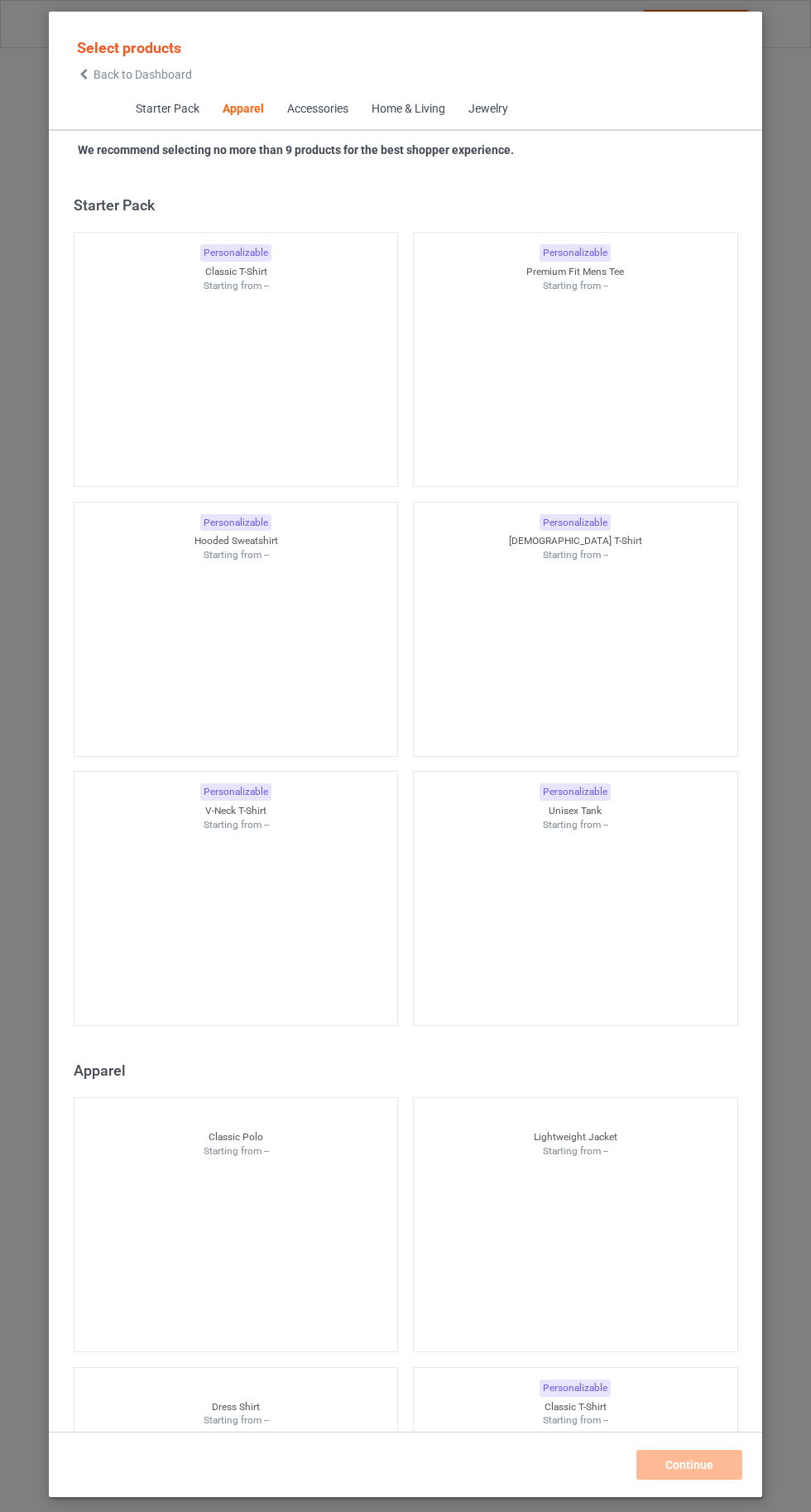
scroll to position [886, 0]
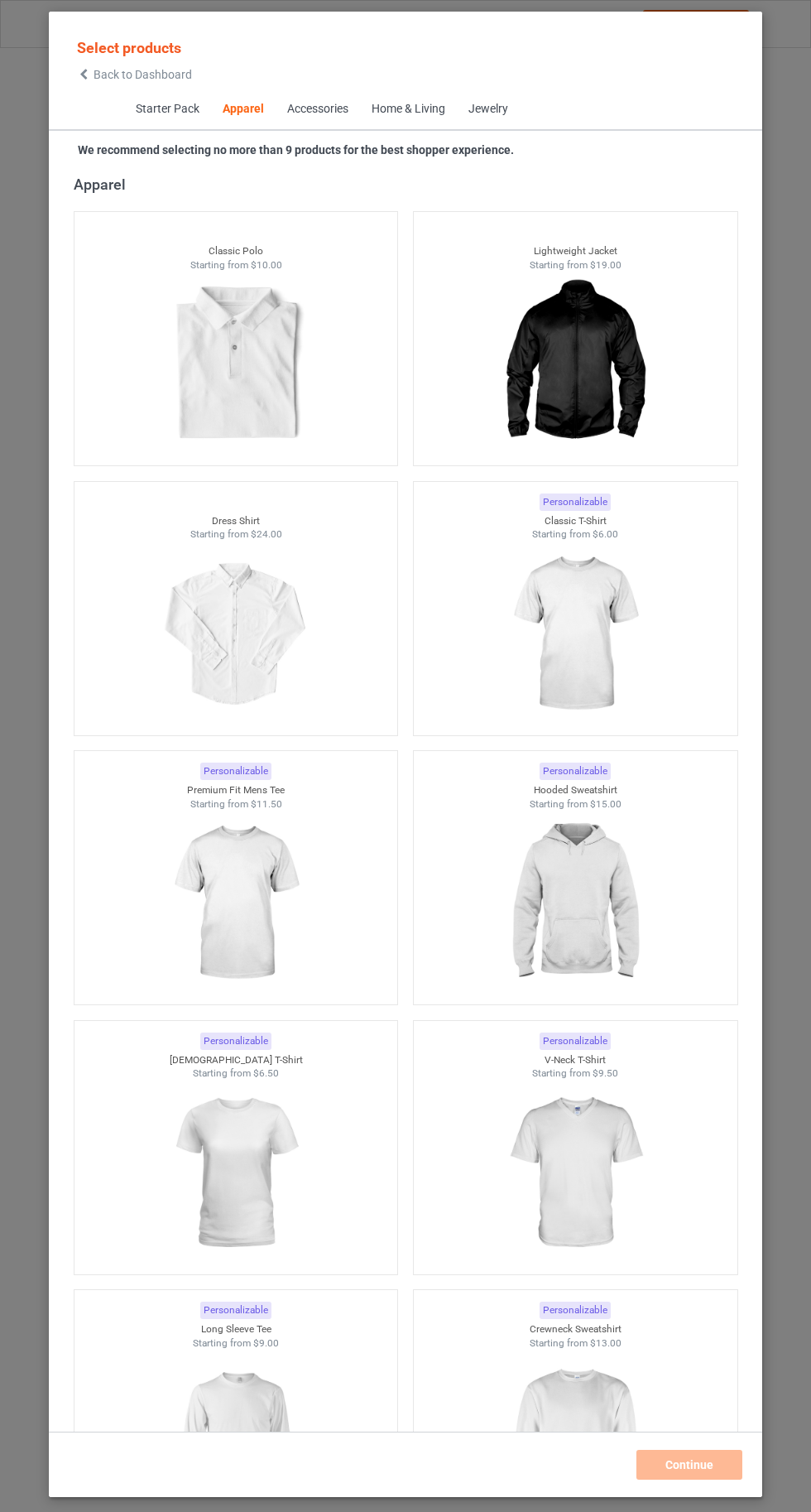
click at [604, 675] on img at bounding box center [574, 635] width 148 height 186
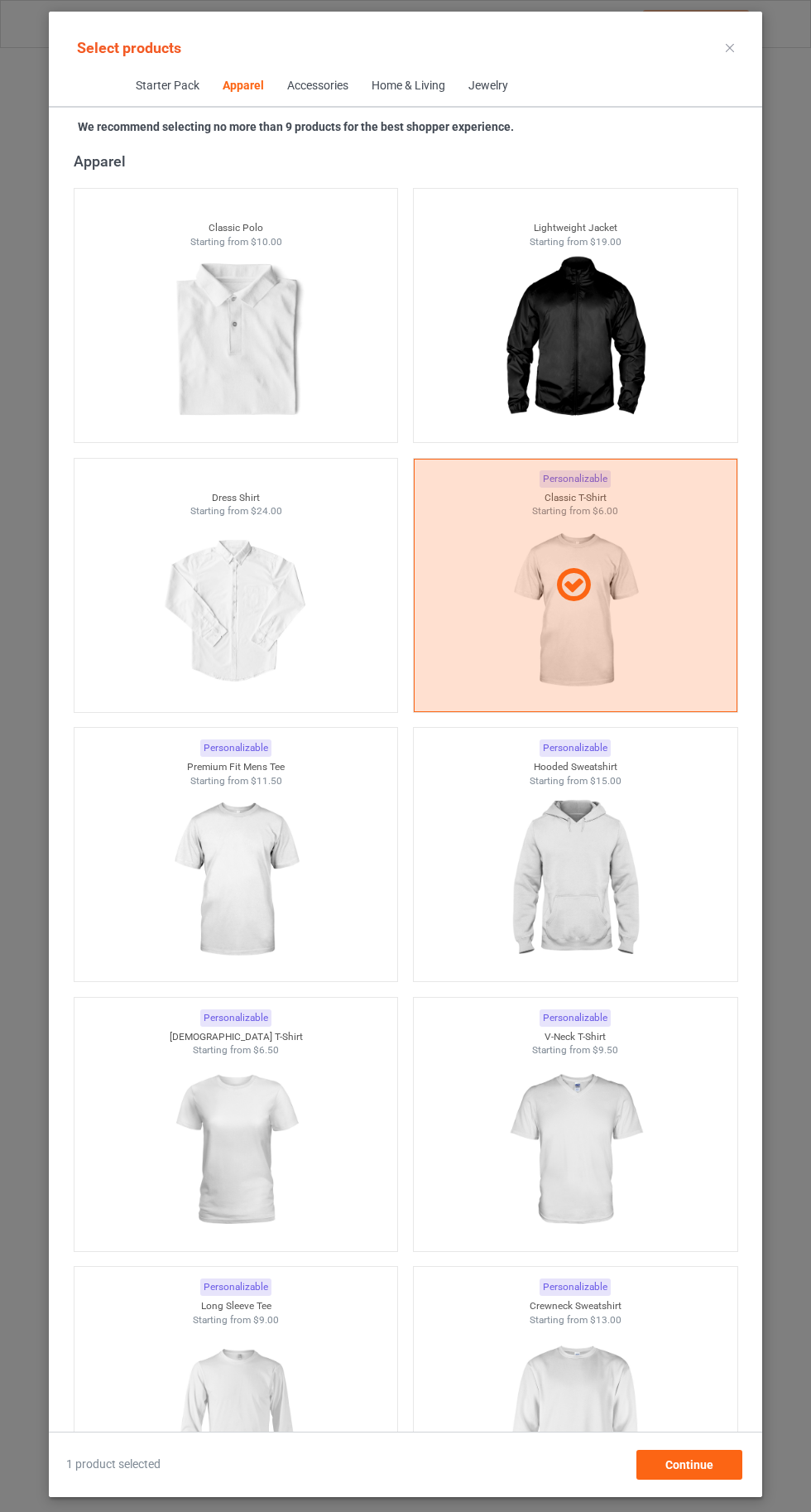
click at [606, 1379] on img at bounding box center [574, 1419] width 148 height 186
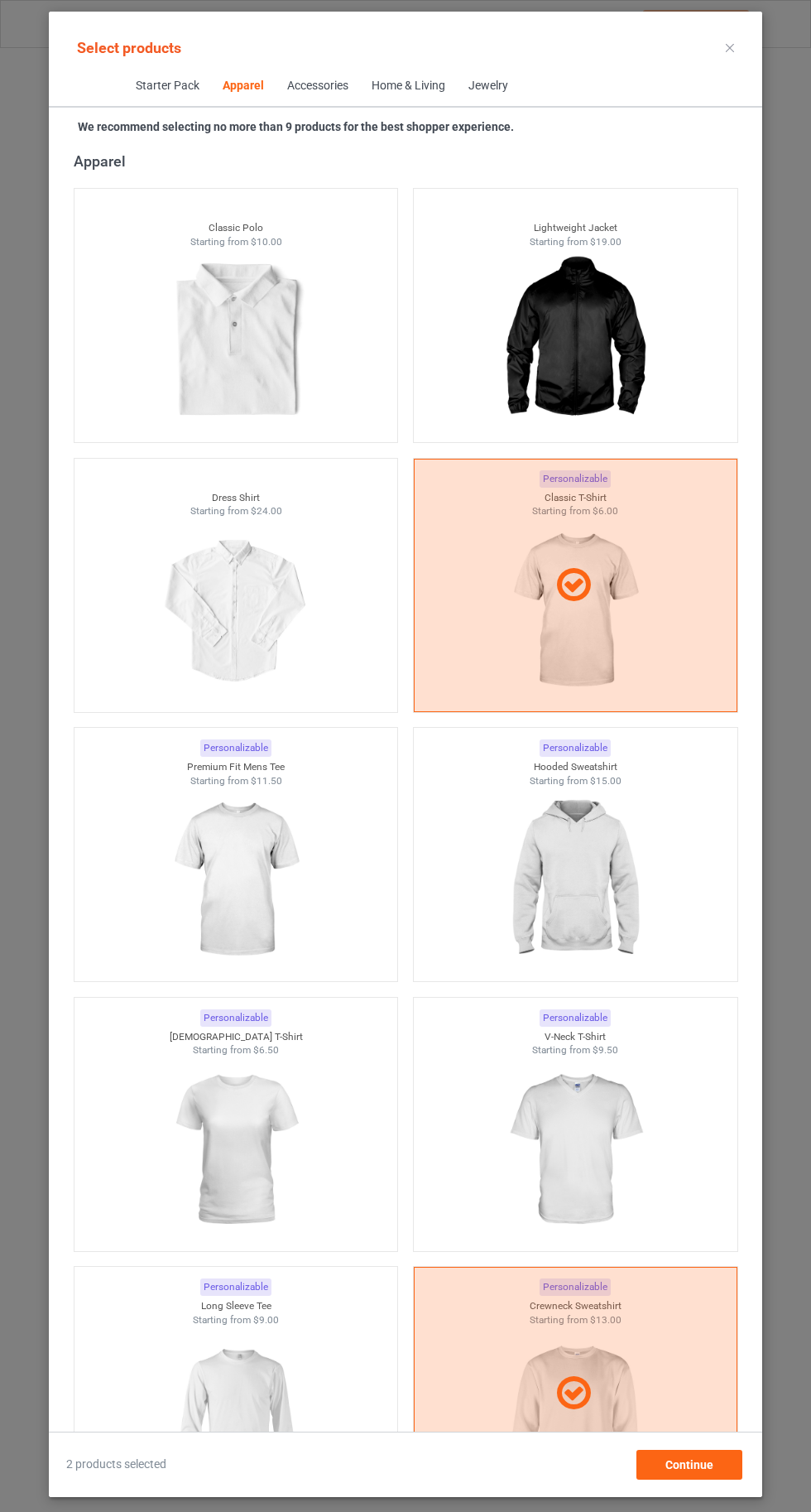
click at [210, 1403] on img at bounding box center [235, 1419] width 148 height 186
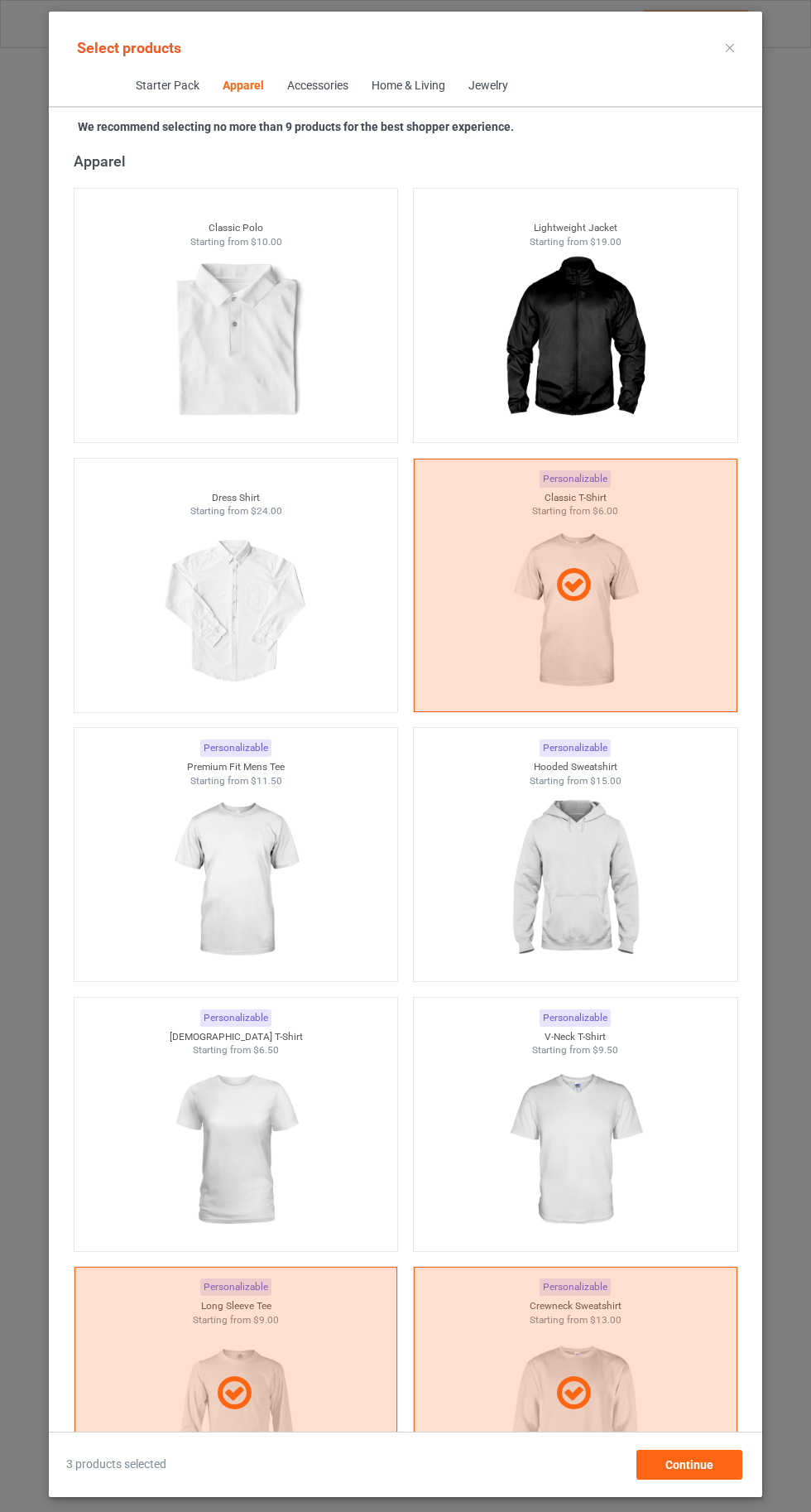
click at [260, 1153] on img at bounding box center [235, 1150] width 148 height 186
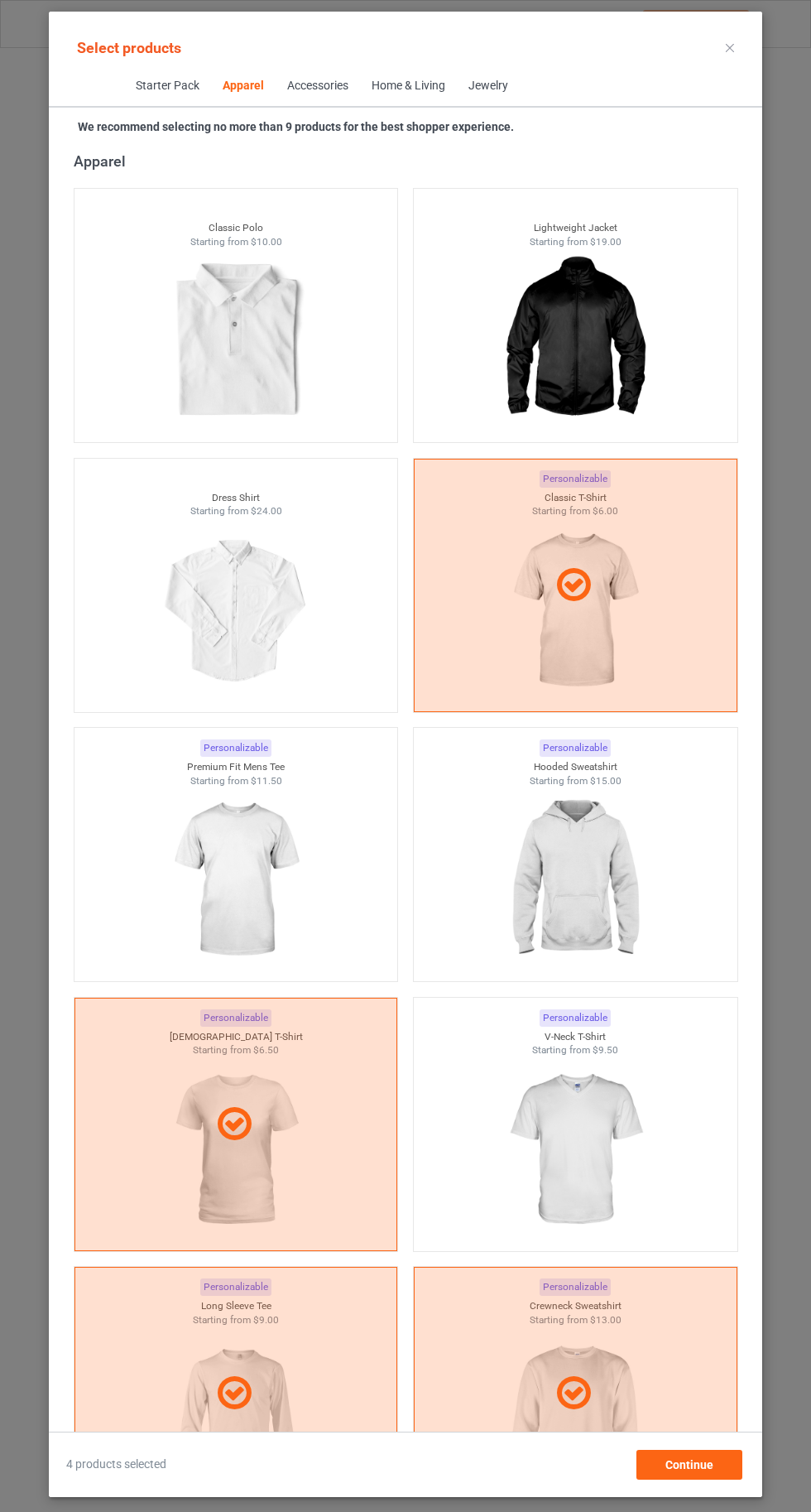
click at [589, 1140] on img at bounding box center [574, 1150] width 148 height 186
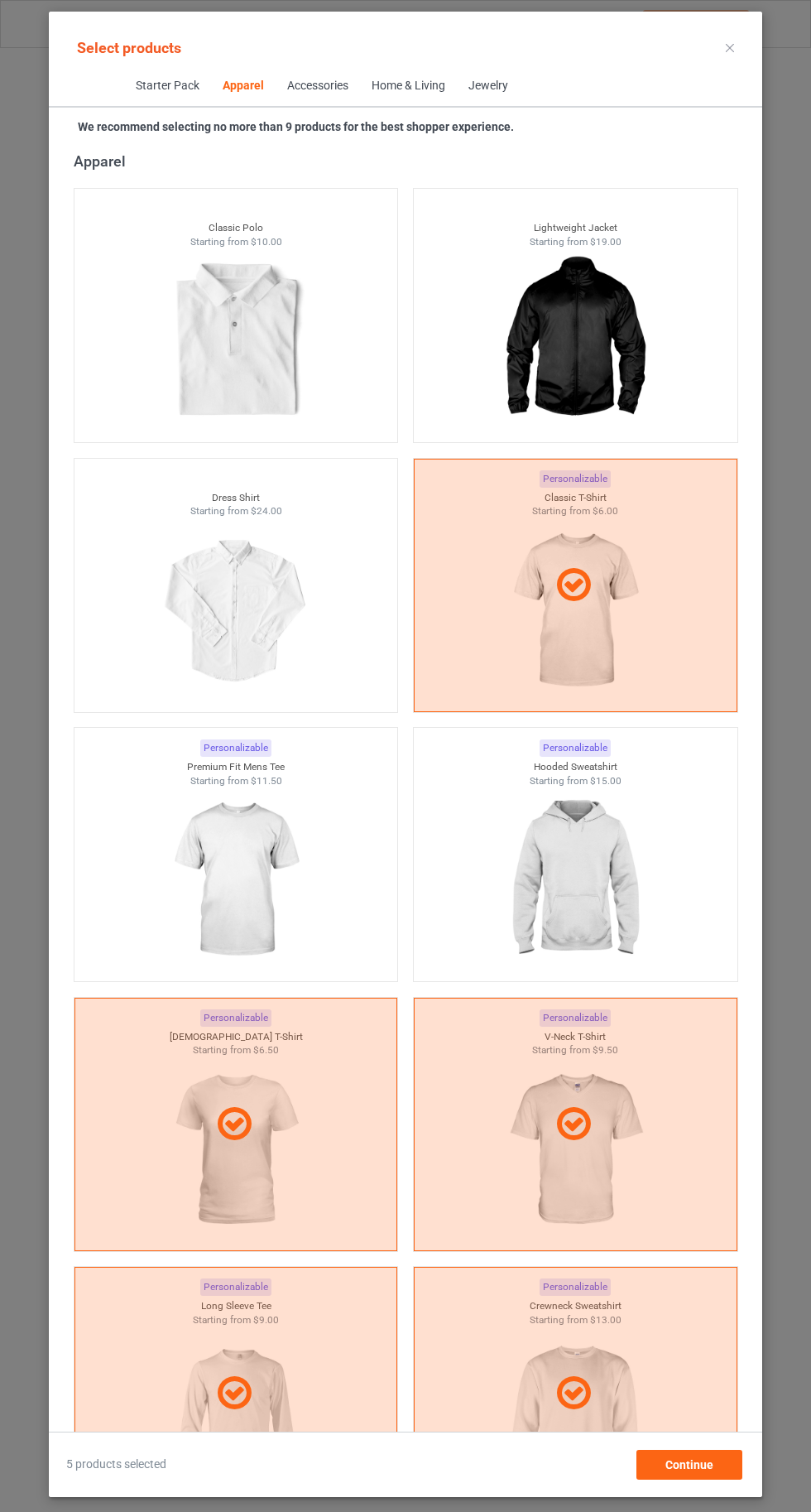
click at [597, 923] on img at bounding box center [574, 880] width 148 height 186
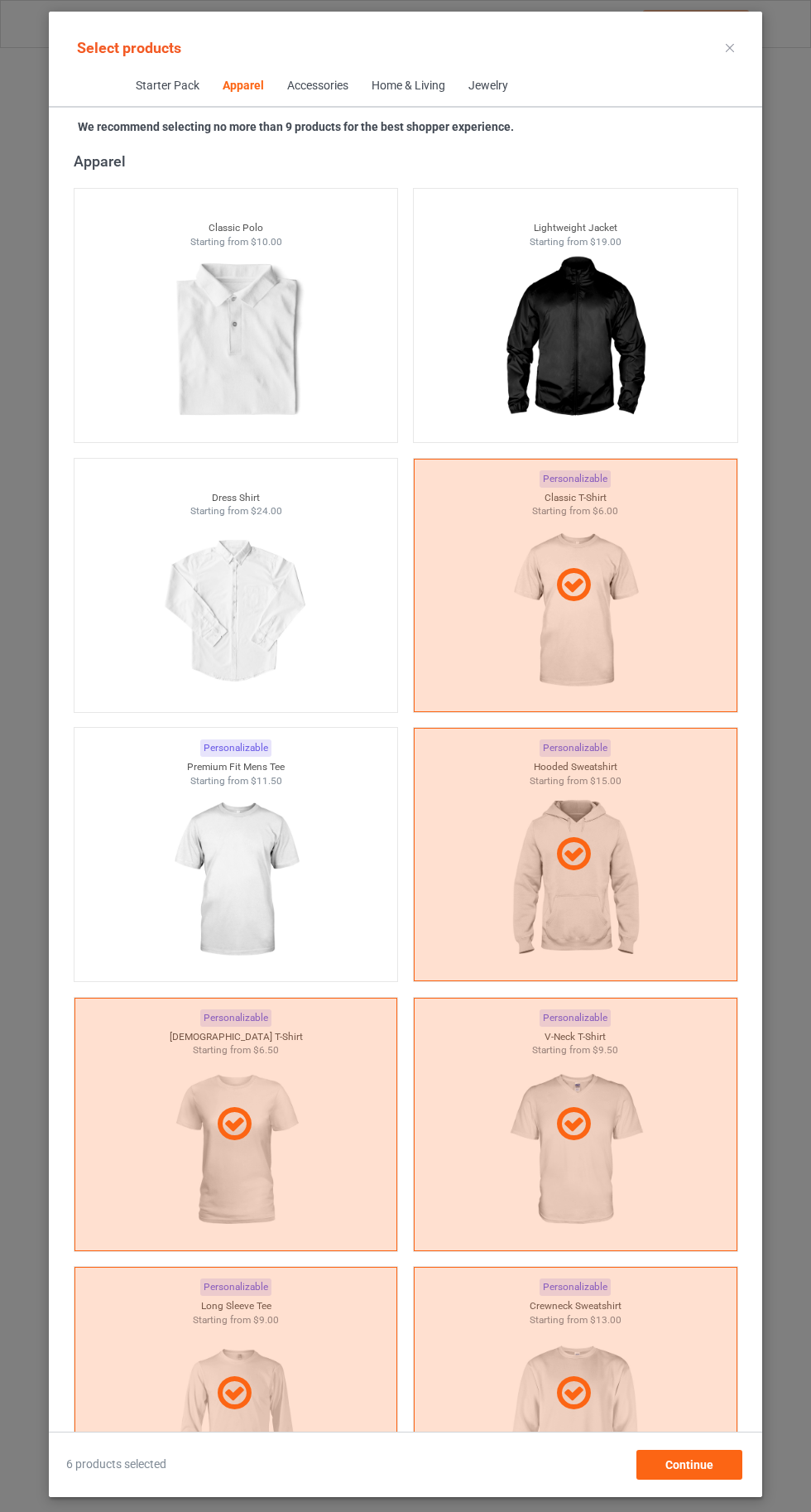
click at [292, 879] on img at bounding box center [235, 880] width 148 height 186
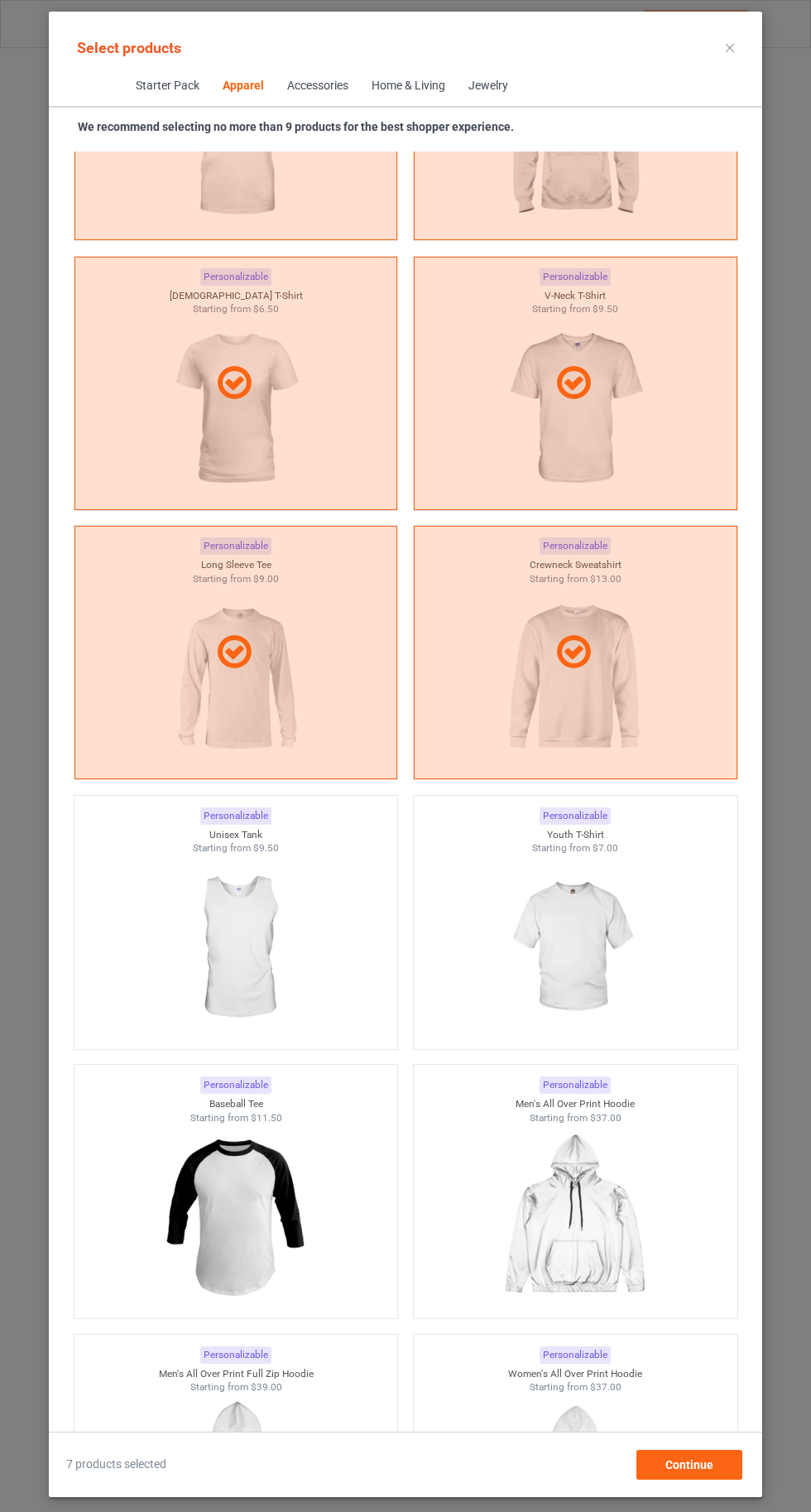
scroll to position [1630, 0]
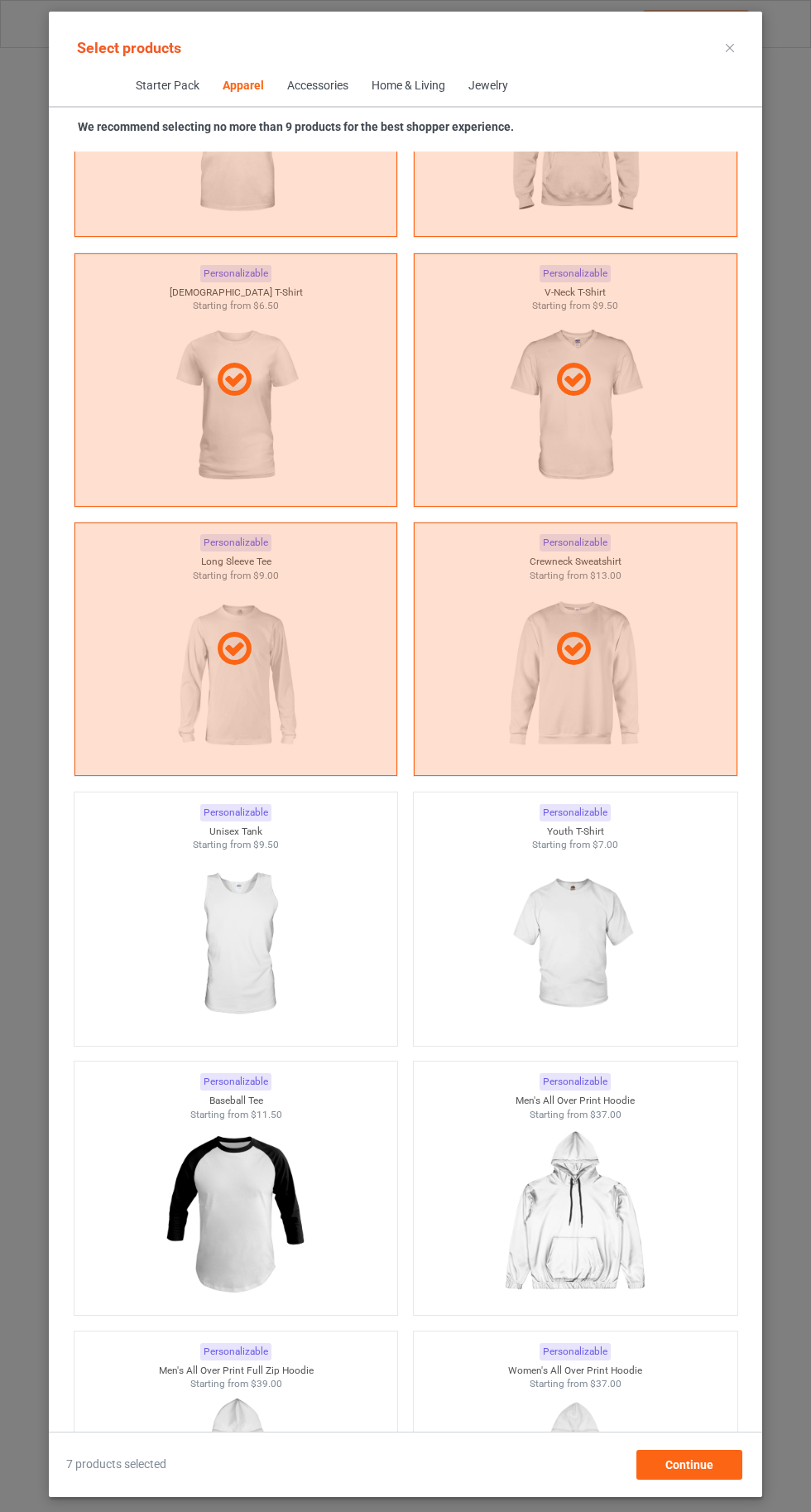
click at [627, 995] on img at bounding box center [574, 945] width 148 height 186
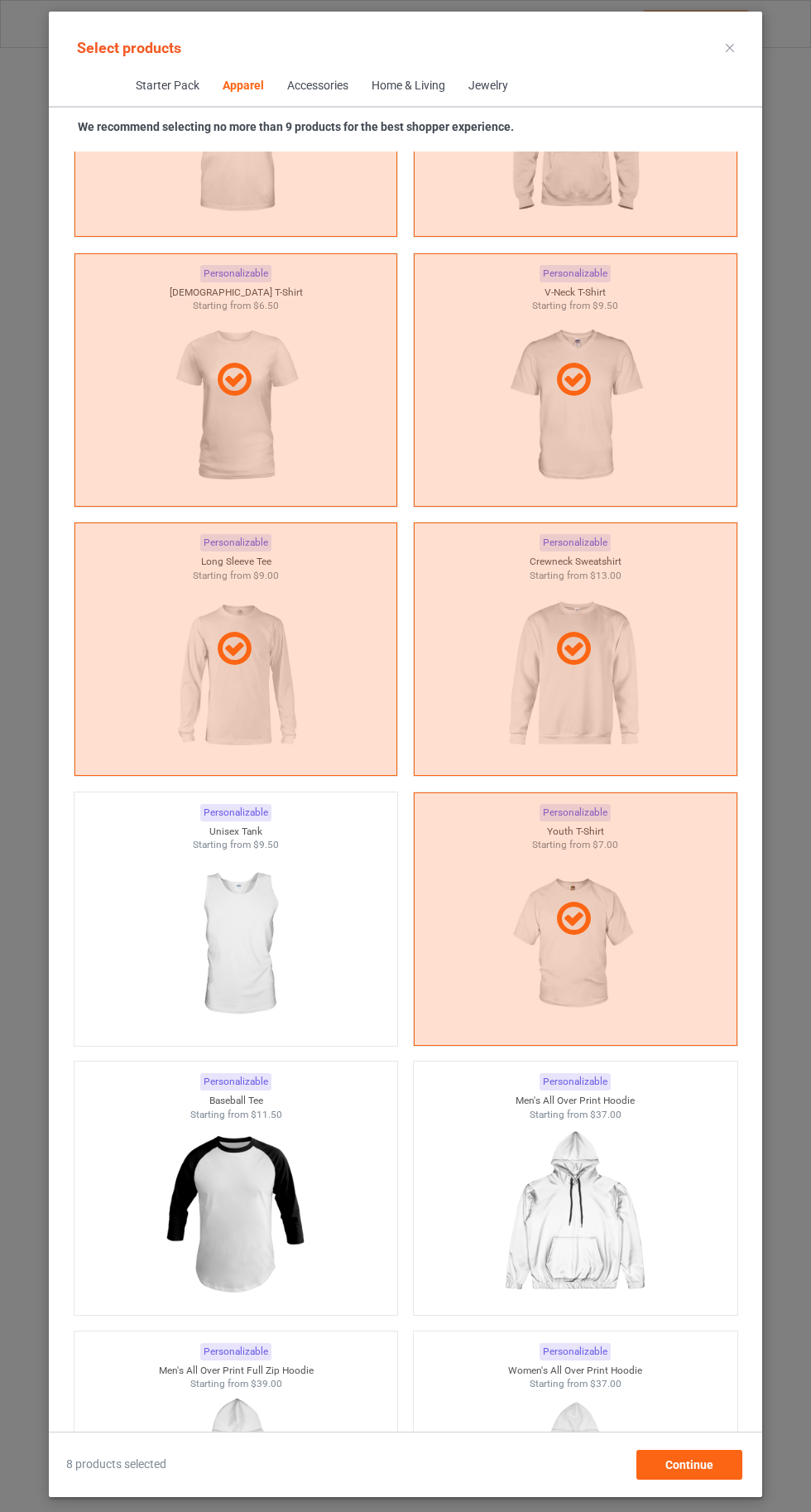
click at [318, 971] on div at bounding box center [236, 945] width 323 height 186
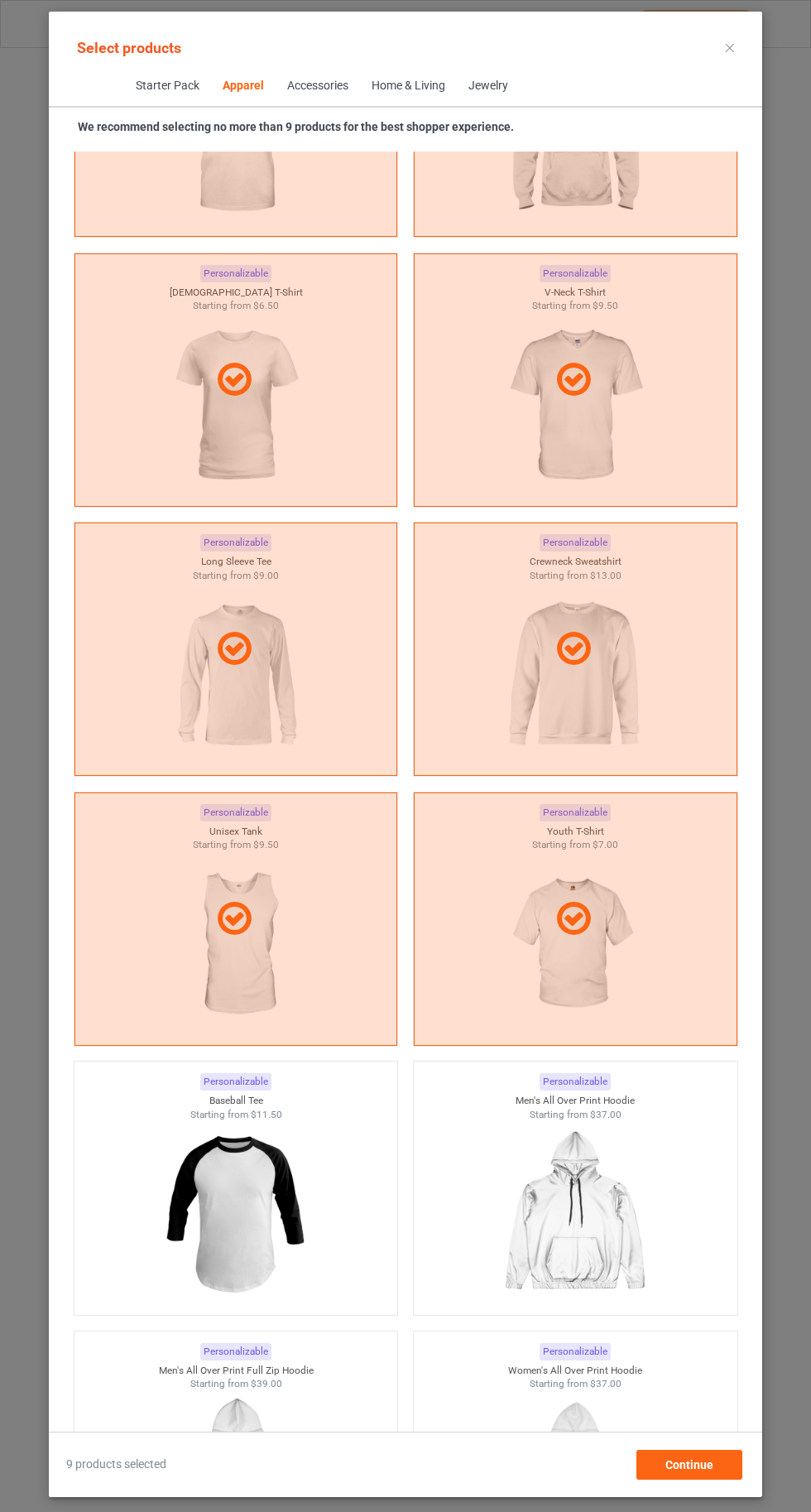
click at [730, 47] on icon at bounding box center [730, 48] width 8 height 8
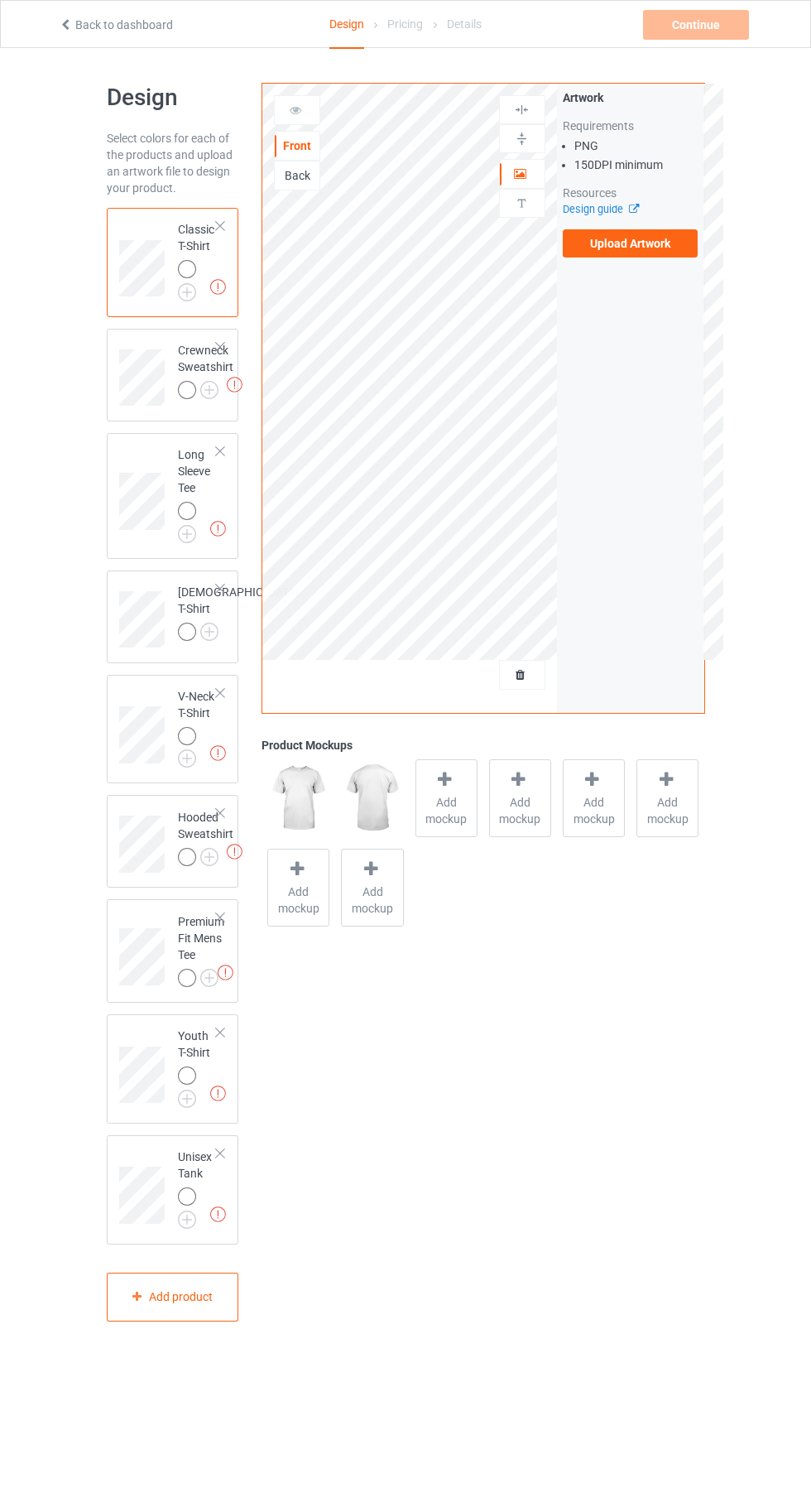
click at [174, 335] on td "Missing artworks Crewneck Sweatshirt" at bounding box center [206, 372] width 73 height 73
click at [0, 0] on img at bounding box center [0, 0] width 0 height 0
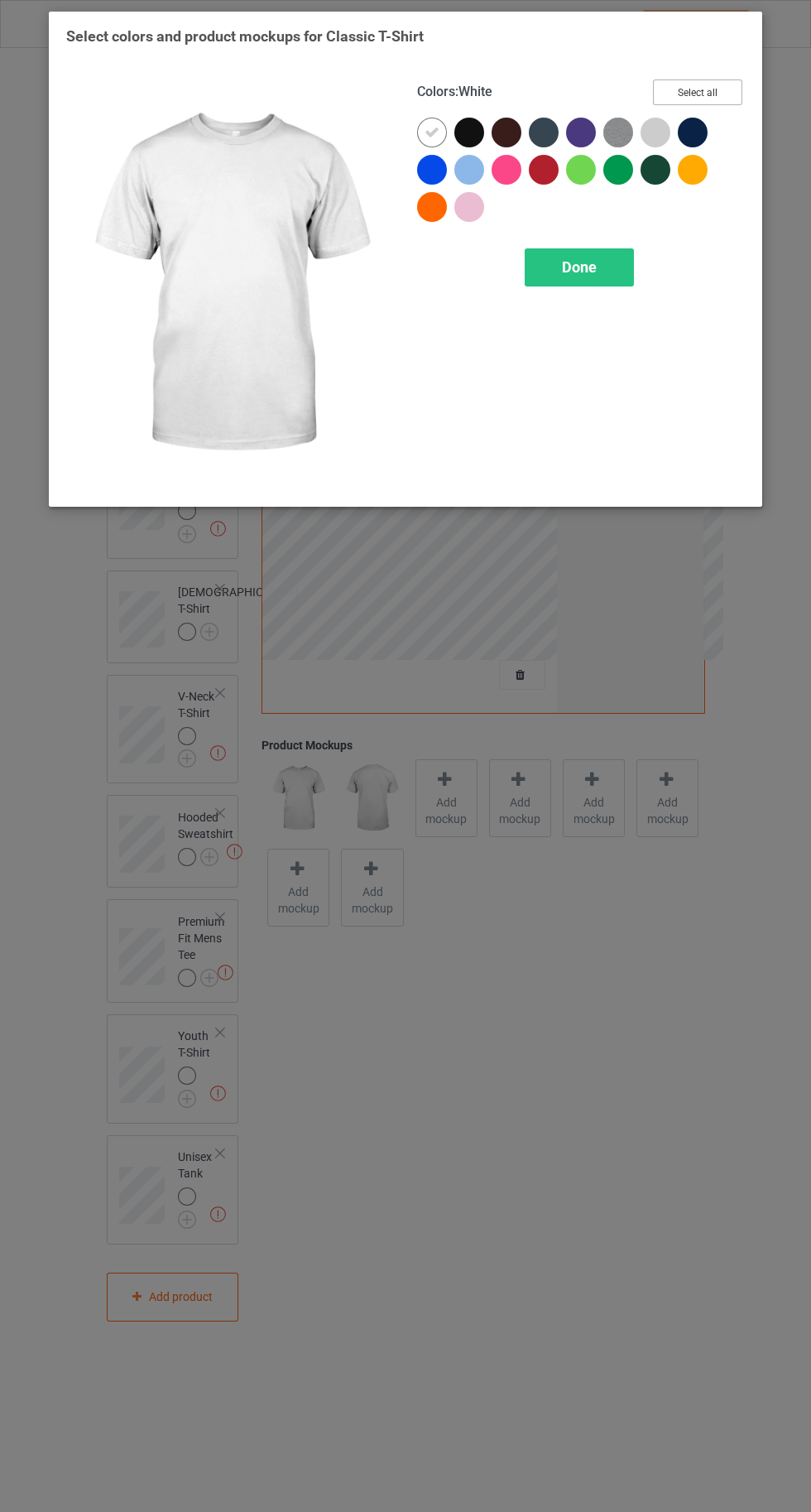
click at [725, 85] on button "Select all" at bounding box center [697, 93] width 89 height 26
click at [422, 130] on div at bounding box center [432, 132] width 29 height 29
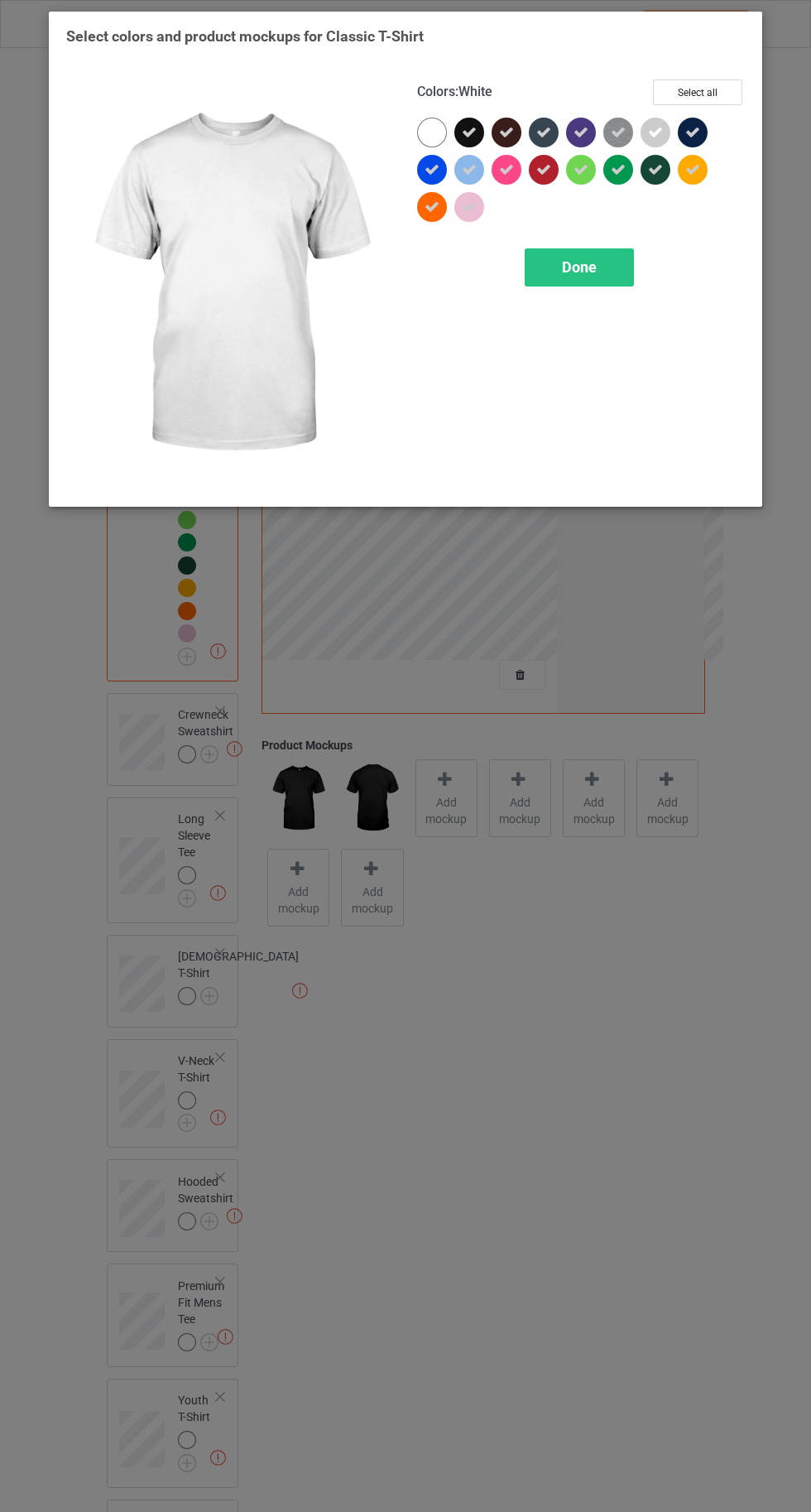
click at [581, 267] on span "Done" at bounding box center [580, 266] width 35 height 17
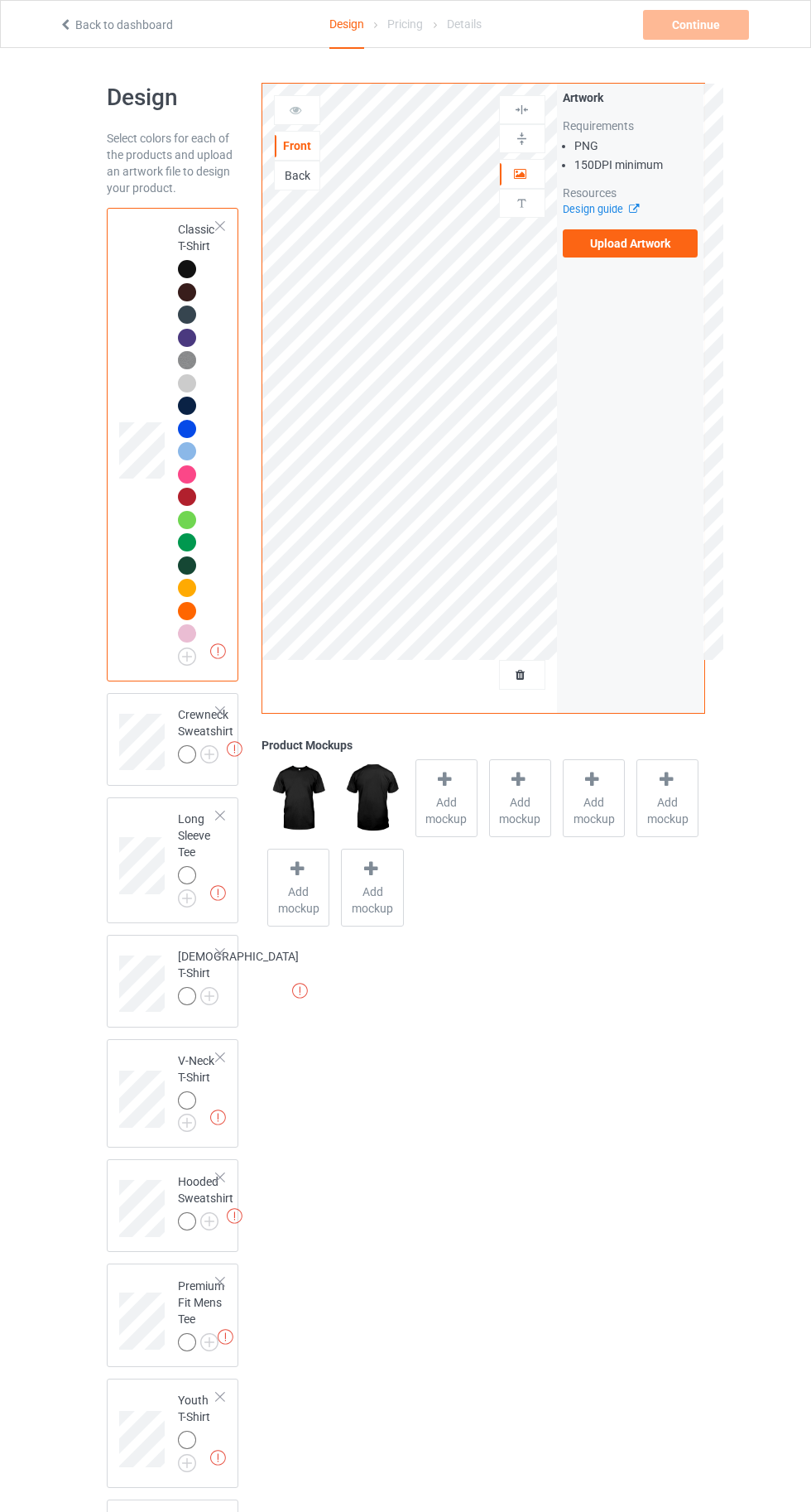
click at [0, 0] on img at bounding box center [0, 0] width 0 height 0
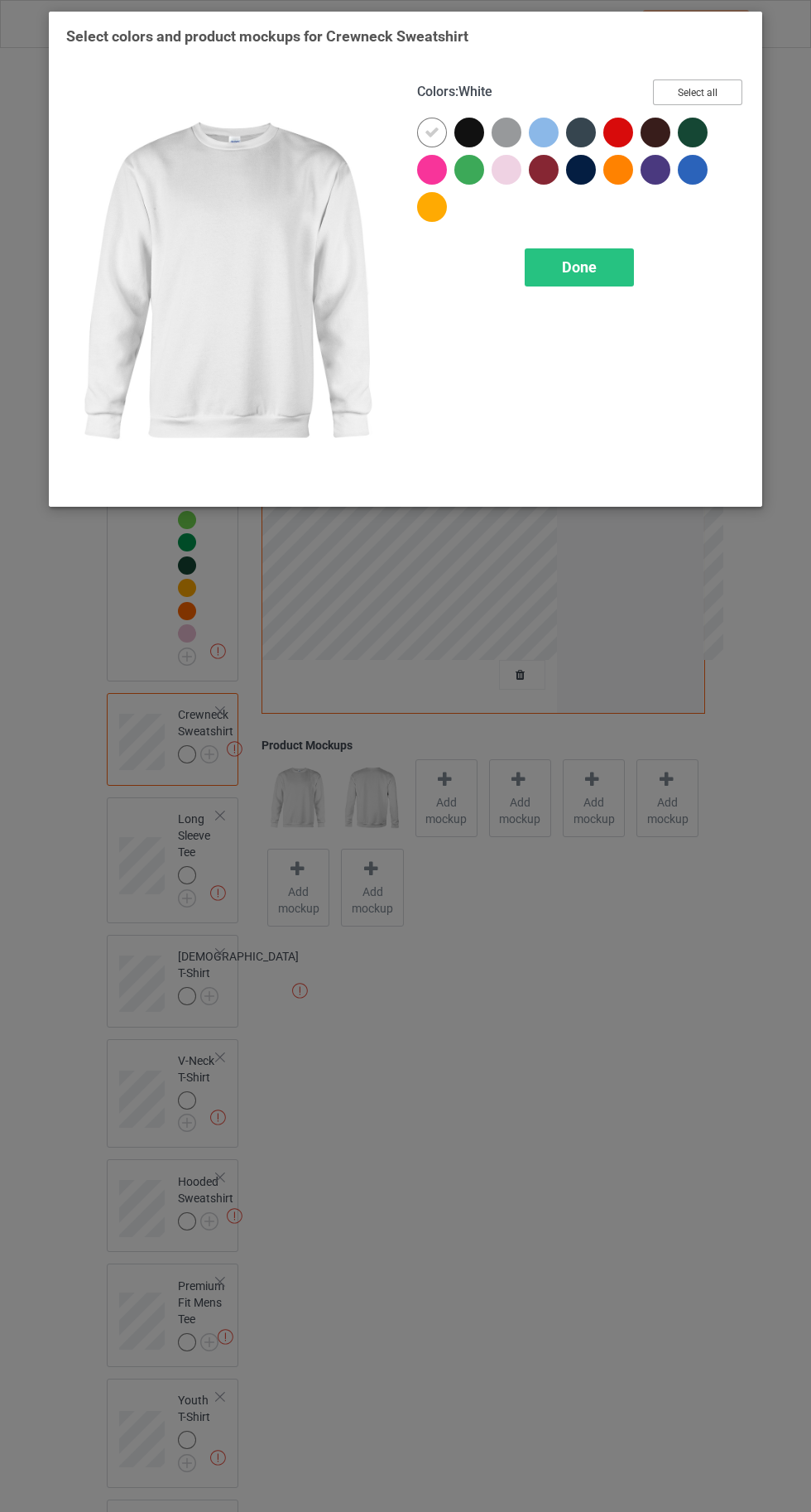
click at [728, 90] on button "Select all" at bounding box center [697, 93] width 89 height 26
click at [423, 131] on div at bounding box center [432, 132] width 29 height 29
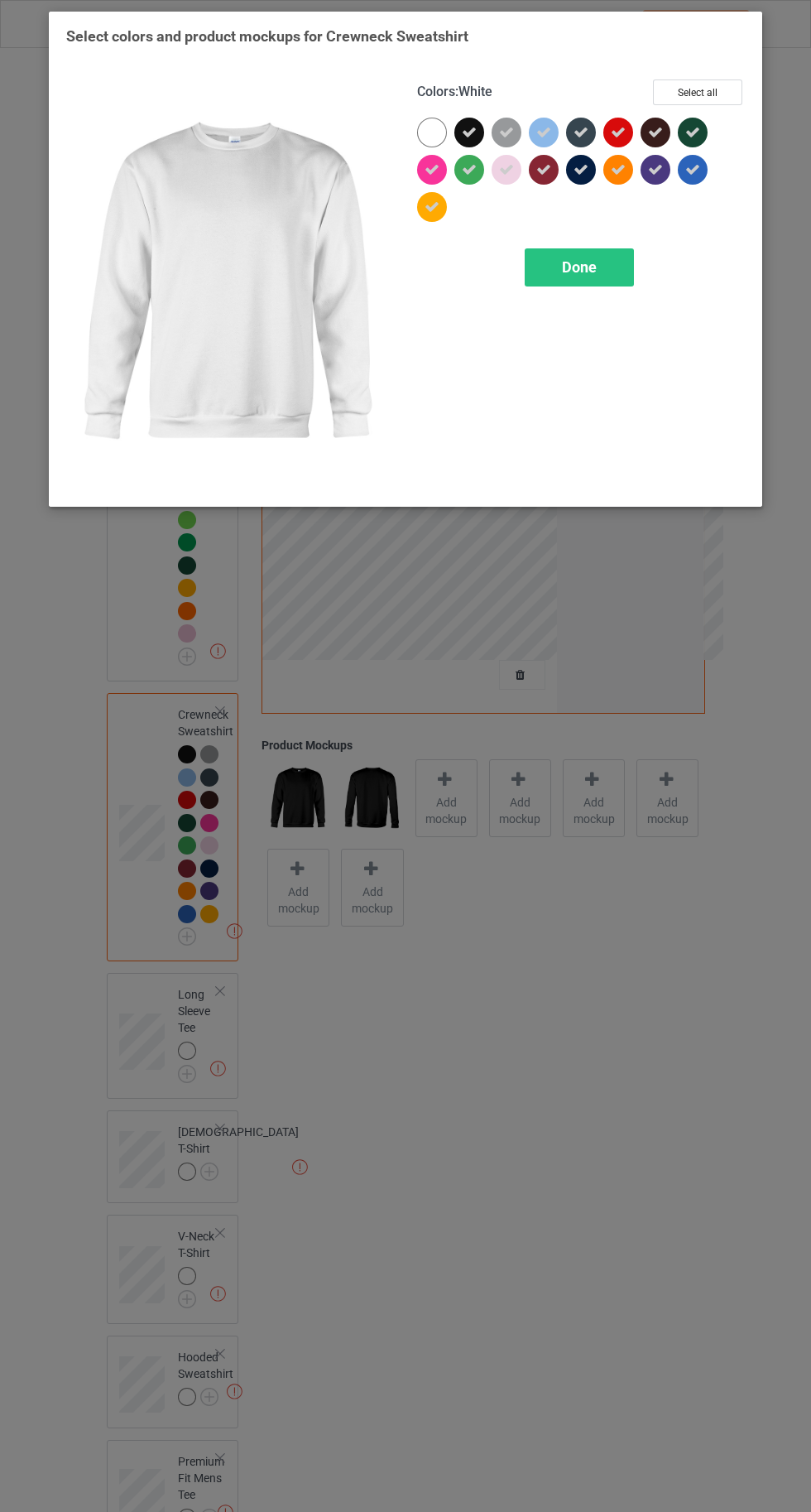
click at [568, 283] on div "Done" at bounding box center [580, 266] width 109 height 38
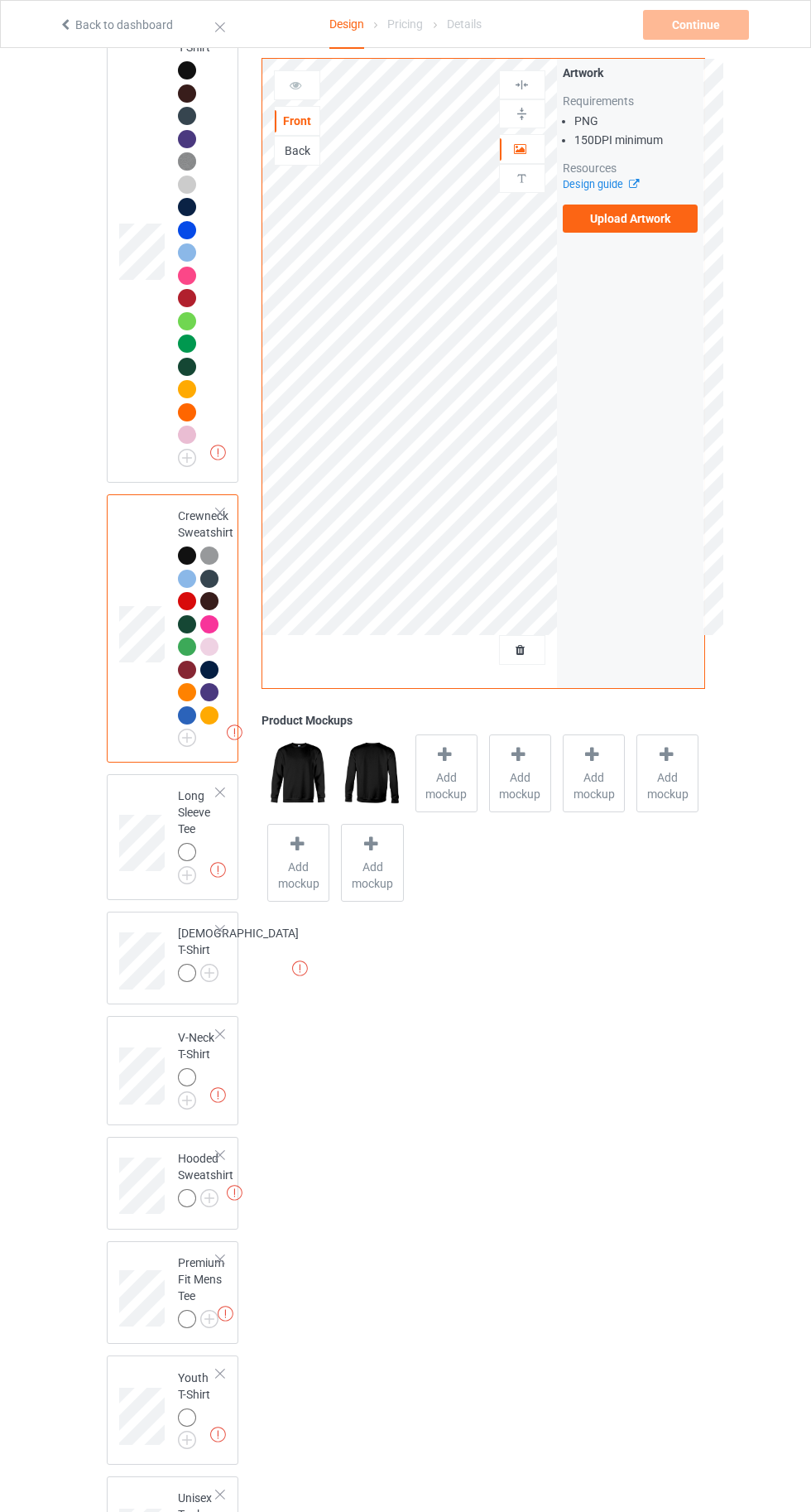
scroll to position [229, 0]
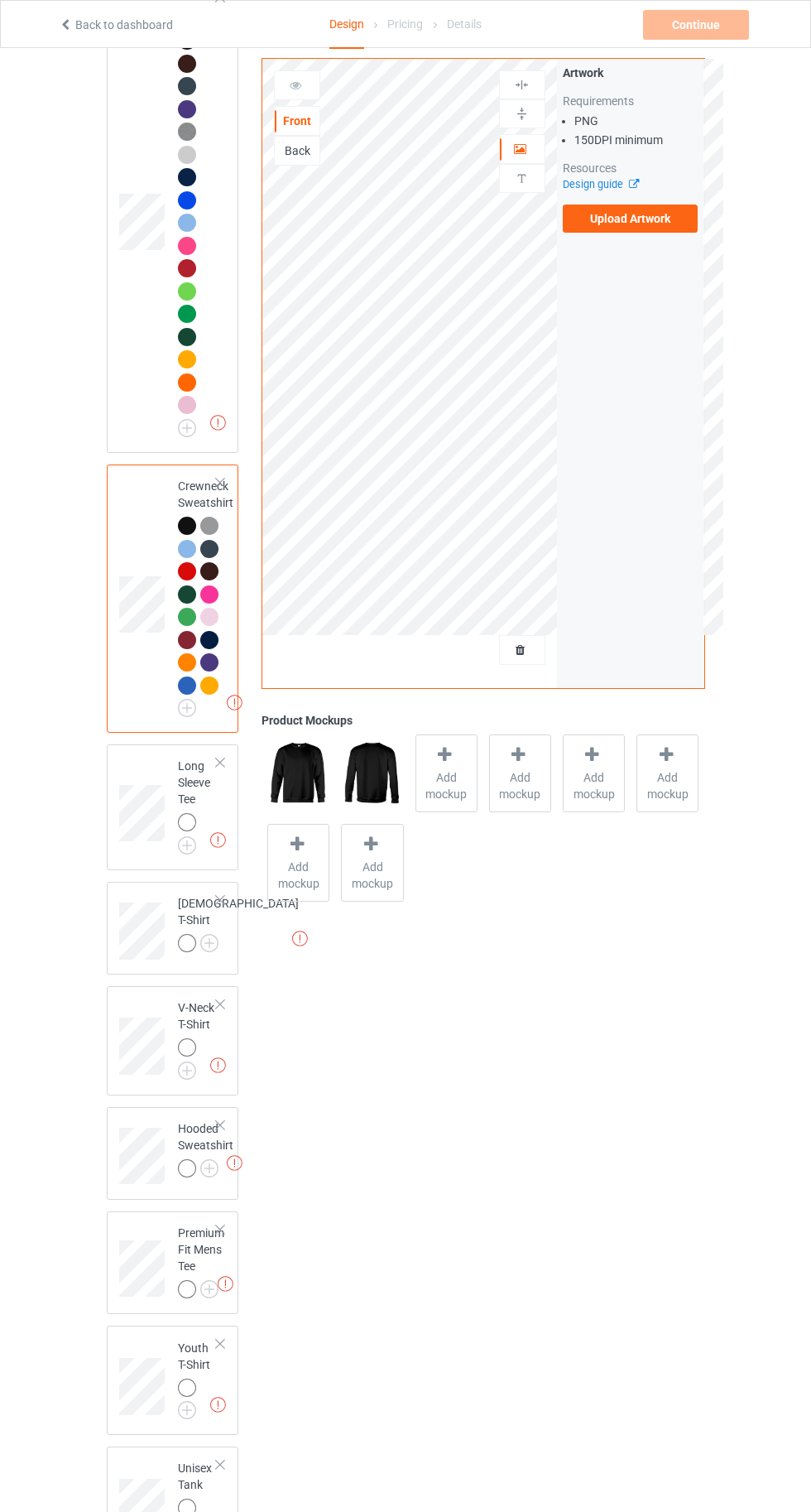
click at [0, 0] on img at bounding box center [0, 0] width 0 height 0
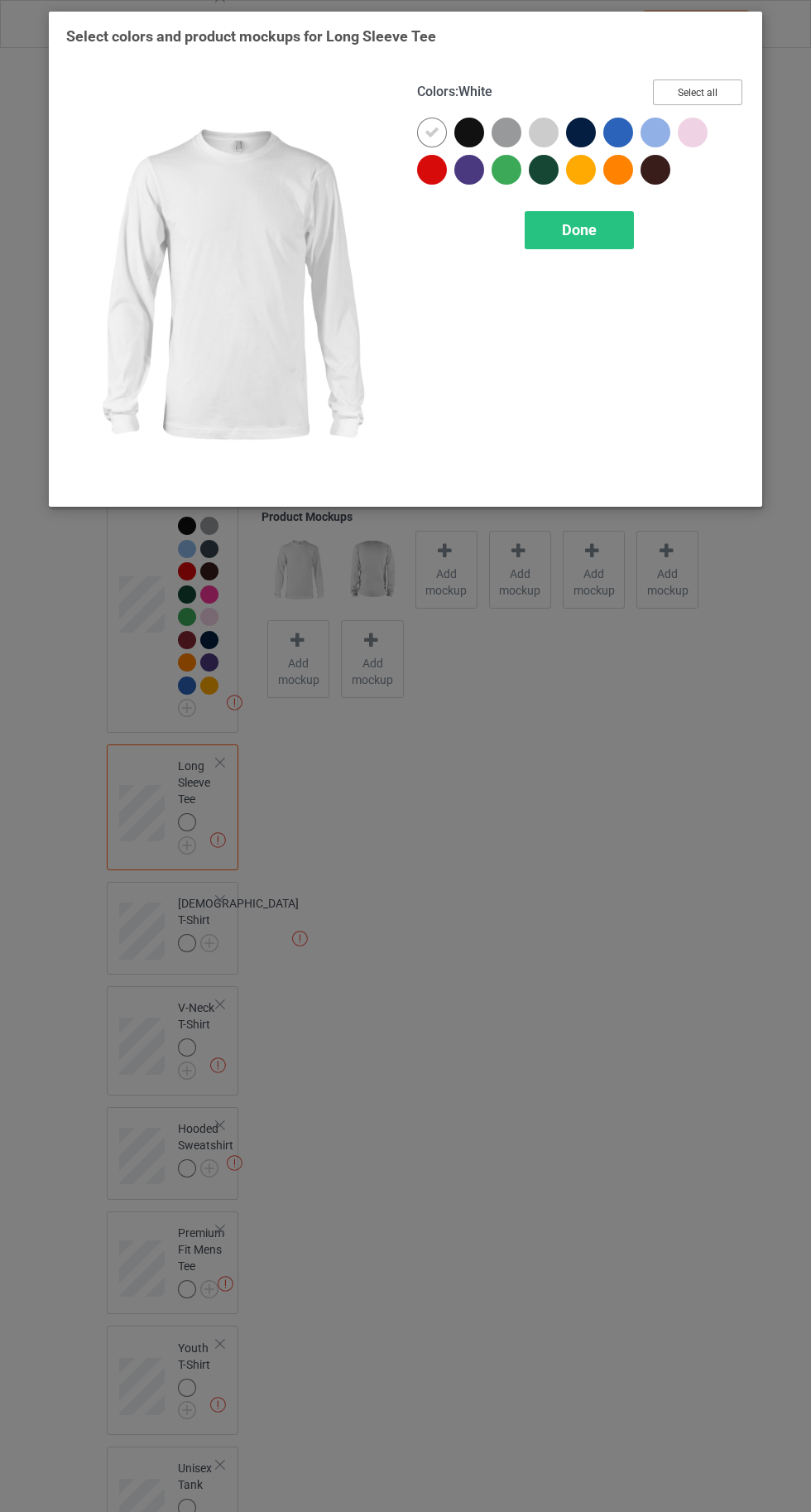
click at [709, 89] on button "Select all" at bounding box center [697, 93] width 89 height 26
click at [424, 131] on icon at bounding box center [432, 132] width 15 height 15
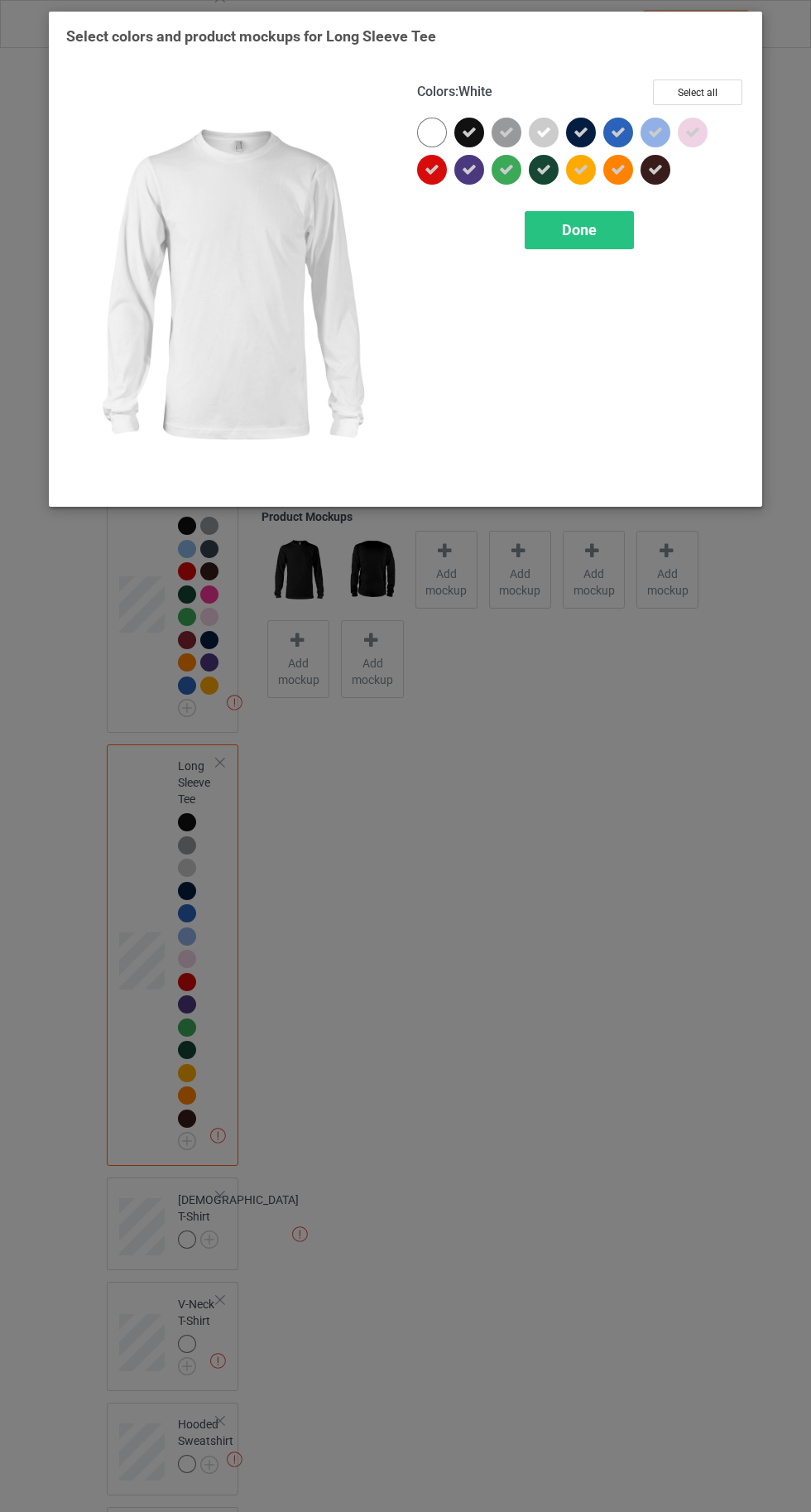
click at [568, 239] on div "Done" at bounding box center [580, 230] width 109 height 38
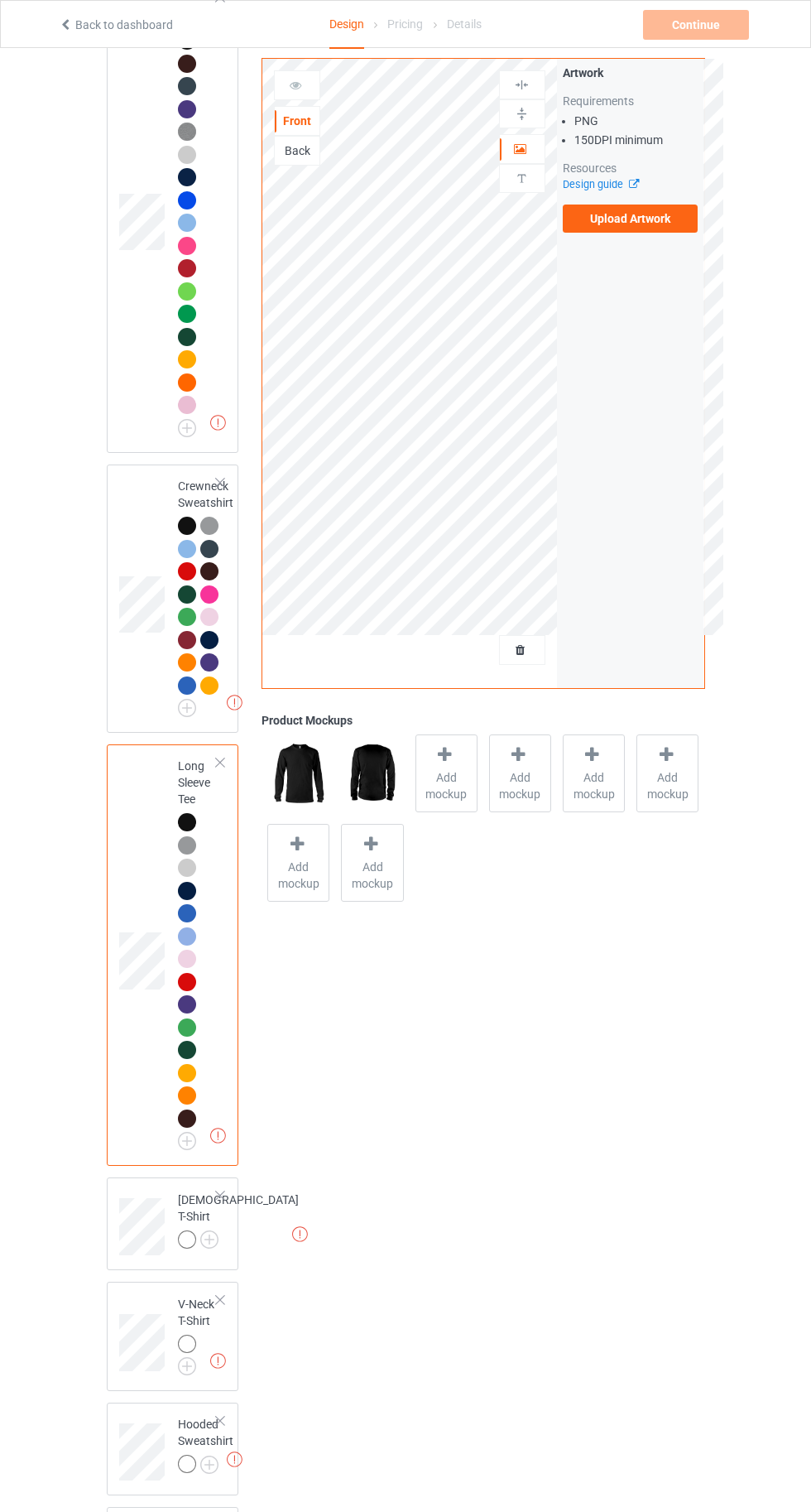
scroll to position [527, 0]
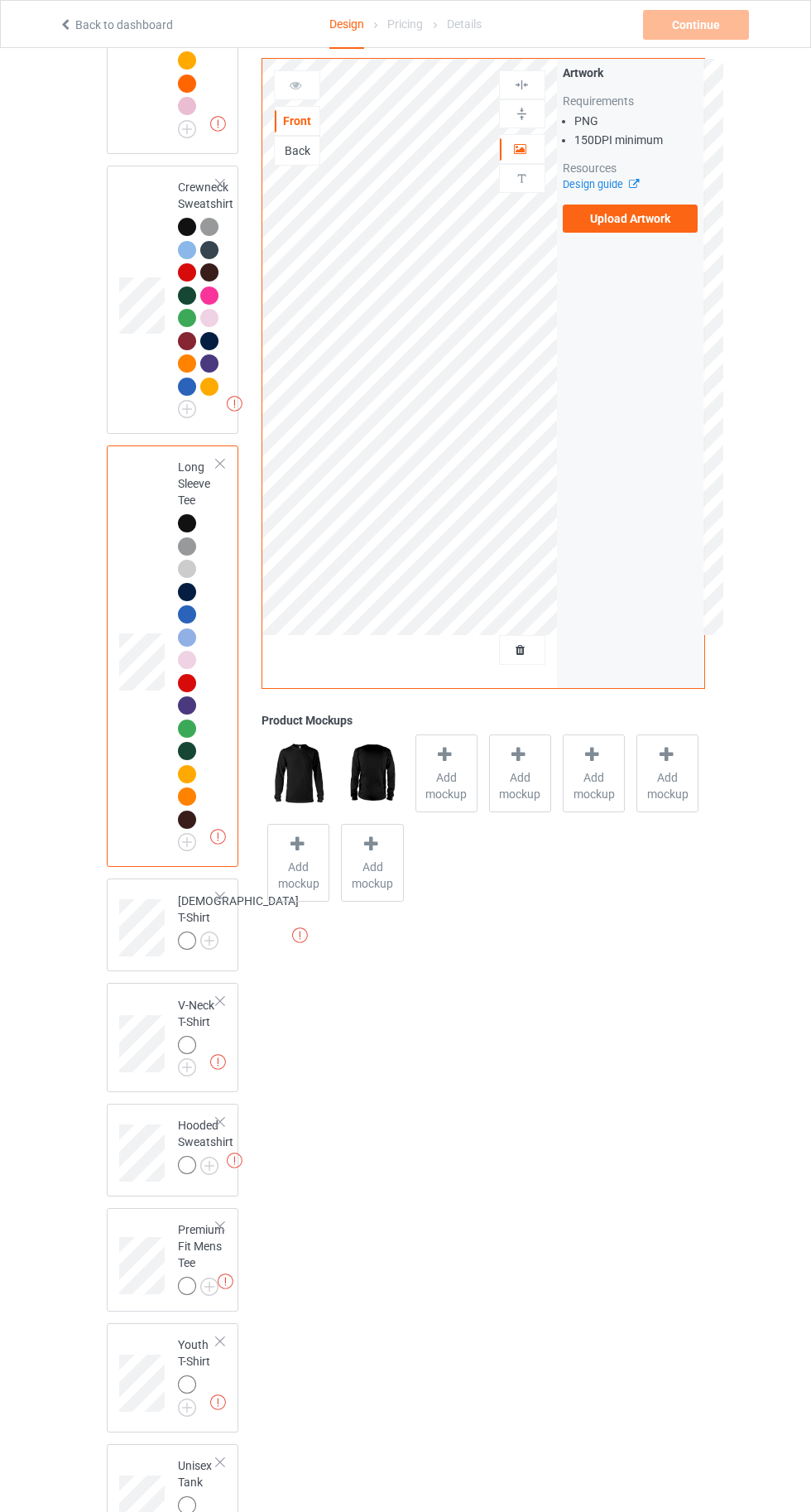
click at [0, 0] on img at bounding box center [0, 0] width 0 height 0
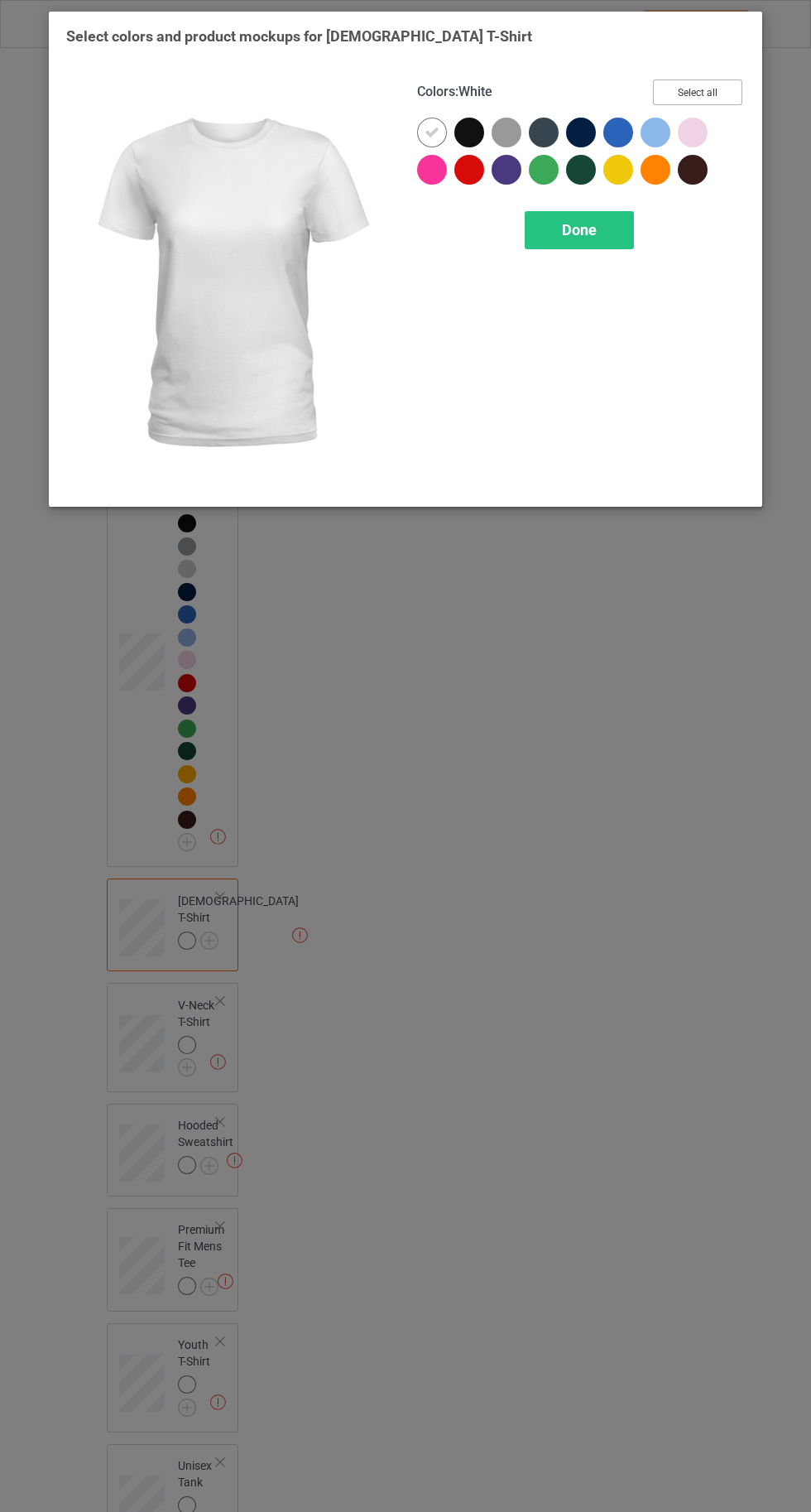
click at [697, 92] on button "Select all" at bounding box center [697, 93] width 89 height 26
click at [429, 131] on icon at bounding box center [432, 132] width 15 height 15
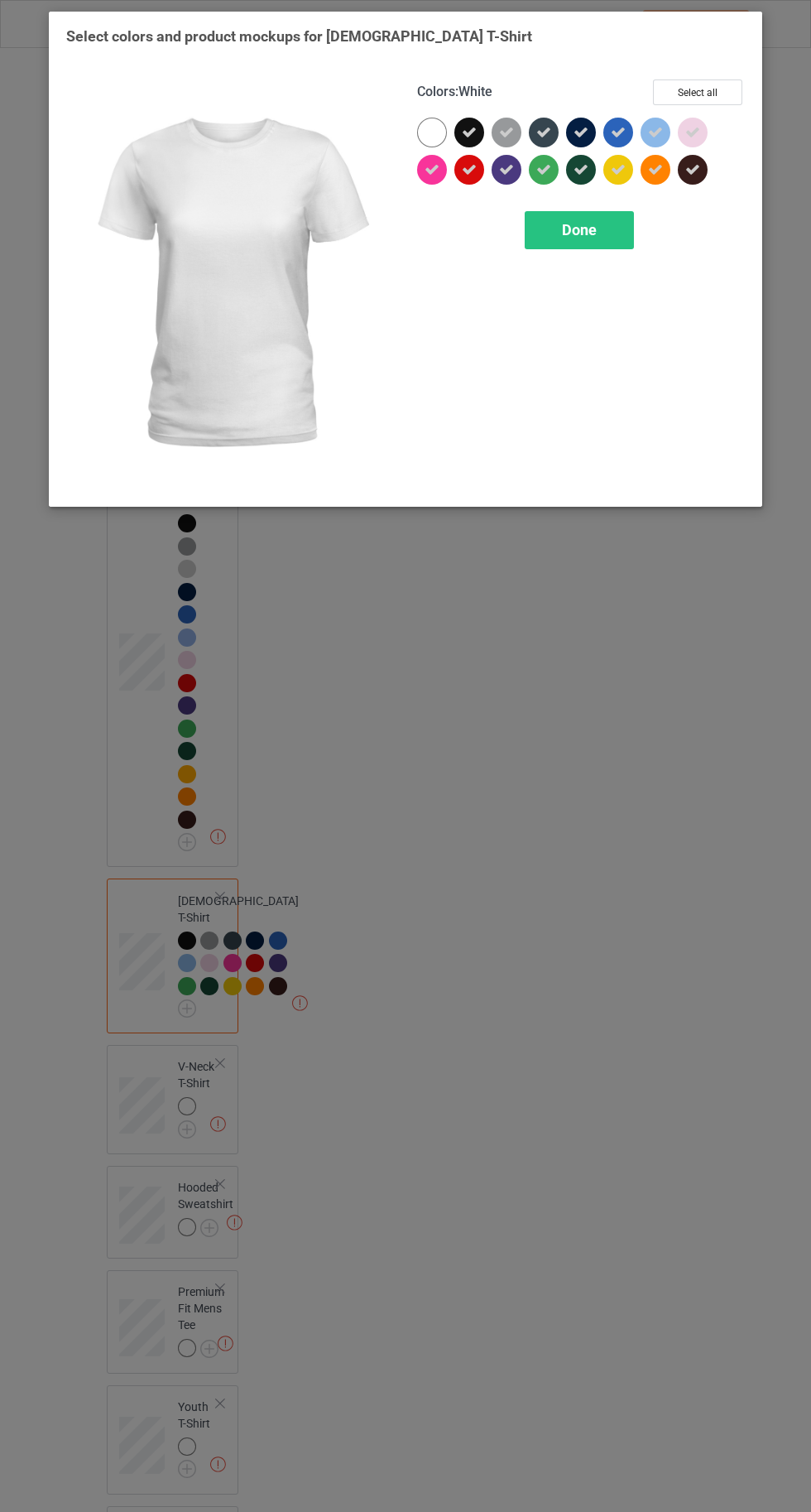
click at [587, 241] on div "Done" at bounding box center [580, 230] width 109 height 38
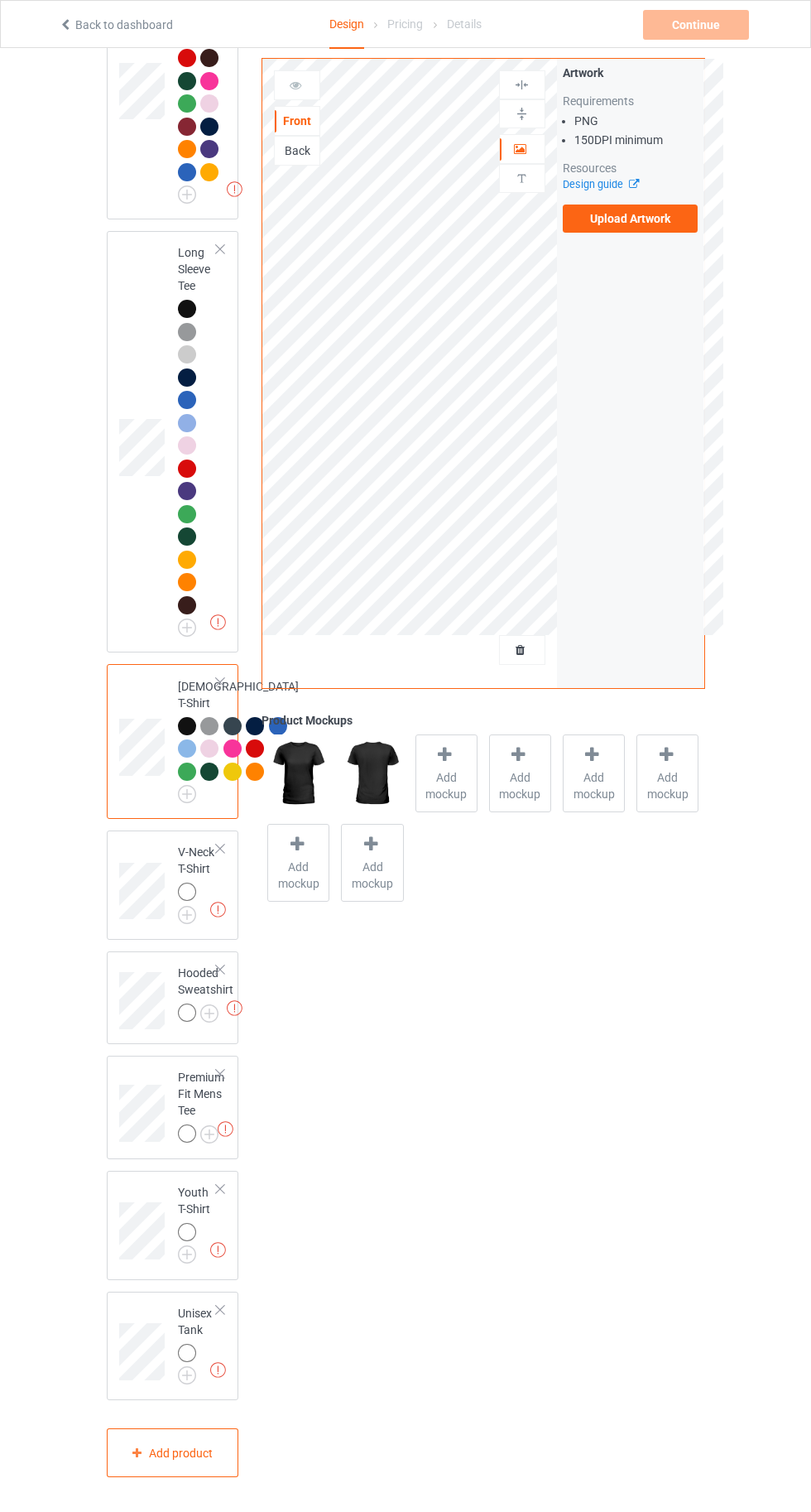
scroll to position [898, 0]
click at [0, 0] on img at bounding box center [0, 0] width 0 height 0
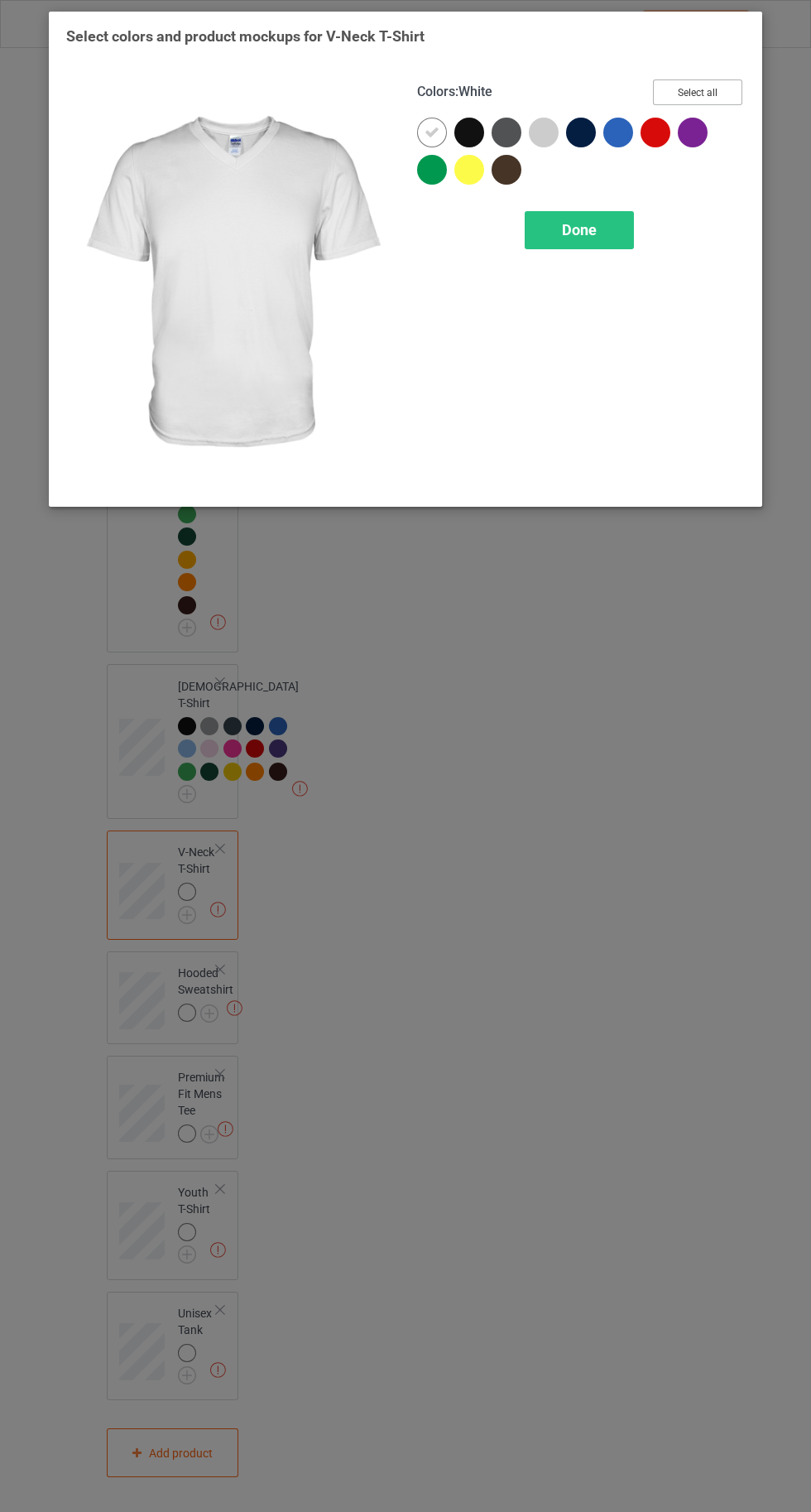
click at [720, 89] on button "Select all" at bounding box center [697, 93] width 89 height 26
click at [432, 131] on icon at bounding box center [432, 132] width 15 height 15
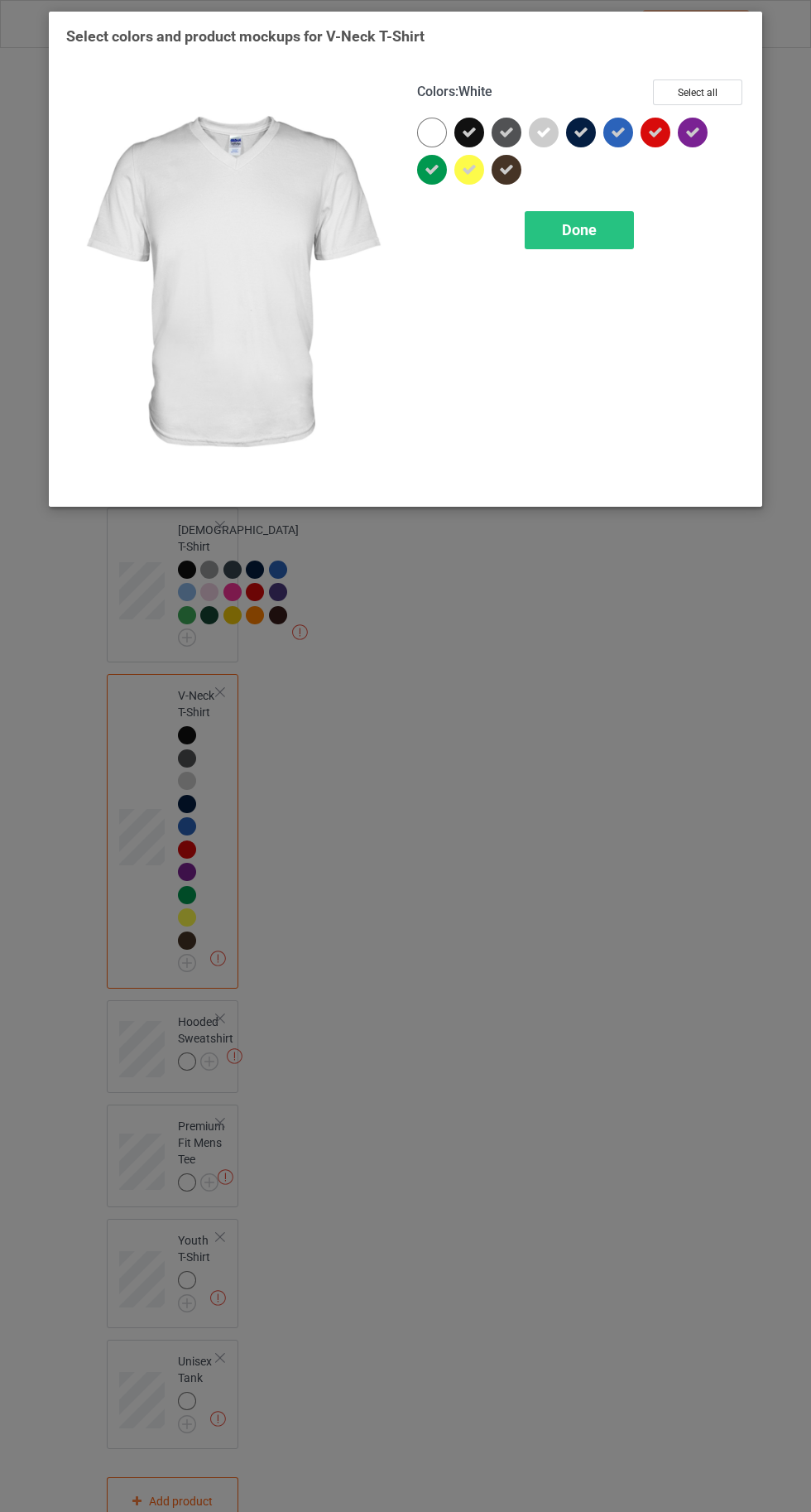
click at [591, 243] on div "Done" at bounding box center [580, 230] width 109 height 38
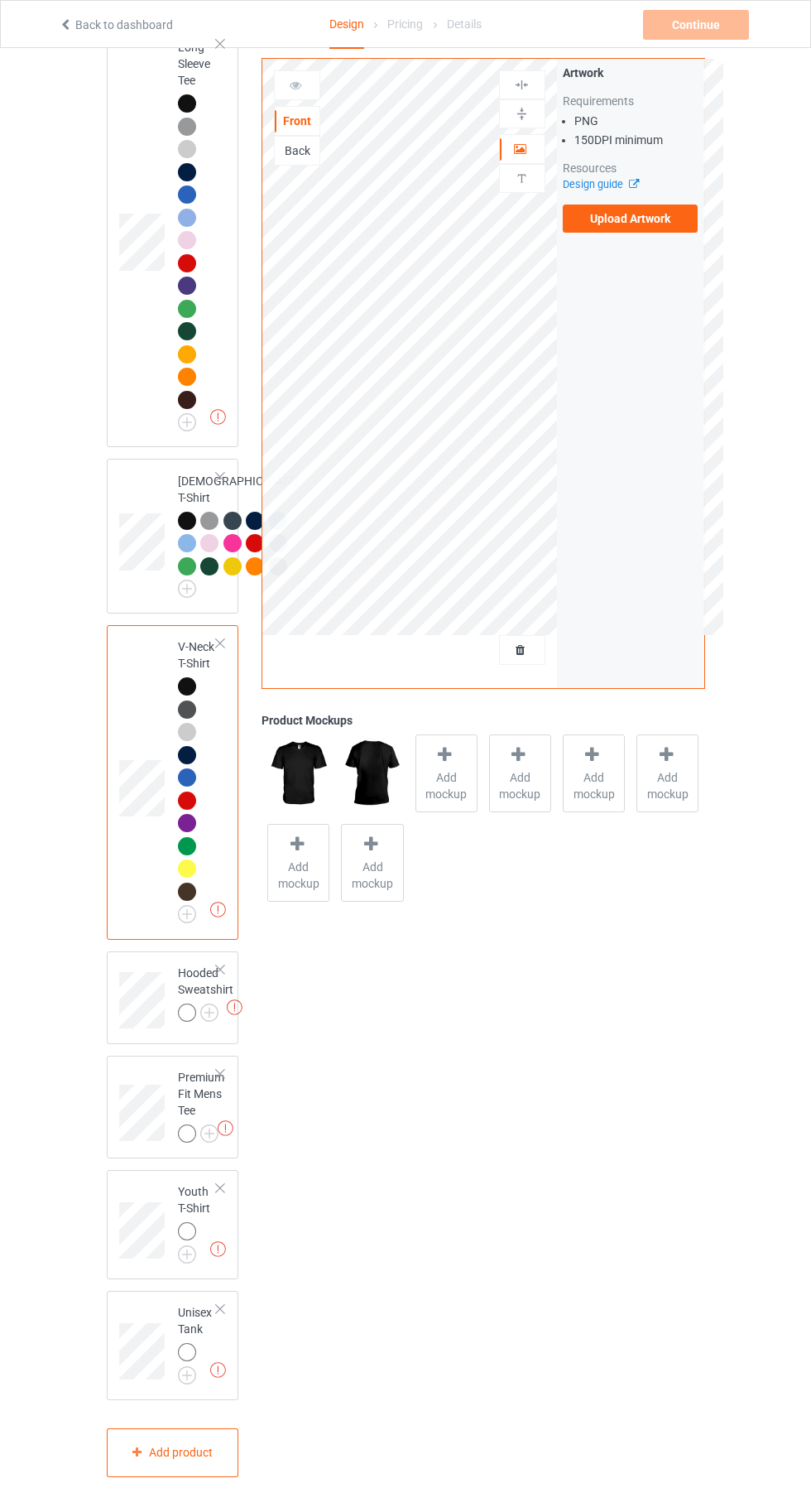
scroll to position [1102, 0]
click at [0, 0] on img at bounding box center [0, 0] width 0 height 0
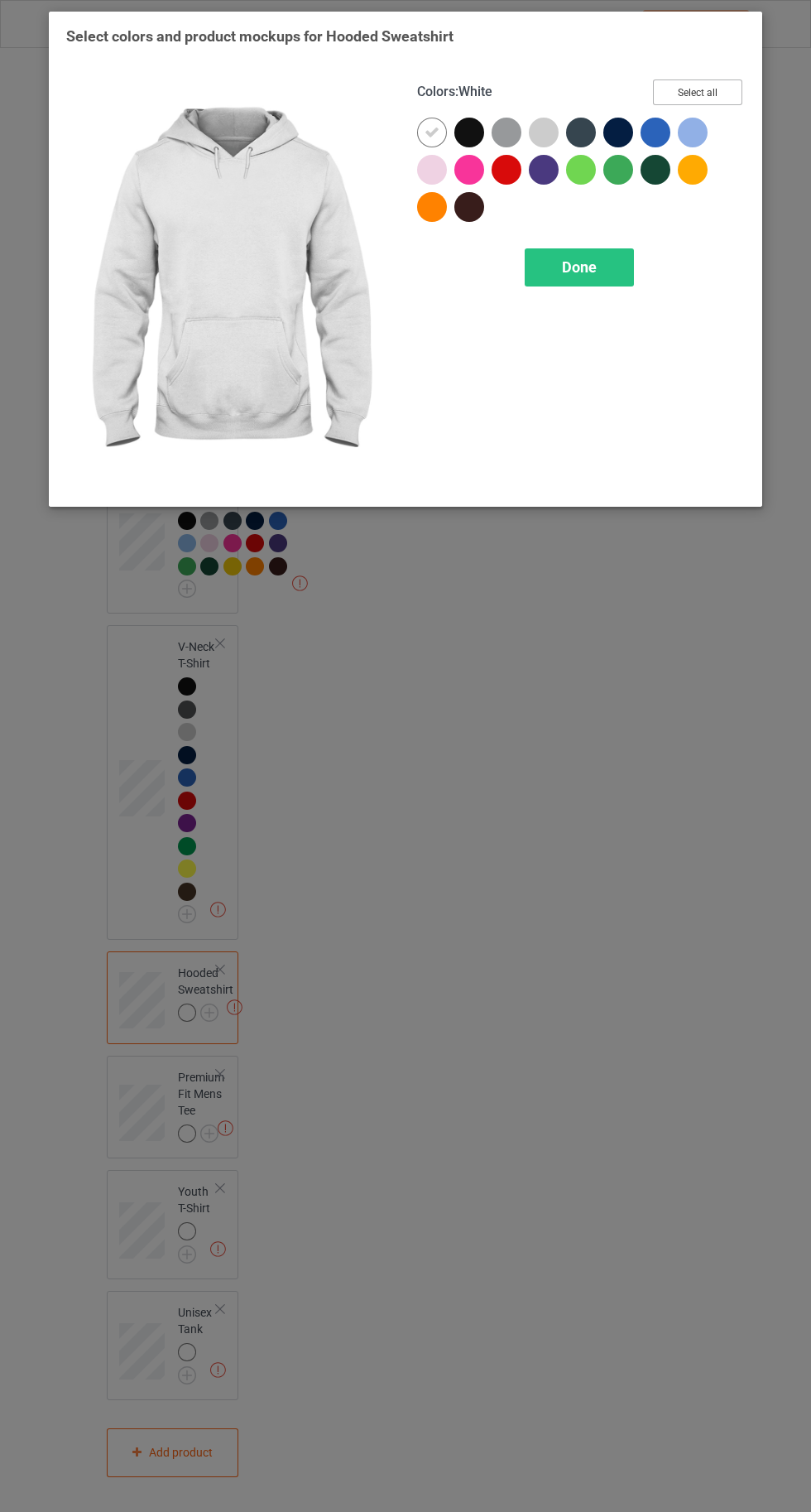
click at [673, 88] on button "Select all" at bounding box center [697, 93] width 89 height 26
click at [423, 128] on div at bounding box center [432, 132] width 29 height 29
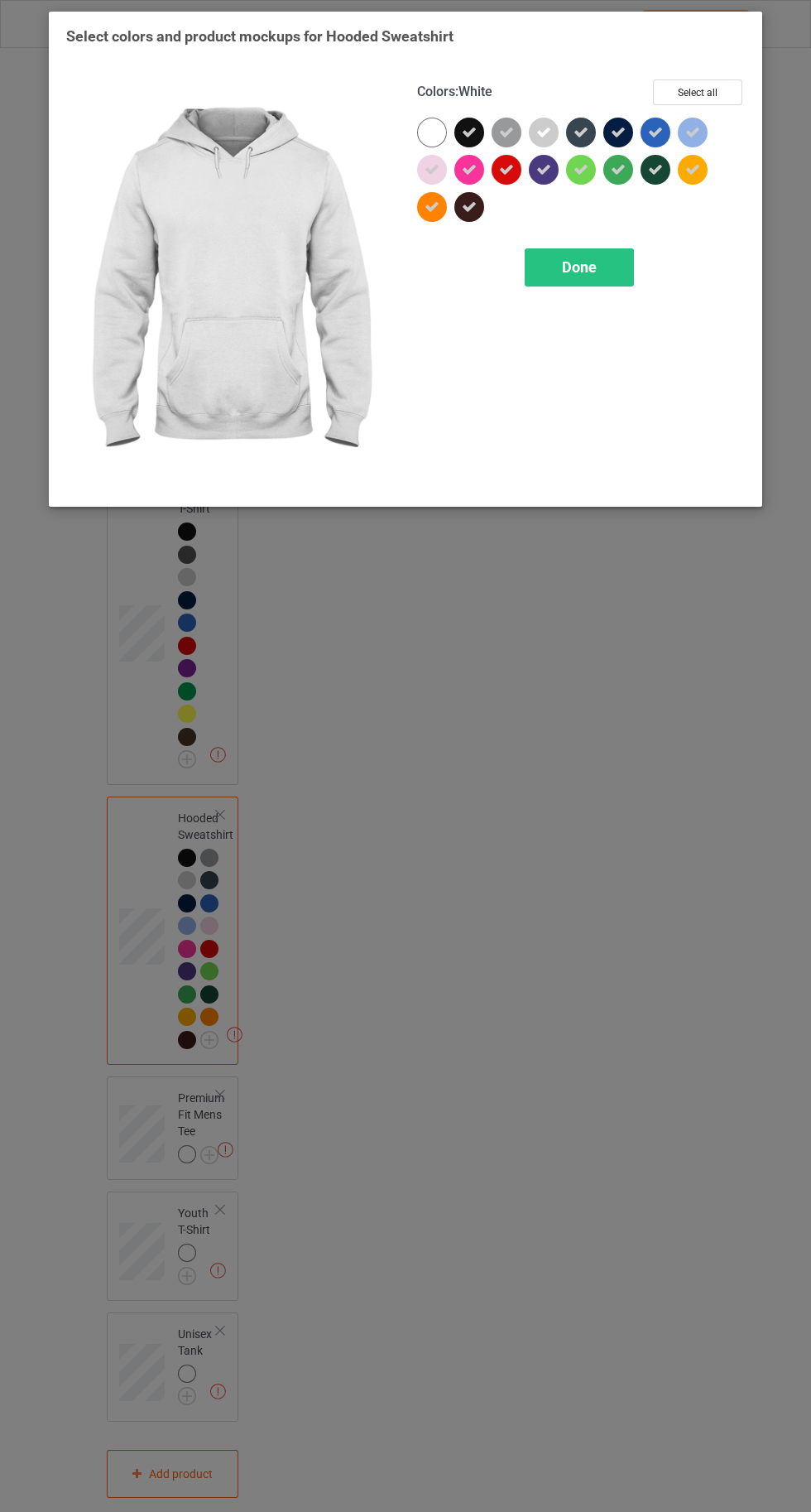
click at [550, 285] on div "Done" at bounding box center [580, 266] width 109 height 38
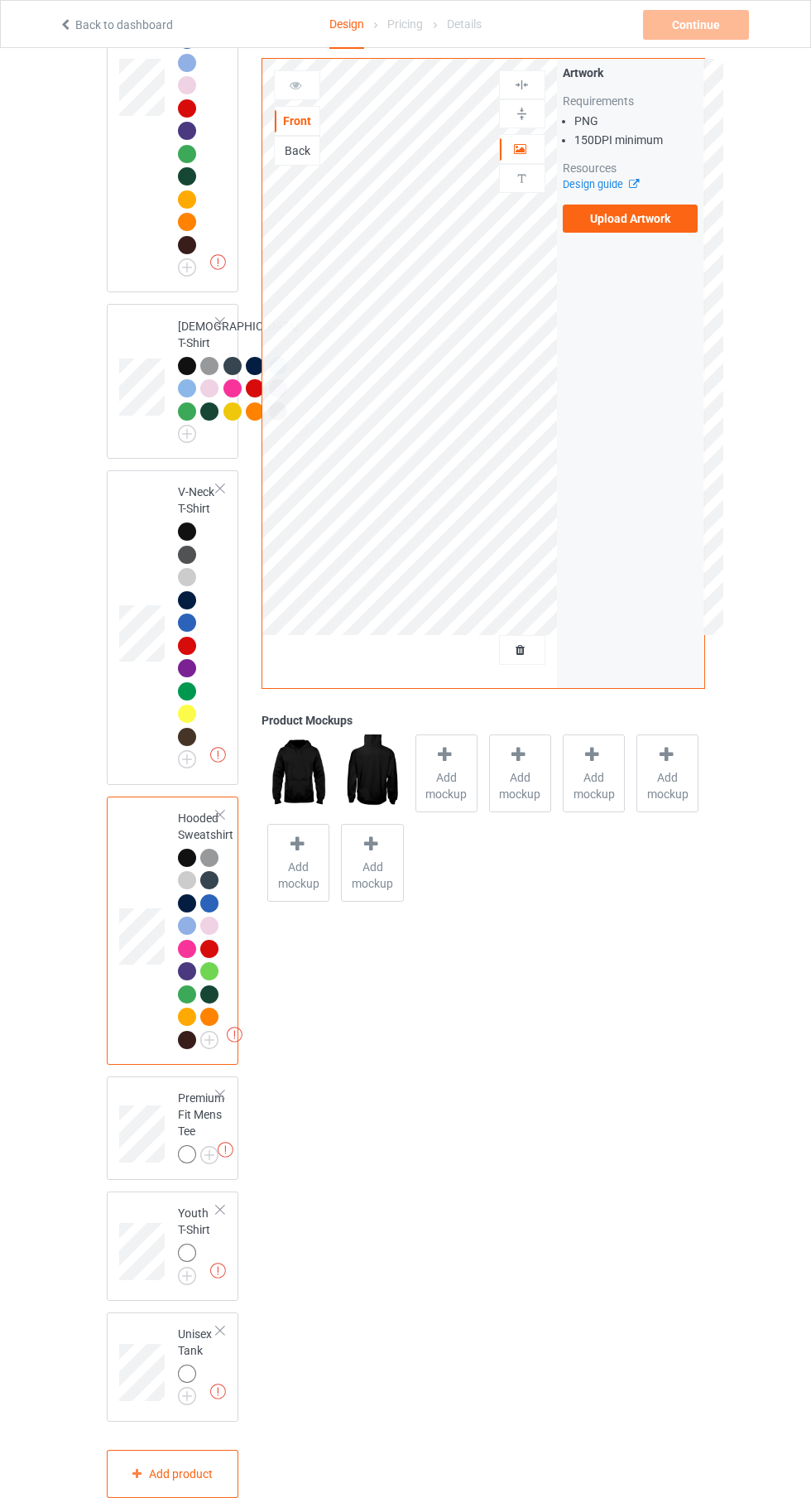
scroll to position [1280, 0]
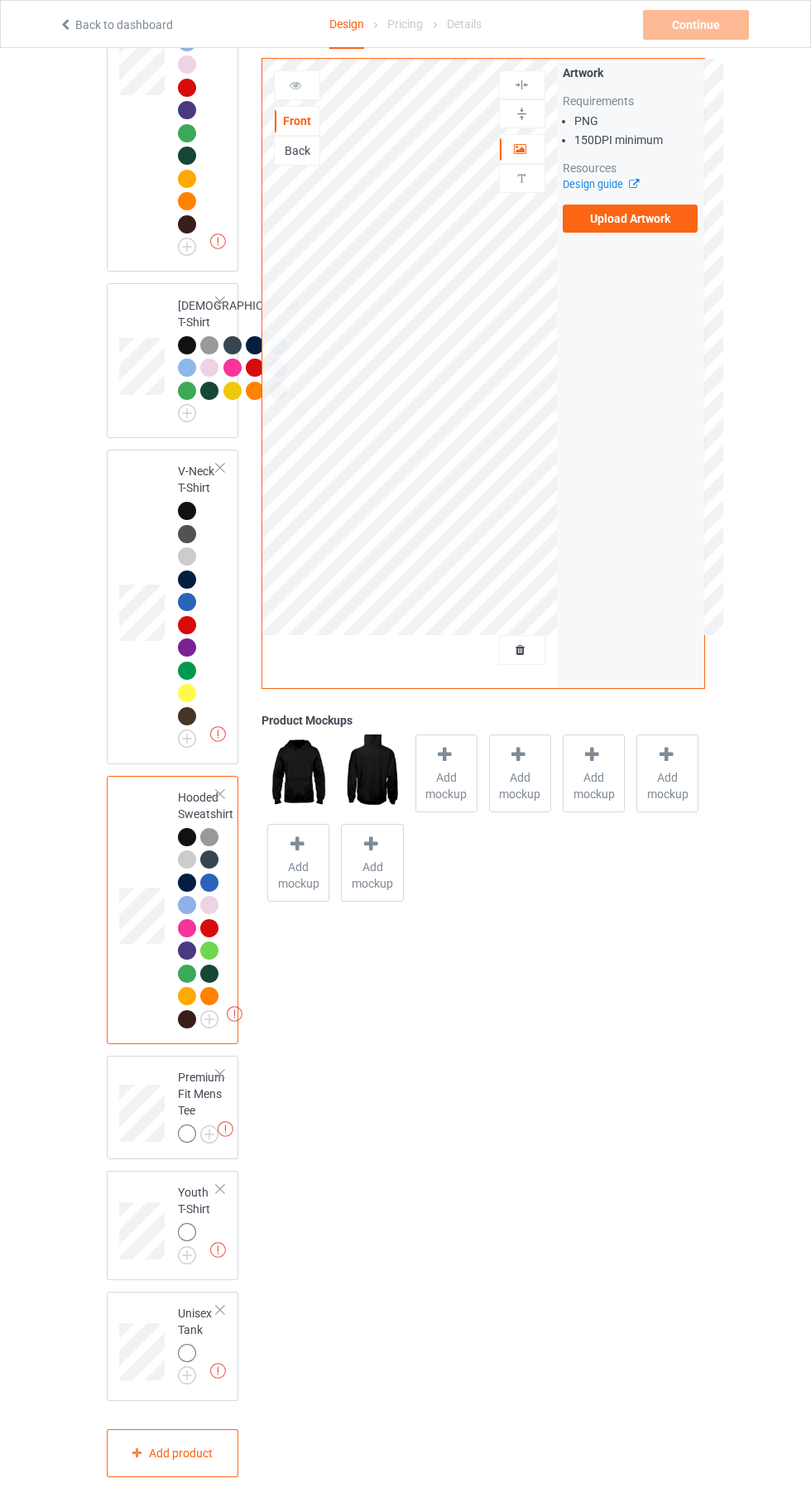
click at [0, 0] on img at bounding box center [0, 0] width 0 height 0
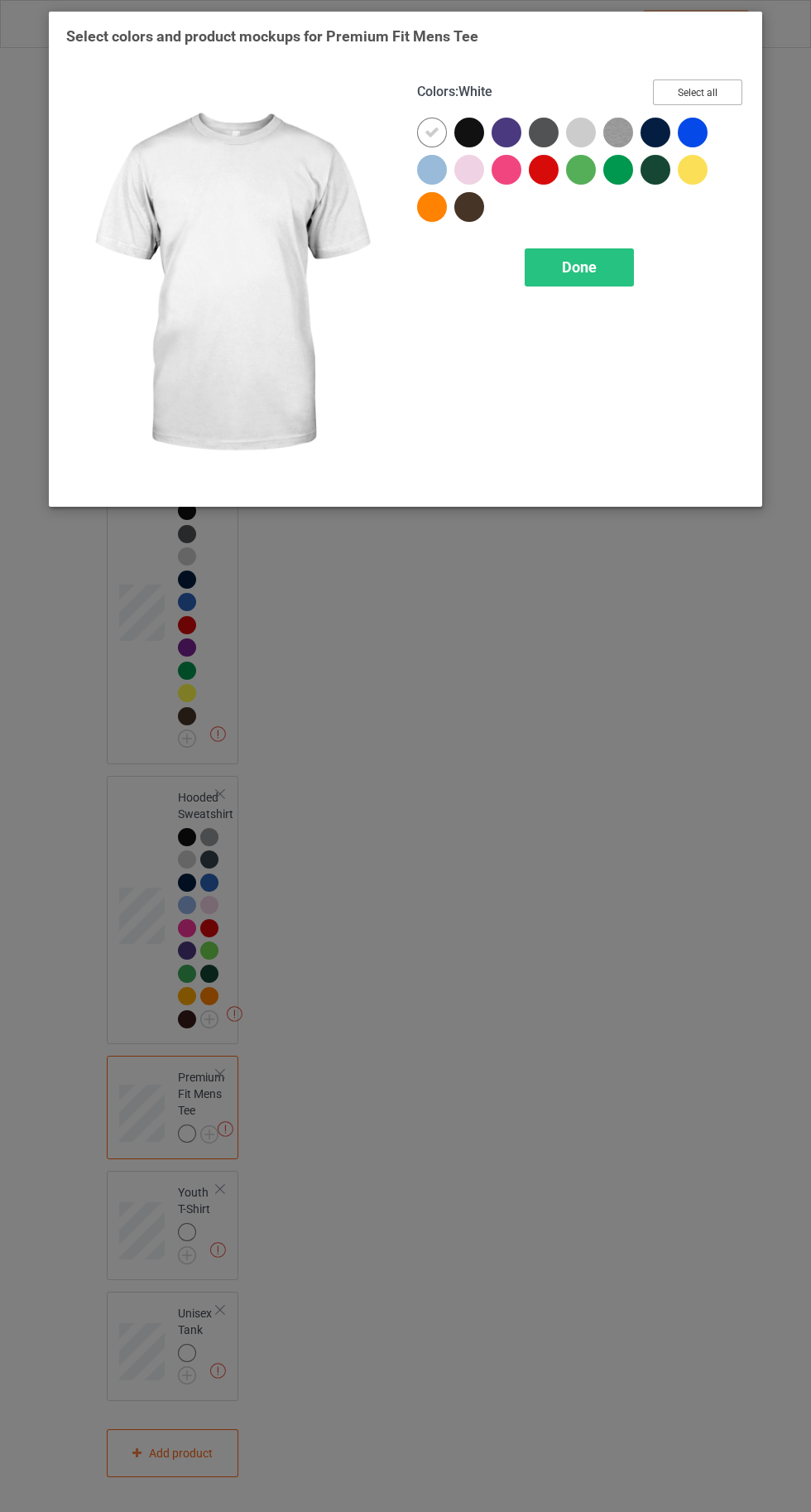
click at [697, 91] on button "Select all" at bounding box center [697, 93] width 89 height 26
click at [423, 130] on div at bounding box center [432, 132] width 29 height 29
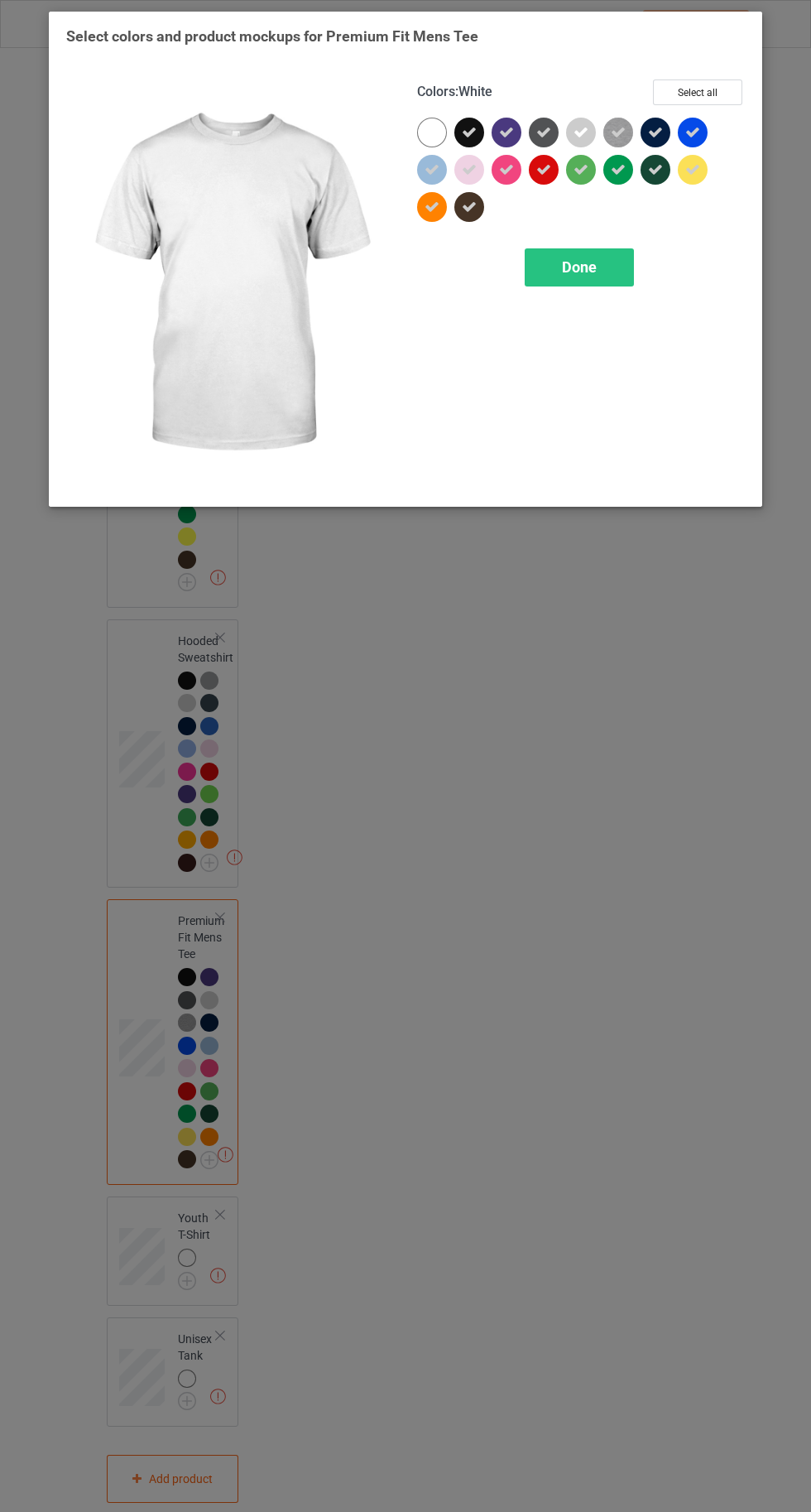
click at [579, 268] on span "Done" at bounding box center [580, 266] width 35 height 17
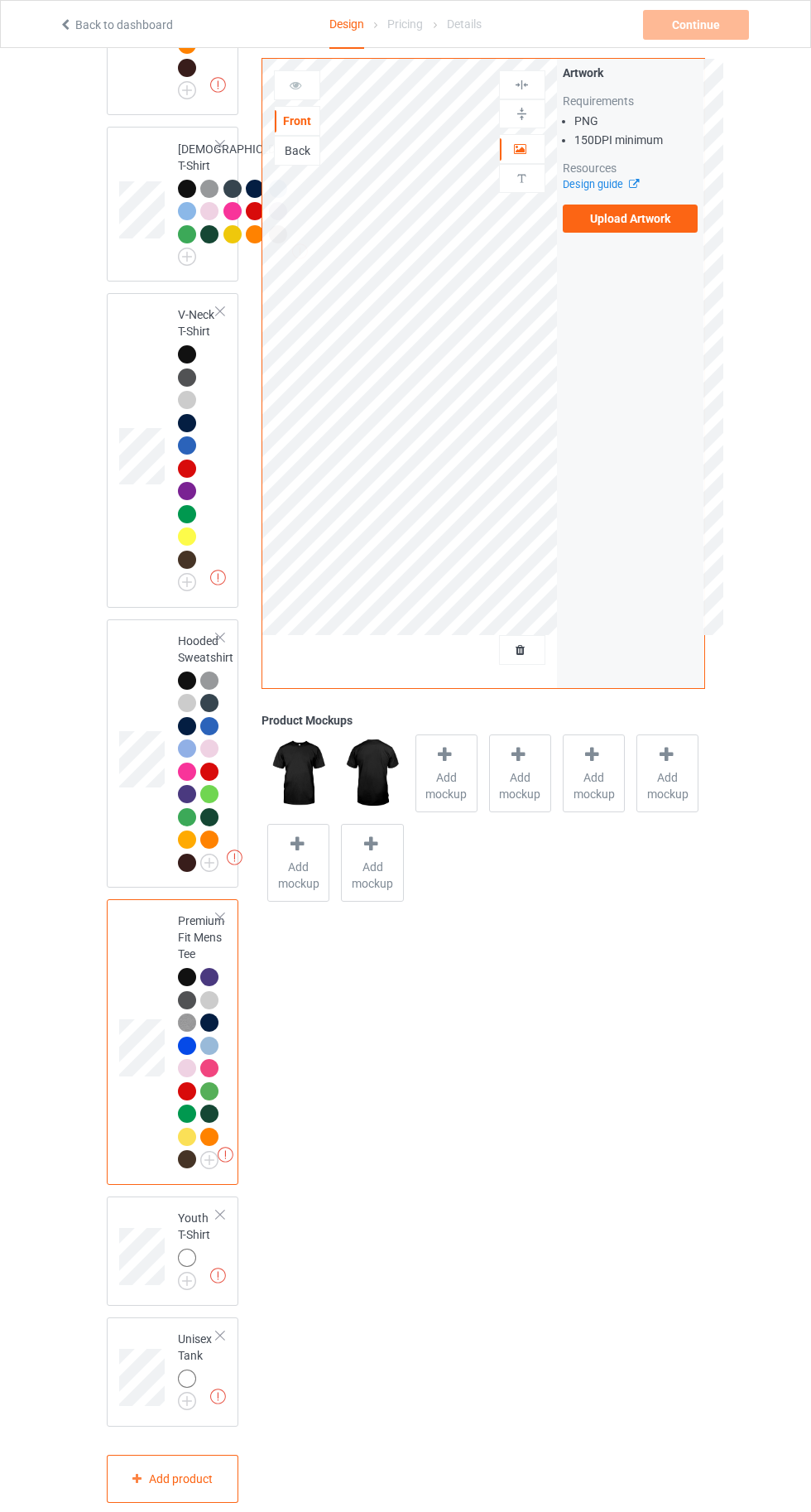
scroll to position [1461, 0]
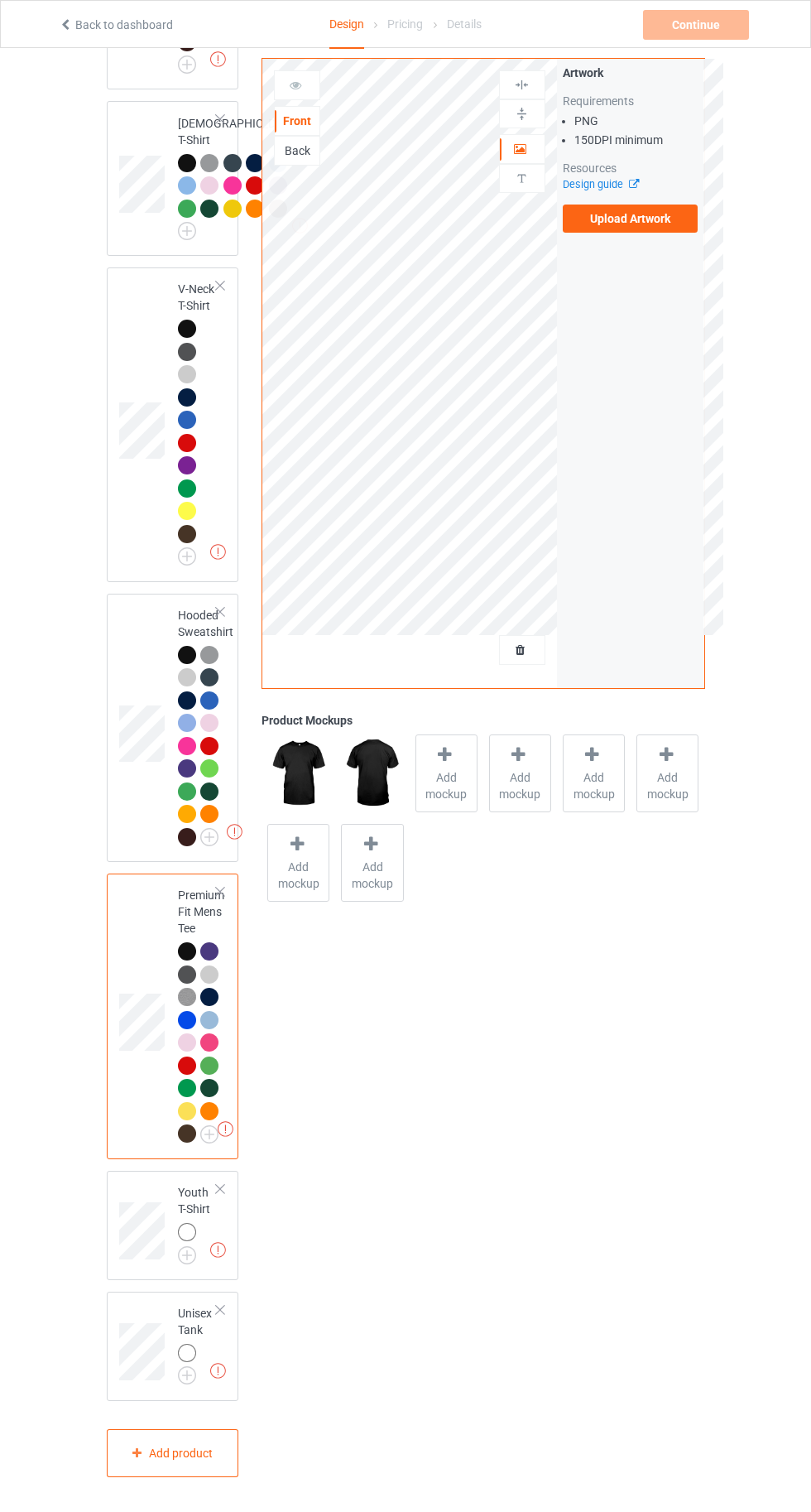
click at [0, 0] on img at bounding box center [0, 0] width 0 height 0
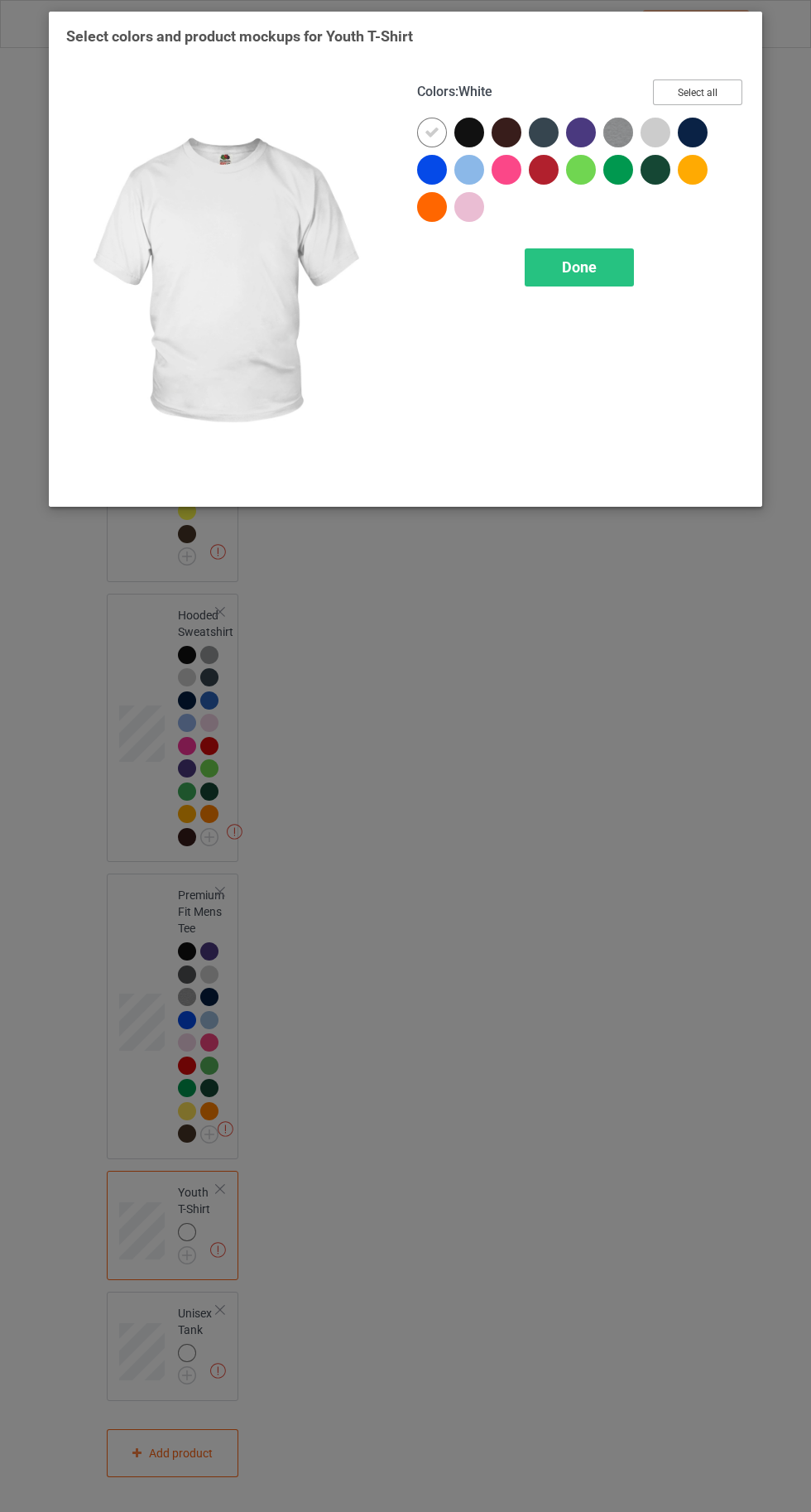
click at [718, 80] on button "Select all" at bounding box center [697, 93] width 89 height 26
click at [432, 131] on icon at bounding box center [432, 132] width 15 height 15
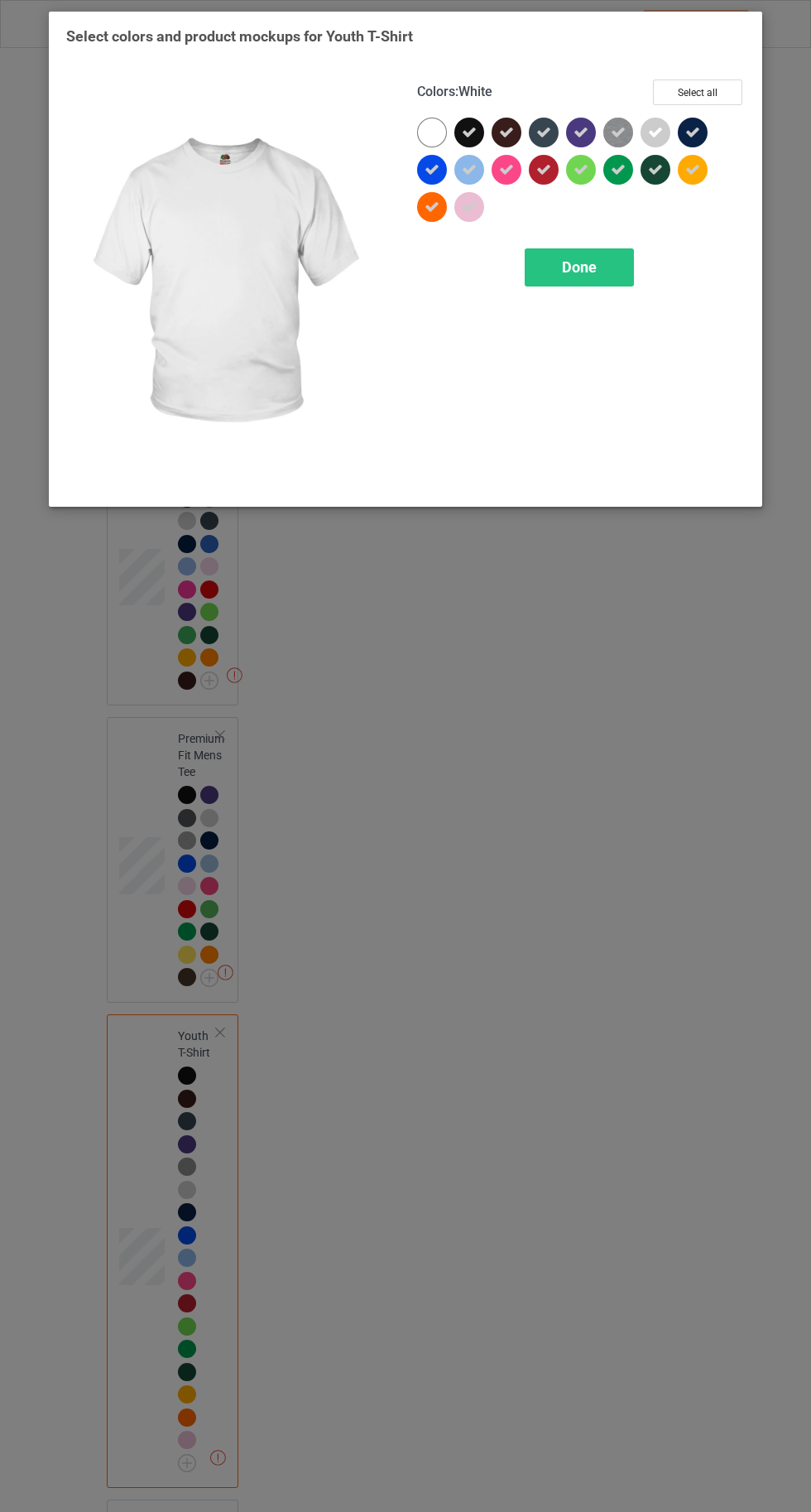
click at [601, 278] on div "Done" at bounding box center [580, 266] width 109 height 38
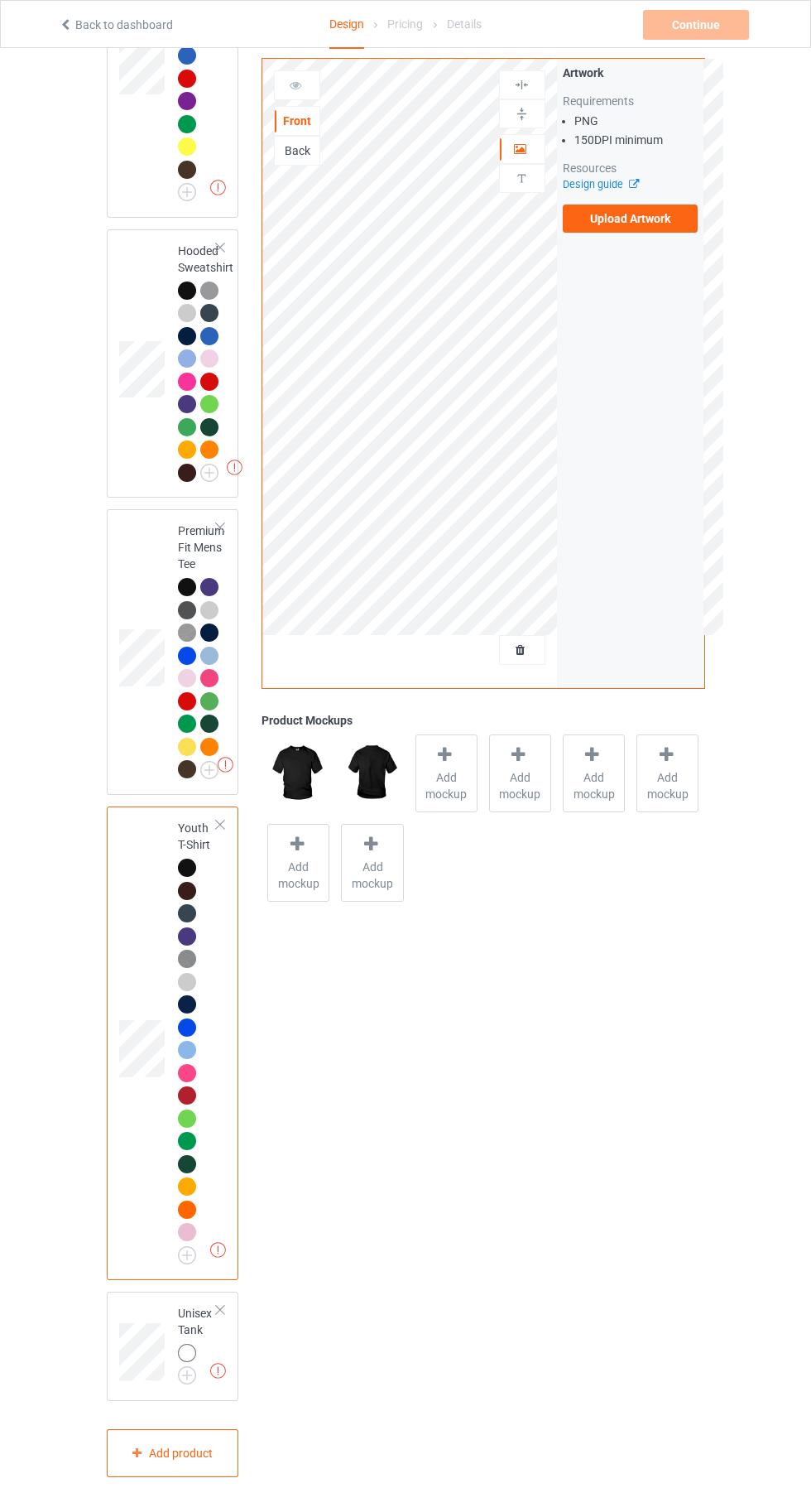
scroll to position [1826, 0]
click at [0, 0] on img at bounding box center [0, 0] width 0 height 0
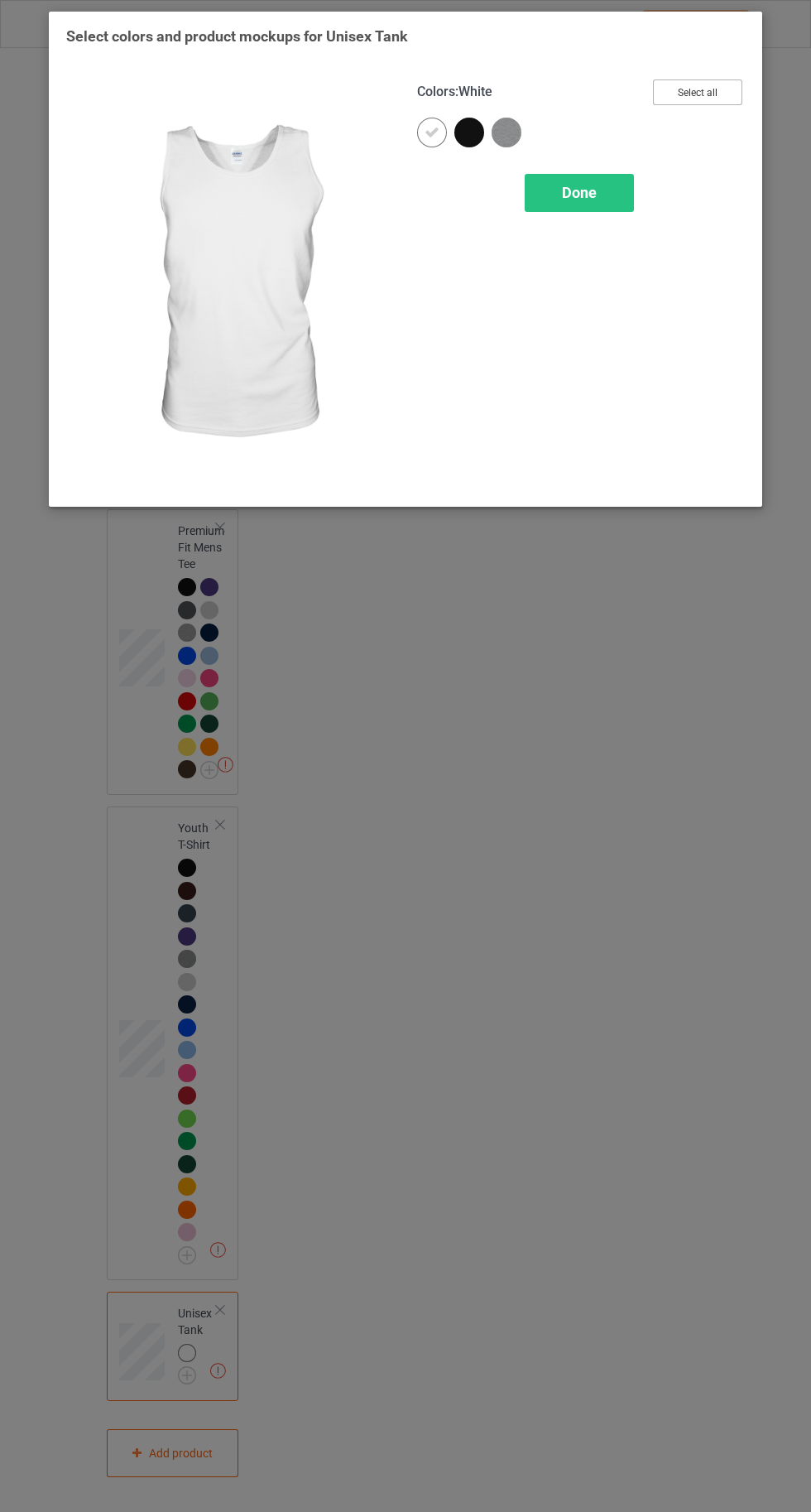
click at [714, 83] on button "Select all" at bounding box center [697, 93] width 89 height 26
click at [429, 131] on icon at bounding box center [432, 132] width 15 height 15
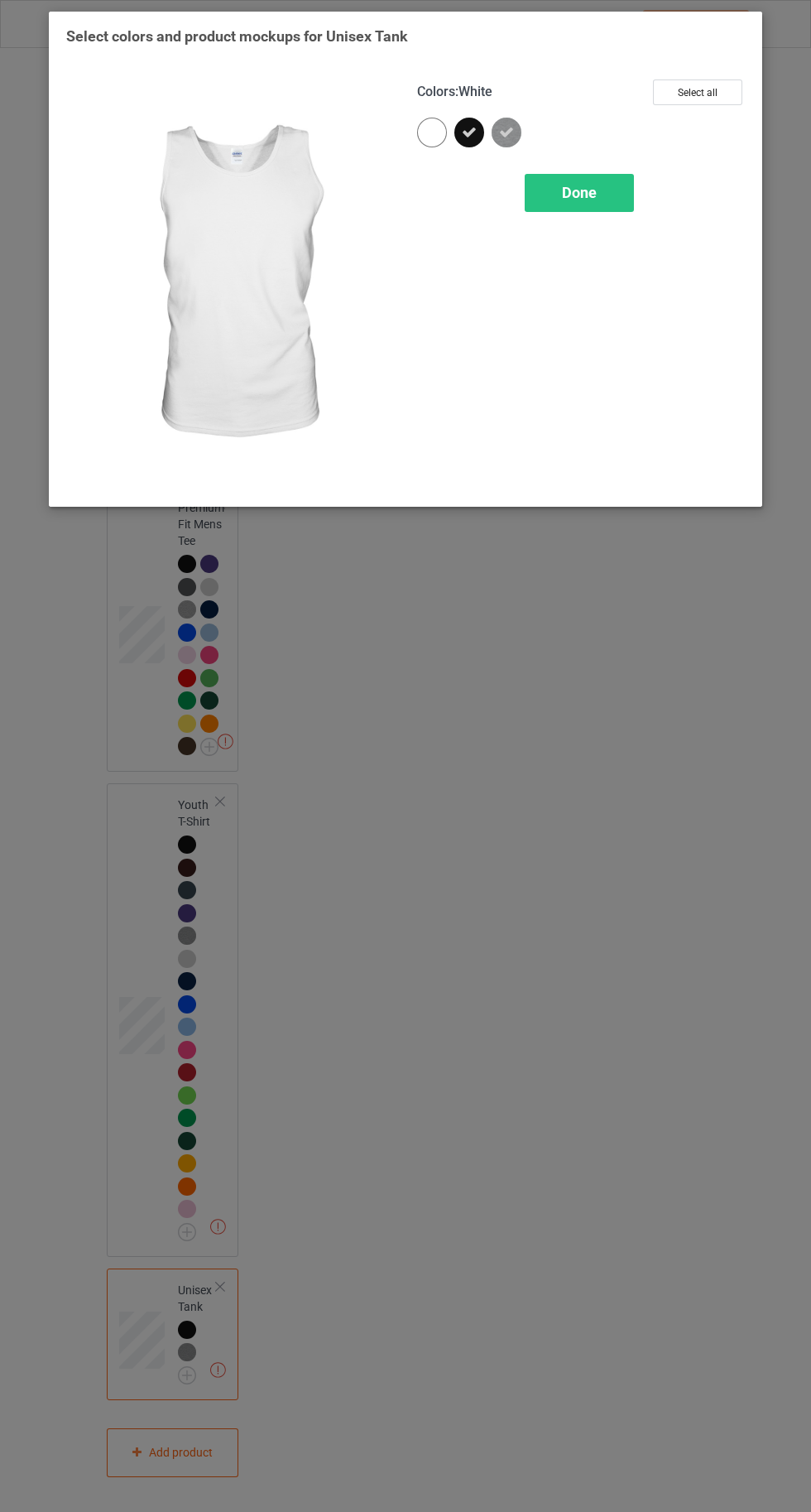
click at [560, 192] on div "Done" at bounding box center [580, 192] width 109 height 38
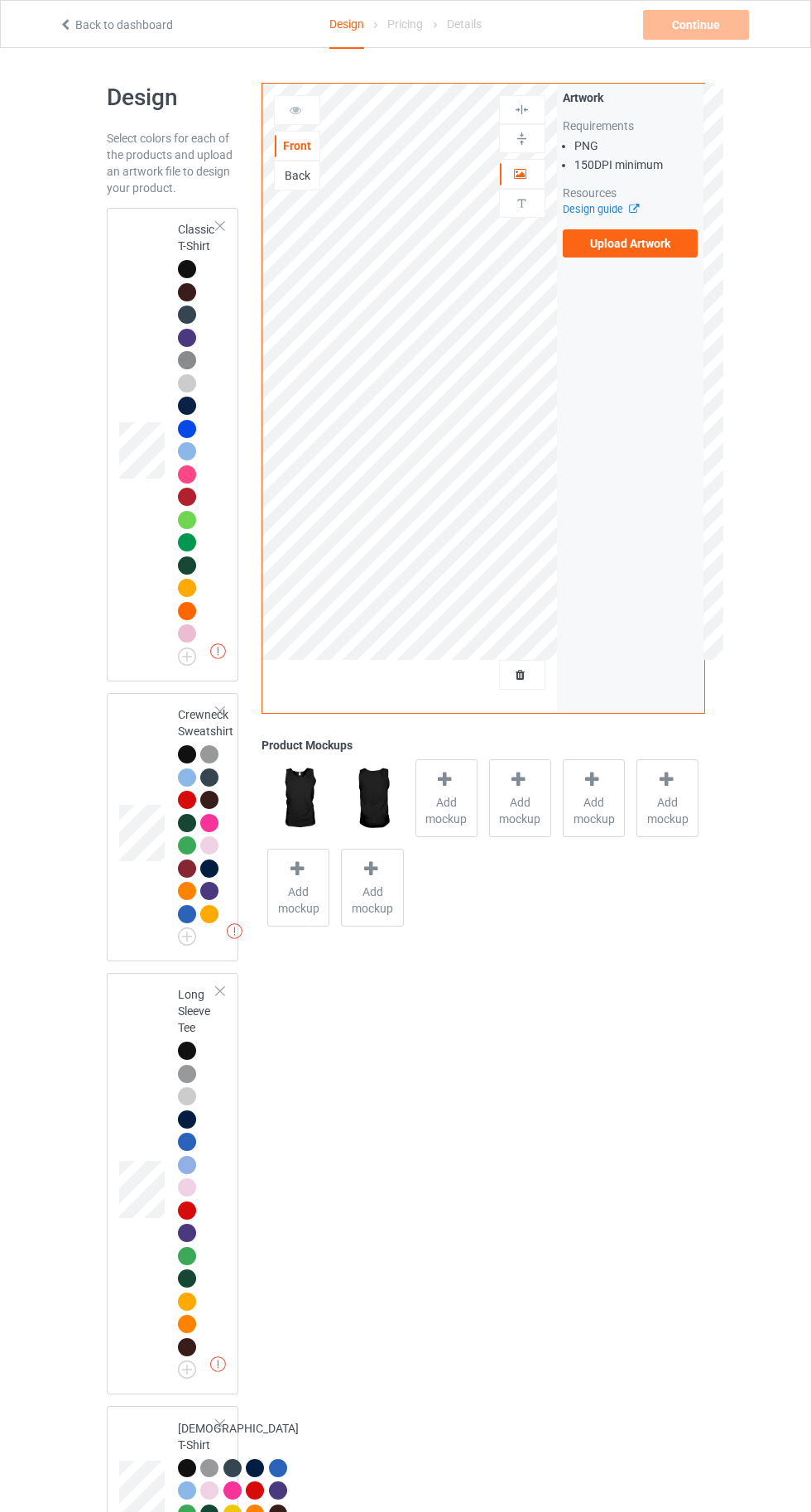
click at [178, 265] on div at bounding box center [187, 269] width 18 height 18
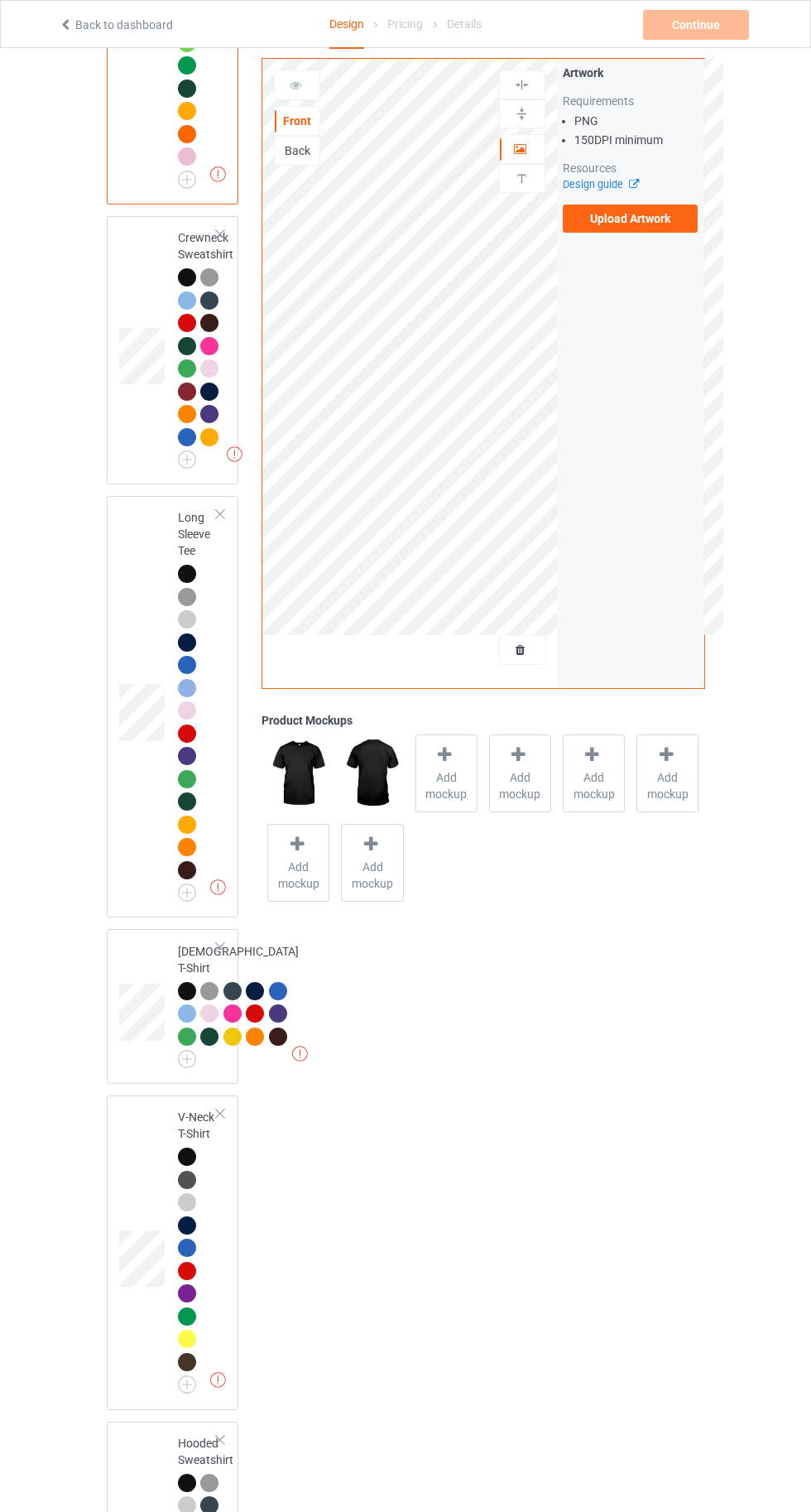
scroll to position [561, 0]
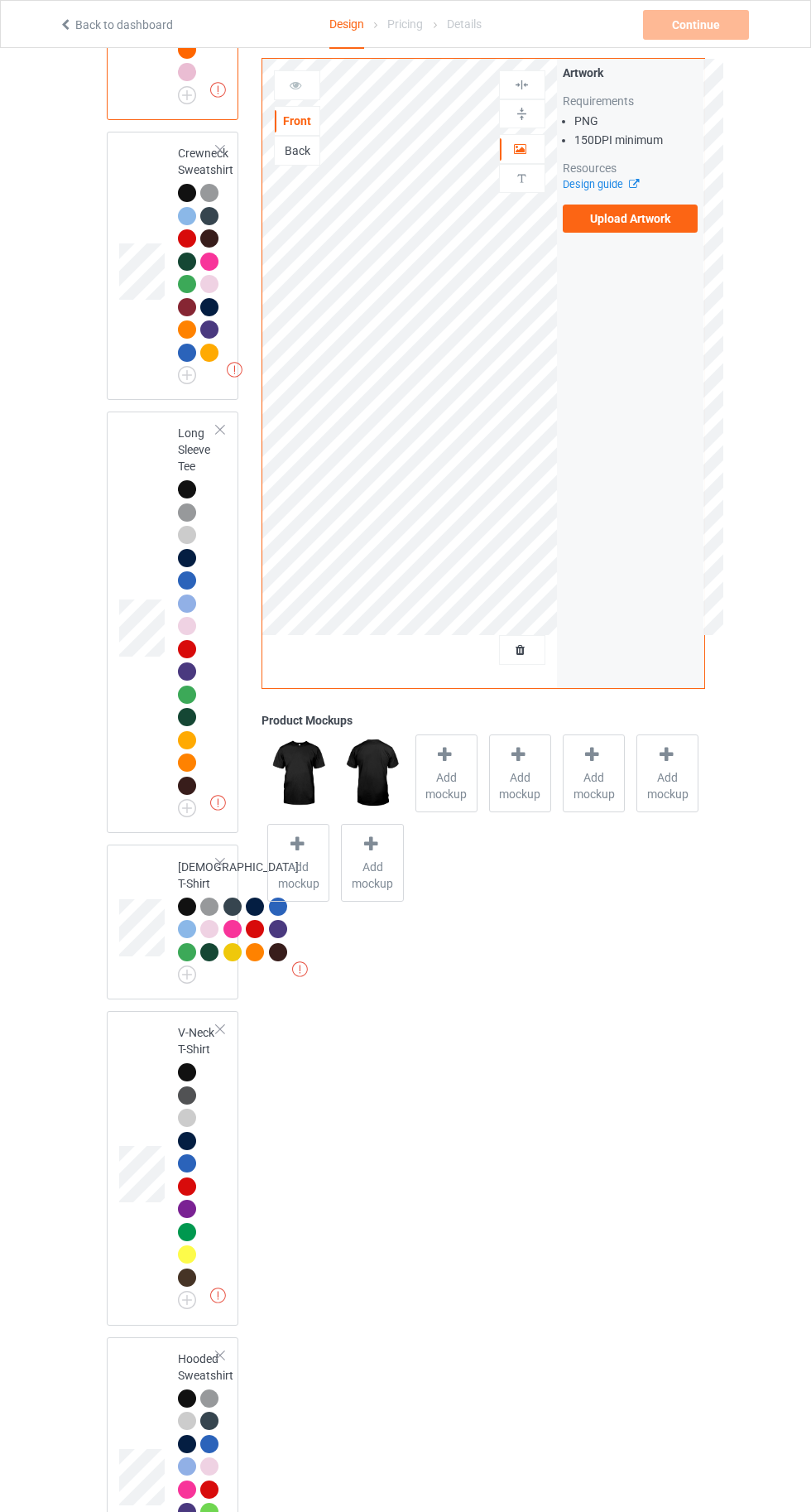
click at [182, 912] on div at bounding box center [187, 907] width 18 height 18
click at [433, 788] on span "Add mockup" at bounding box center [446, 785] width 61 height 33
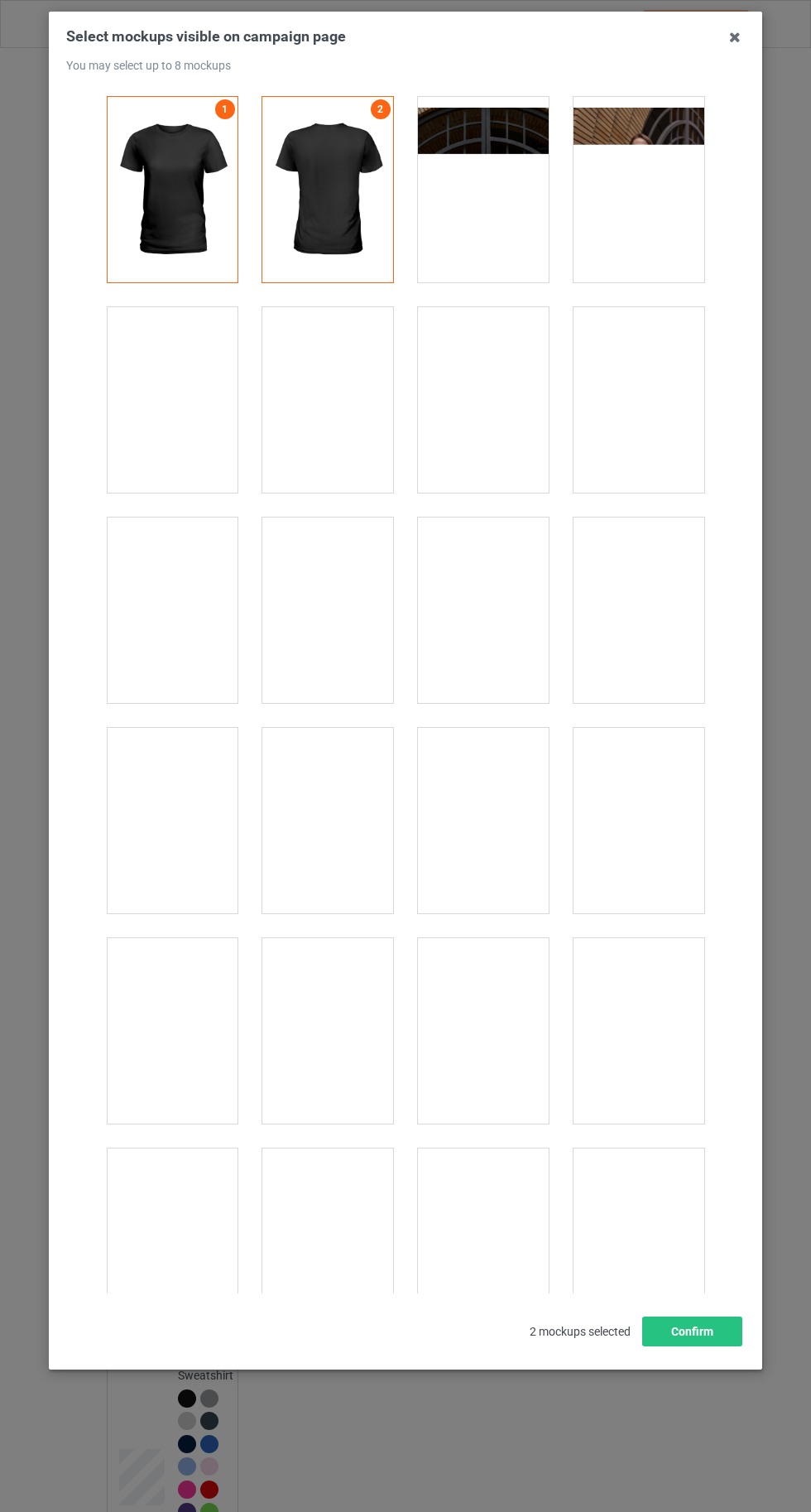
click at [735, 38] on icon at bounding box center [735, 37] width 27 height 27
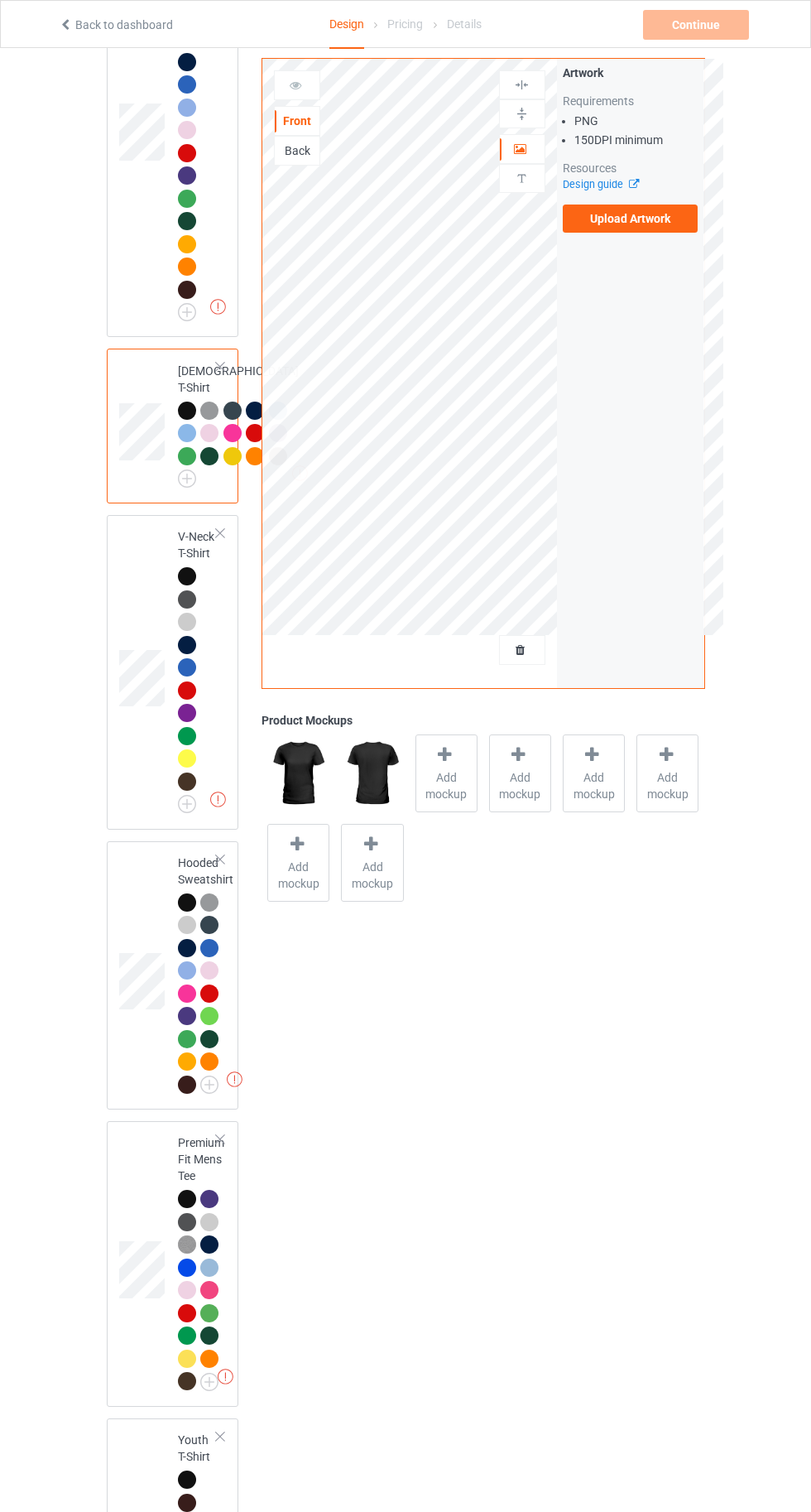
scroll to position [1848, 0]
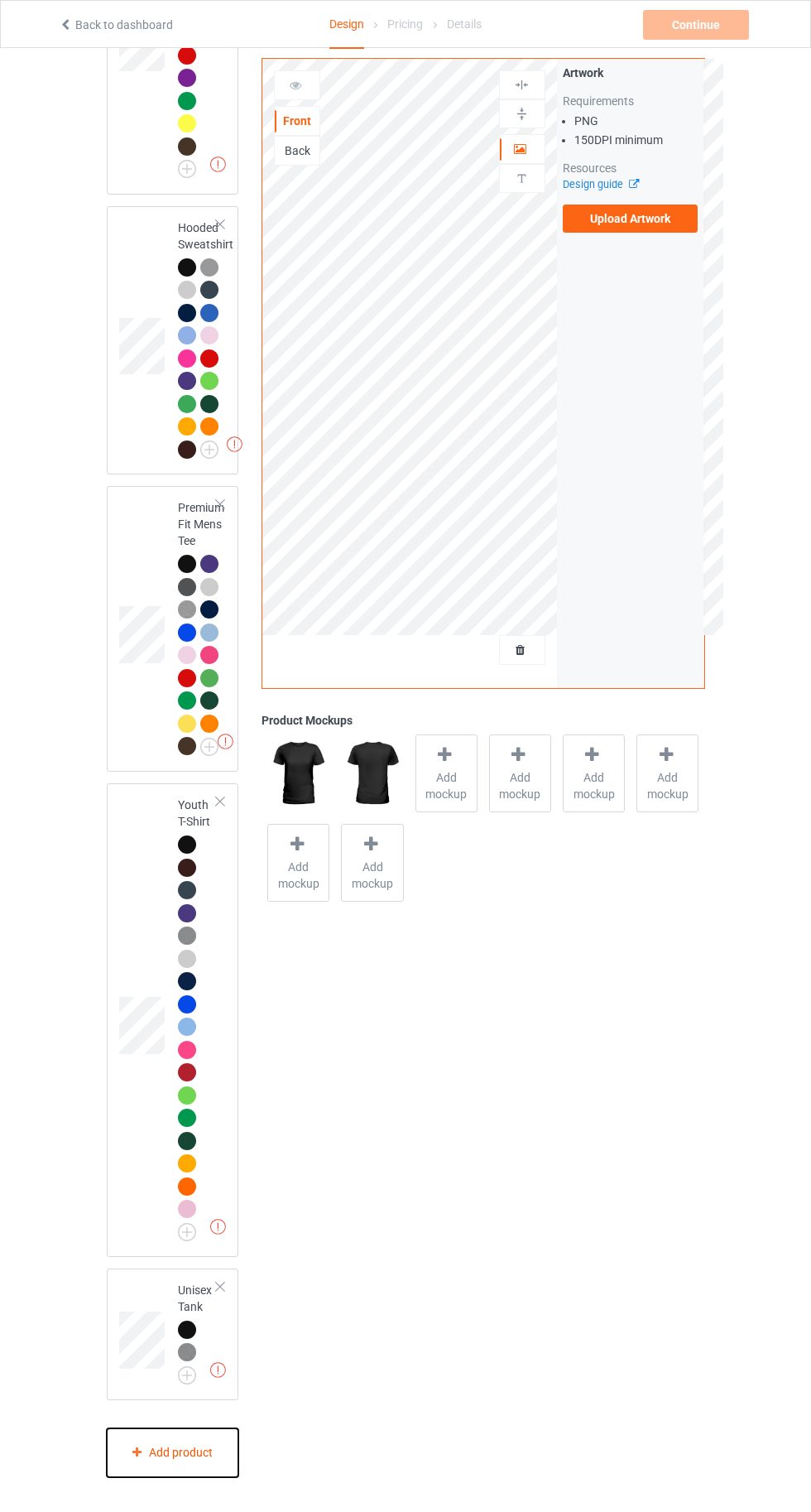
click at [186, 1477] on div "Add product" at bounding box center [173, 1452] width 132 height 49
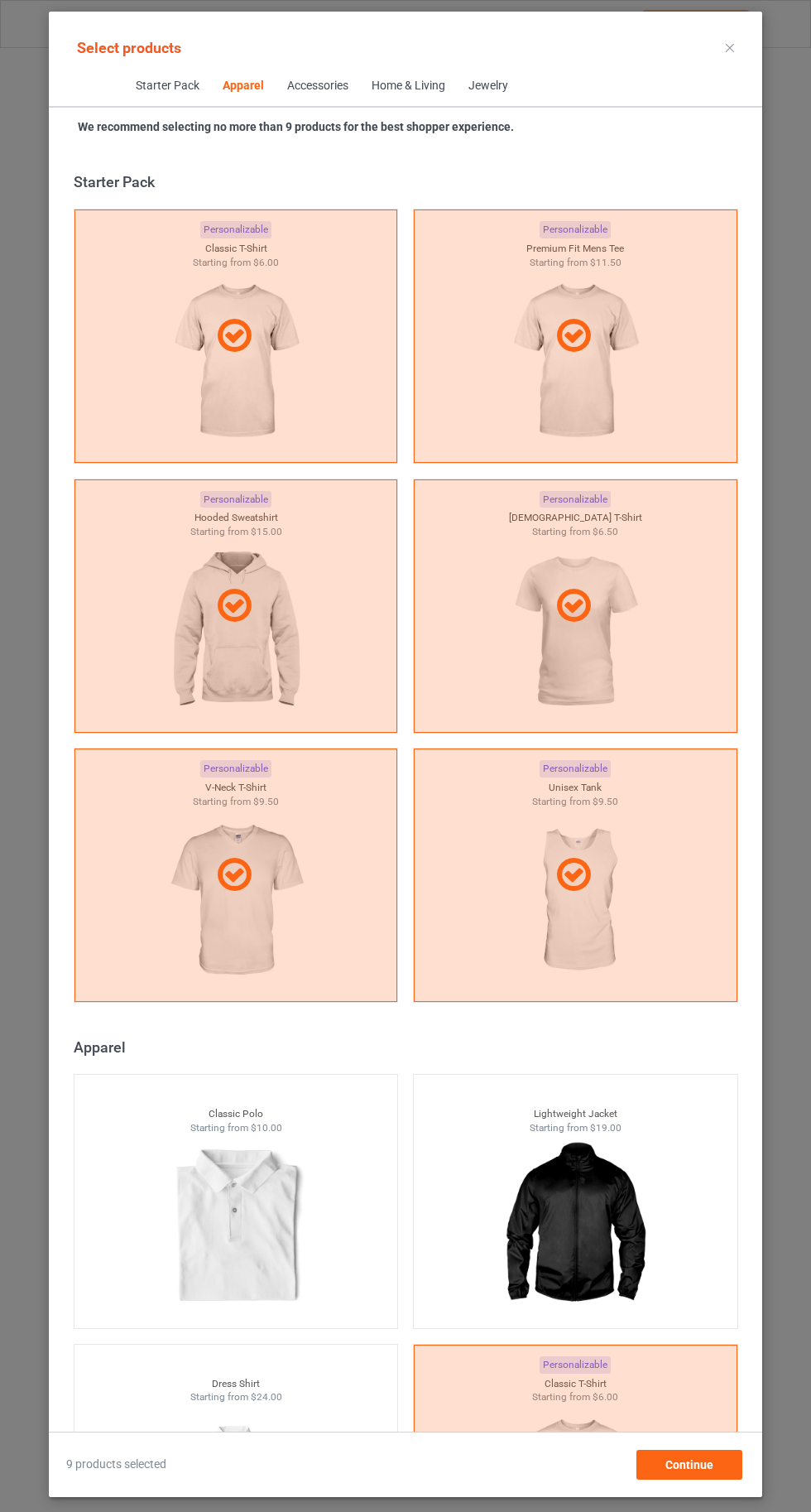
scroll to position [886, 0]
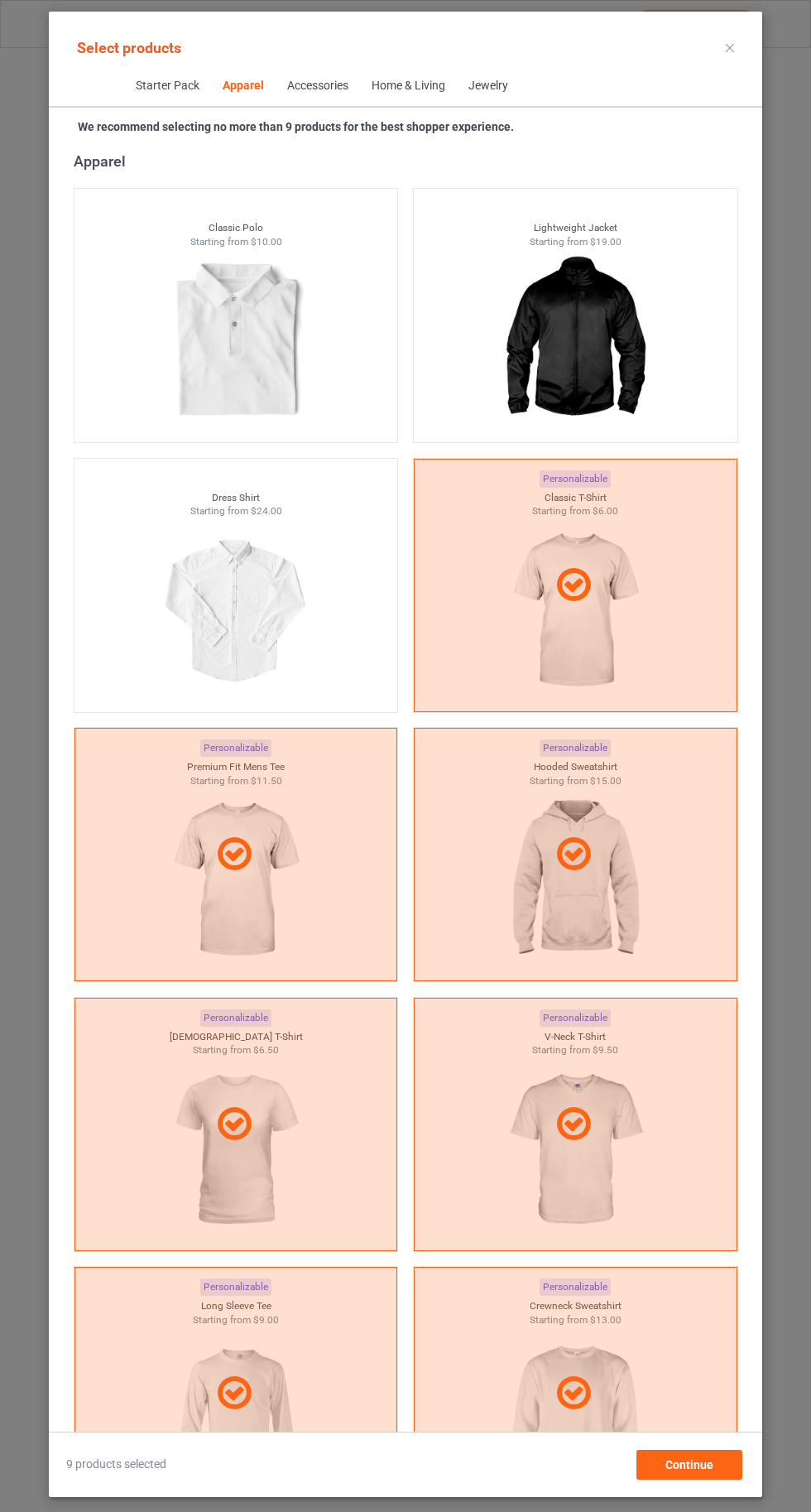
click at [730, 47] on icon at bounding box center [730, 48] width 8 height 8
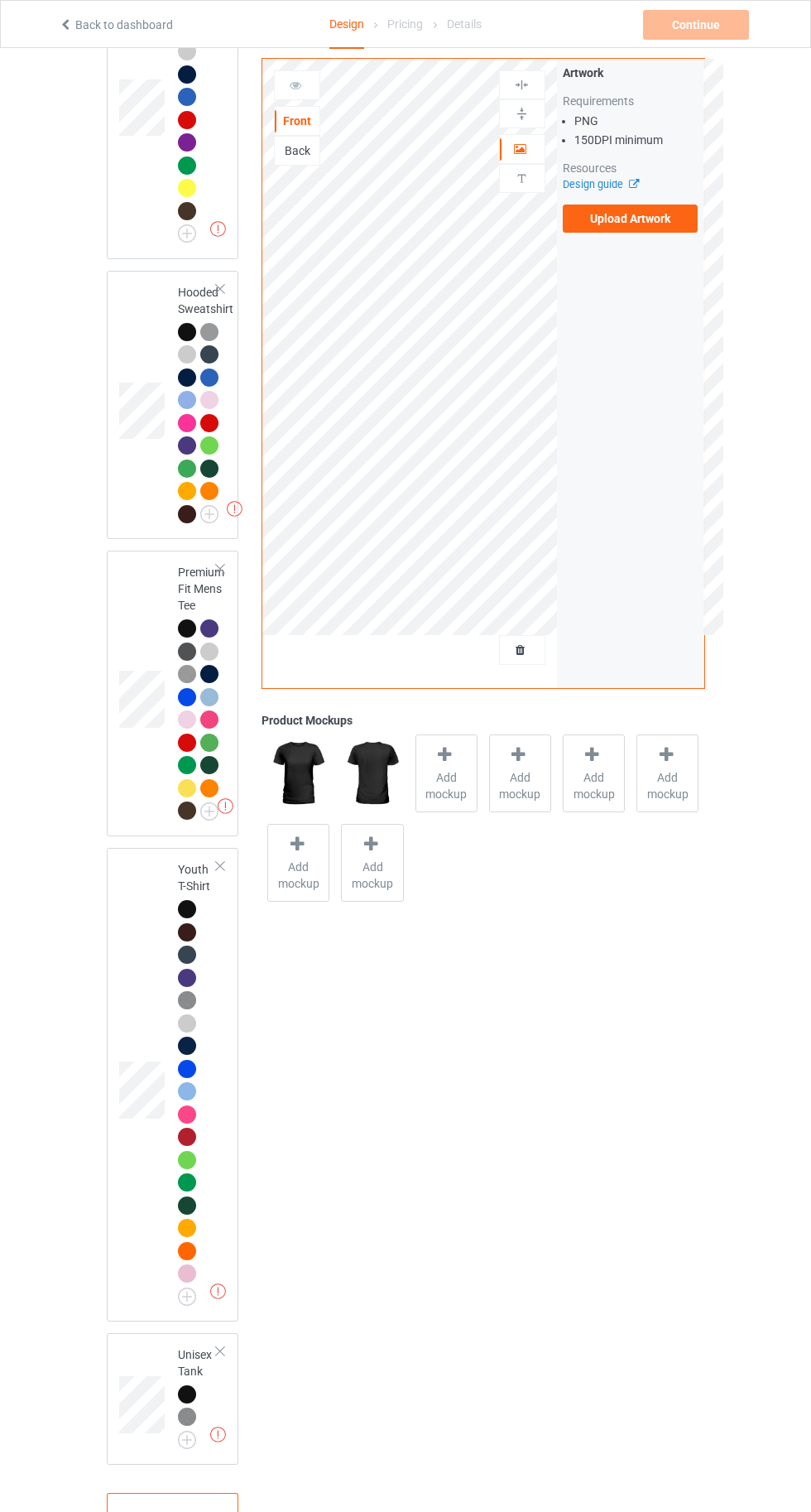
scroll to position [1646, 0]
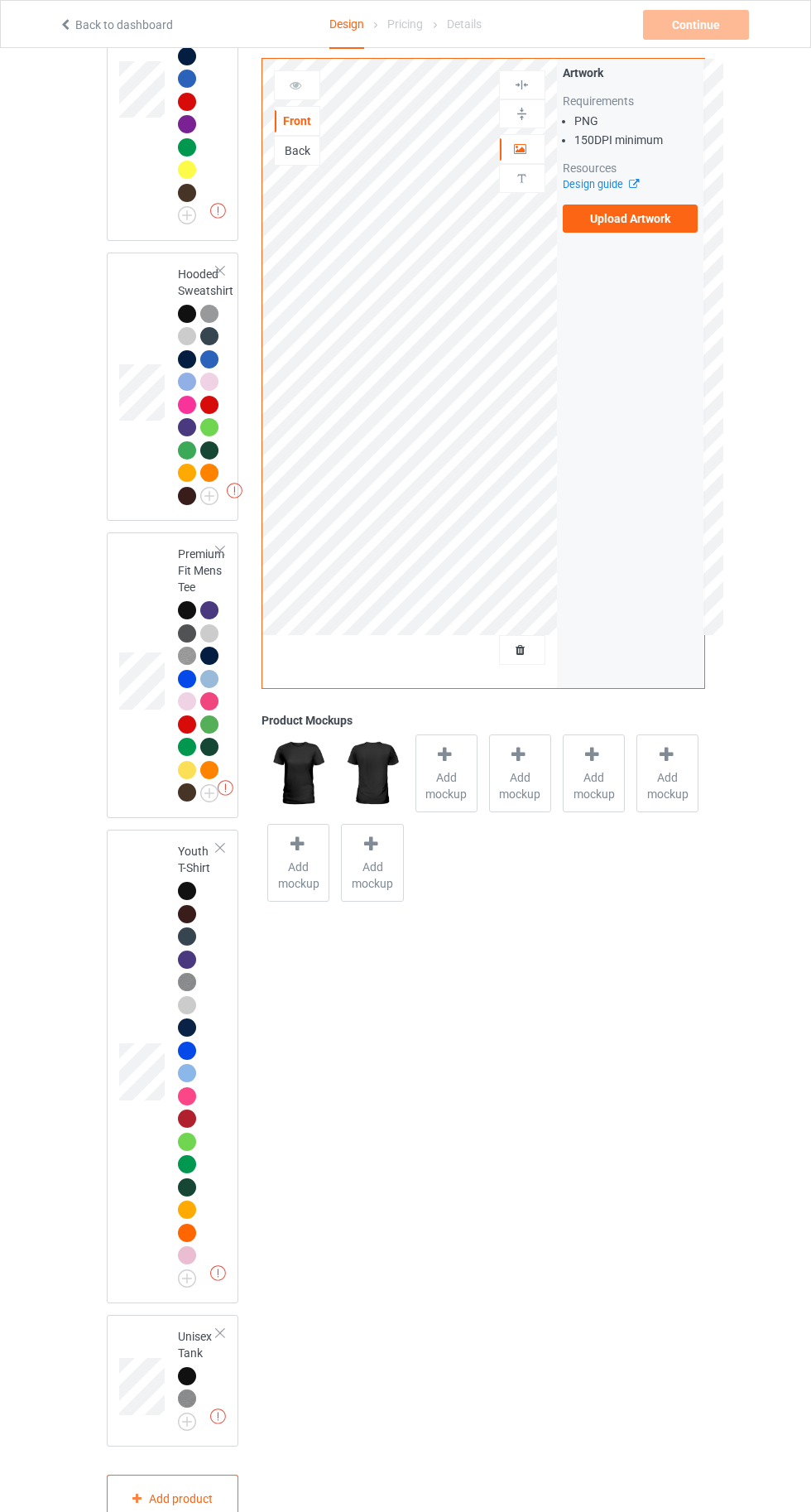
click at [186, 619] on div at bounding box center [187, 610] width 18 height 18
click at [452, 761] on icon at bounding box center [445, 754] width 21 height 17
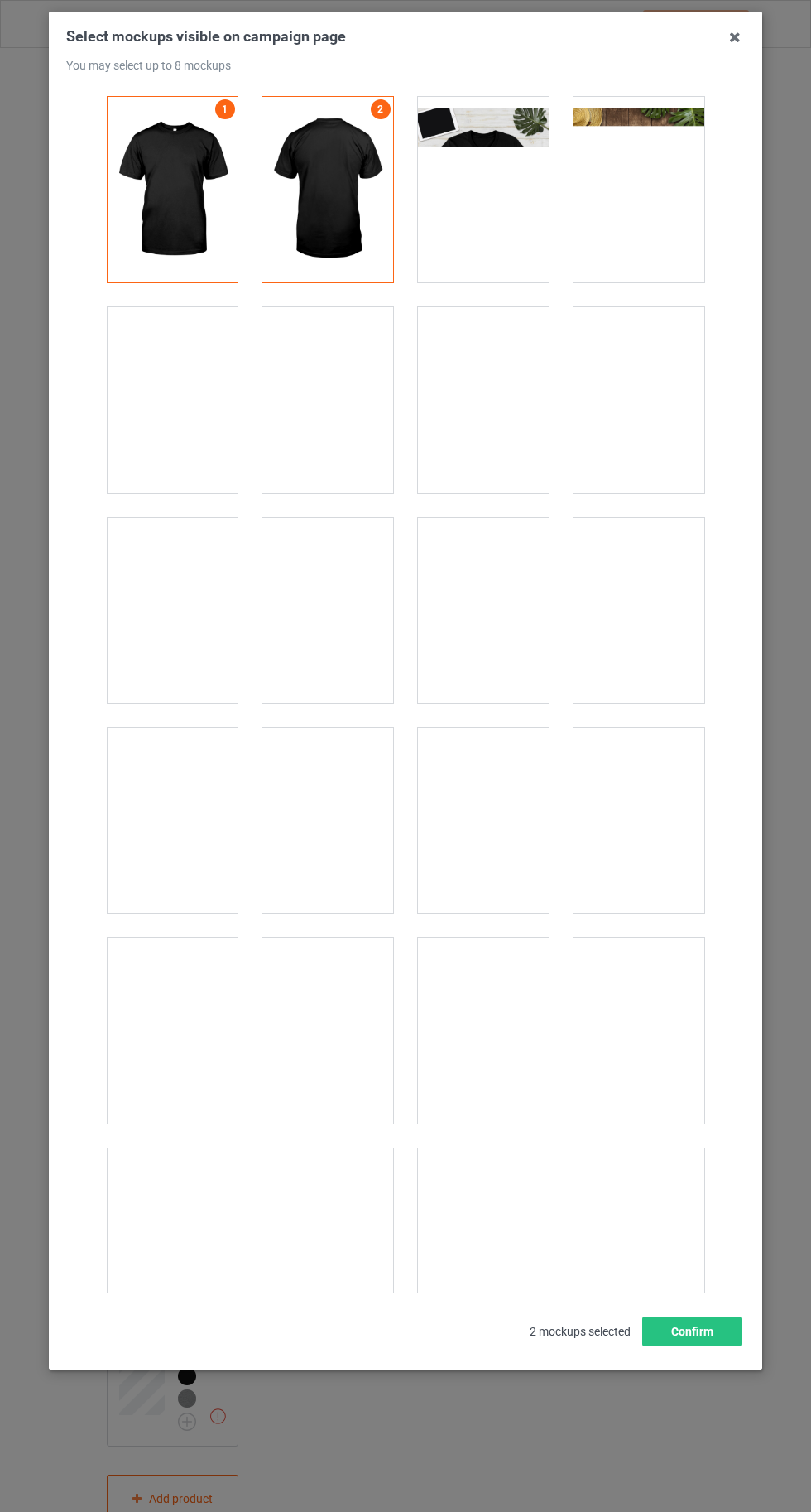
click at [500, 203] on div at bounding box center [483, 189] width 130 height 186
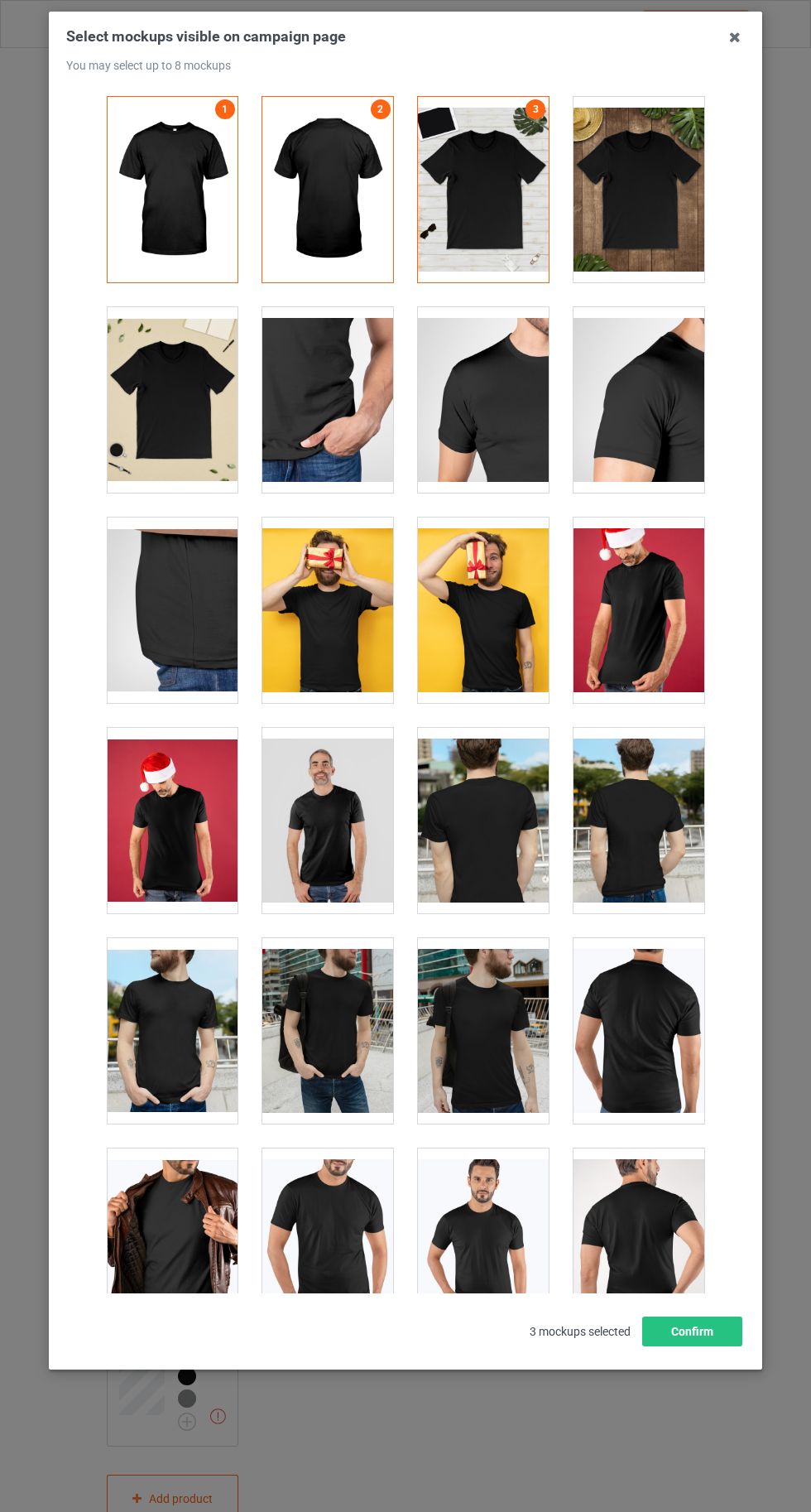
click at [161, 416] on div at bounding box center [172, 400] width 130 height 186
click at [730, 1347] on button "Confirm" at bounding box center [693, 1331] width 100 height 29
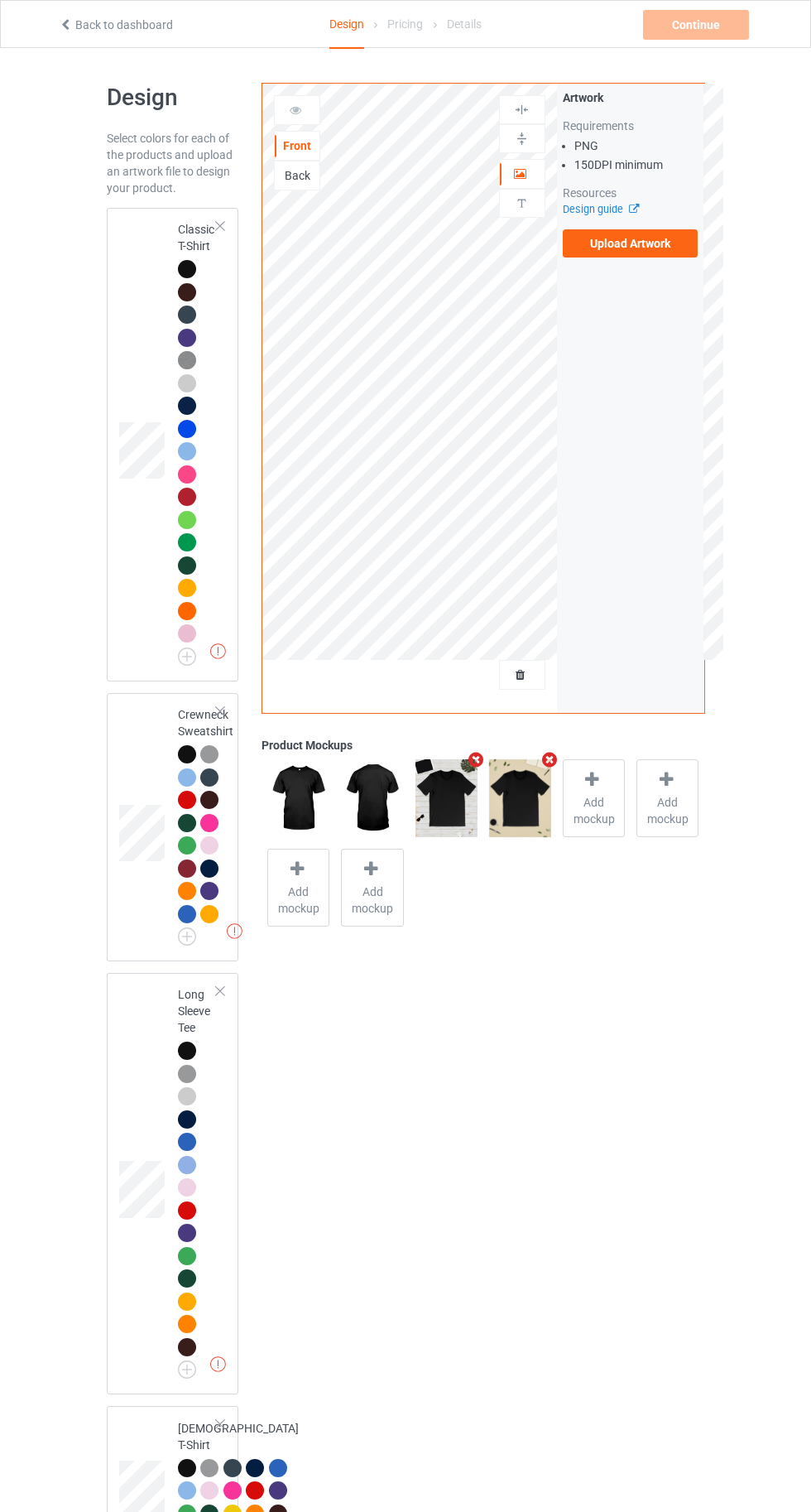
click at [178, 268] on div at bounding box center [187, 269] width 18 height 18
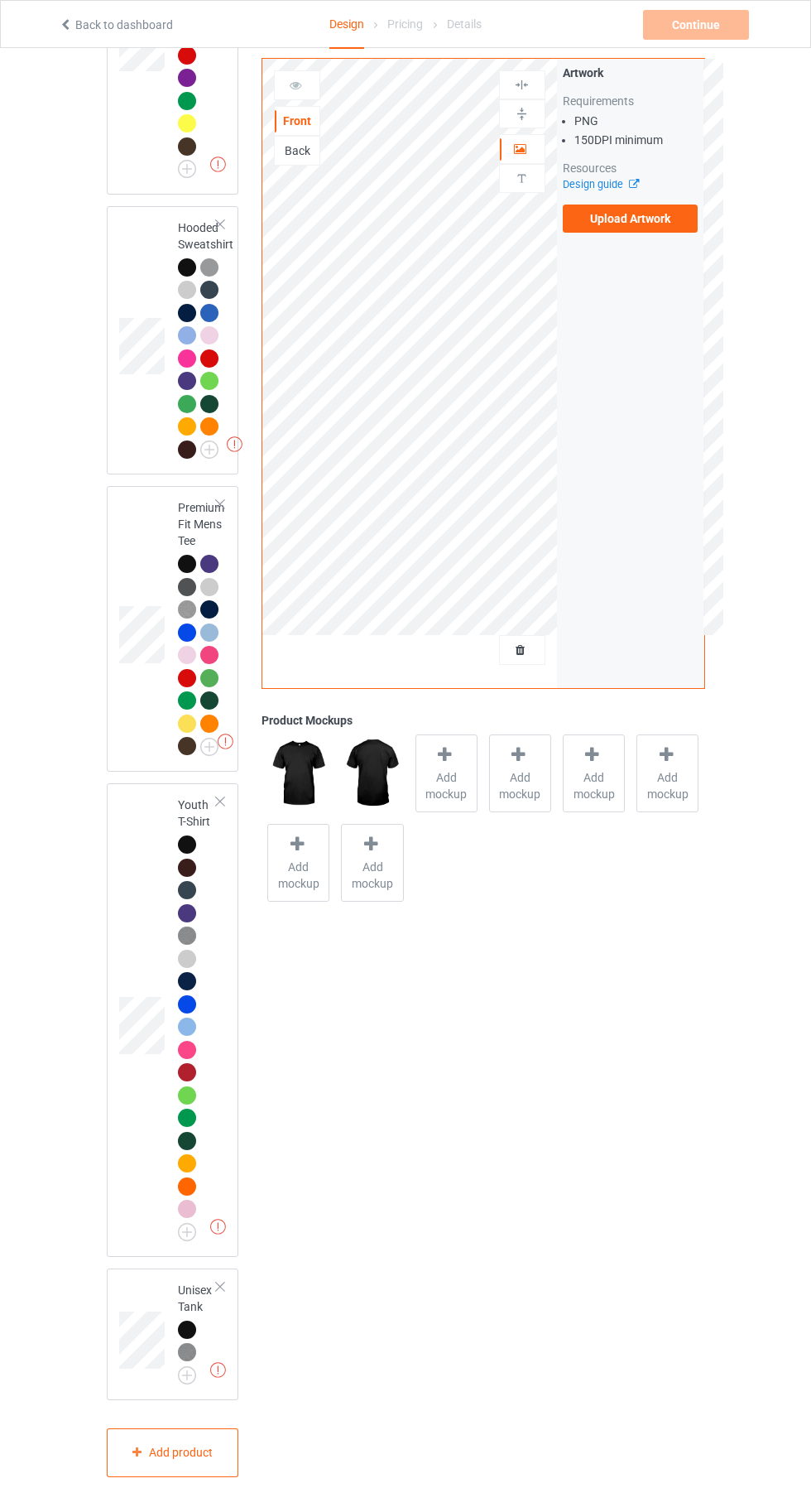
scroll to position [1848, 0]
click at [444, 782] on span "Add mockup" at bounding box center [446, 785] width 61 height 33
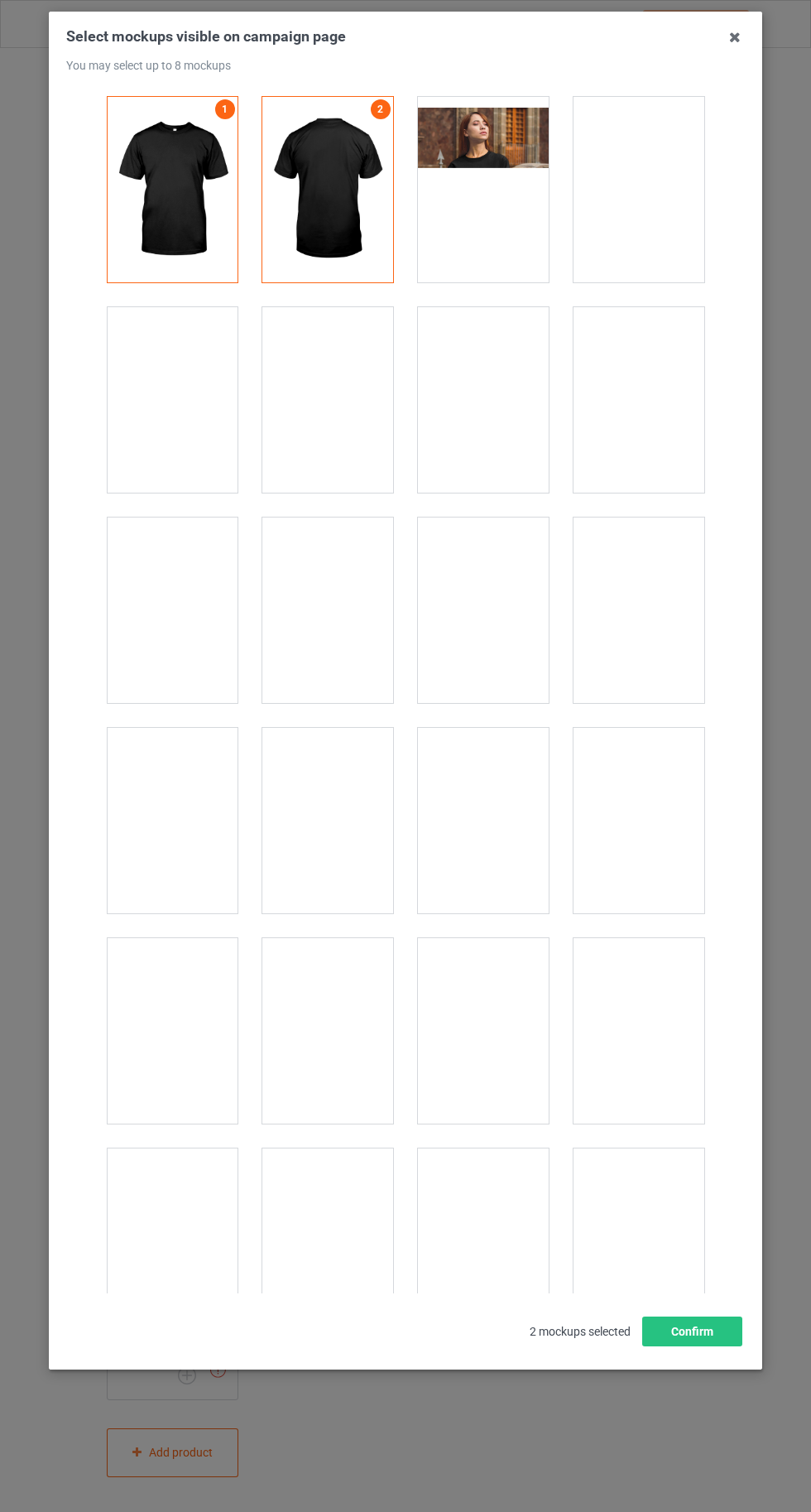
scroll to position [22833, 0]
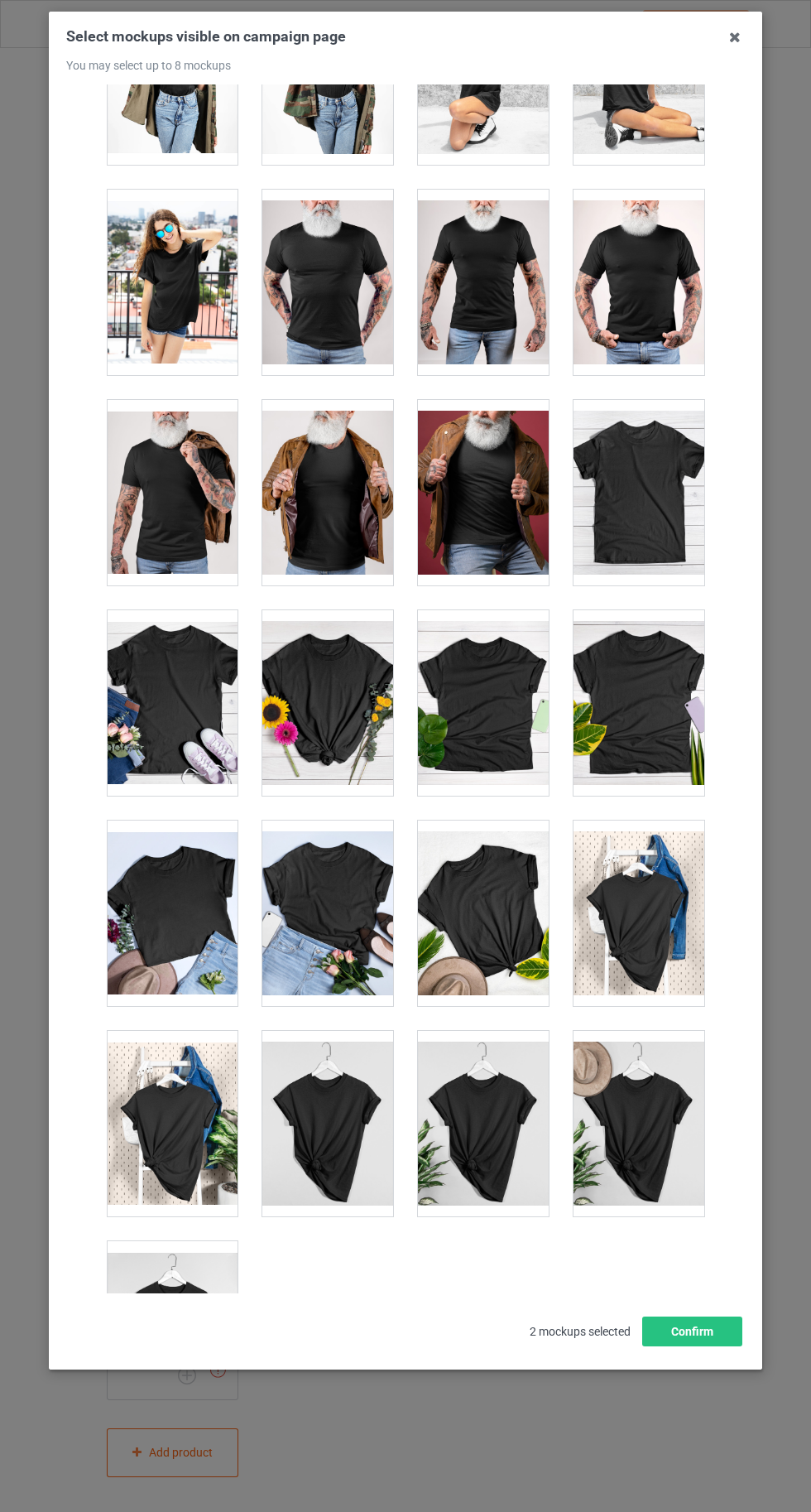
click at [186, 1325] on div at bounding box center [172, 1334] width 130 height 186
click at [709, 1347] on button "Confirm" at bounding box center [693, 1331] width 100 height 29
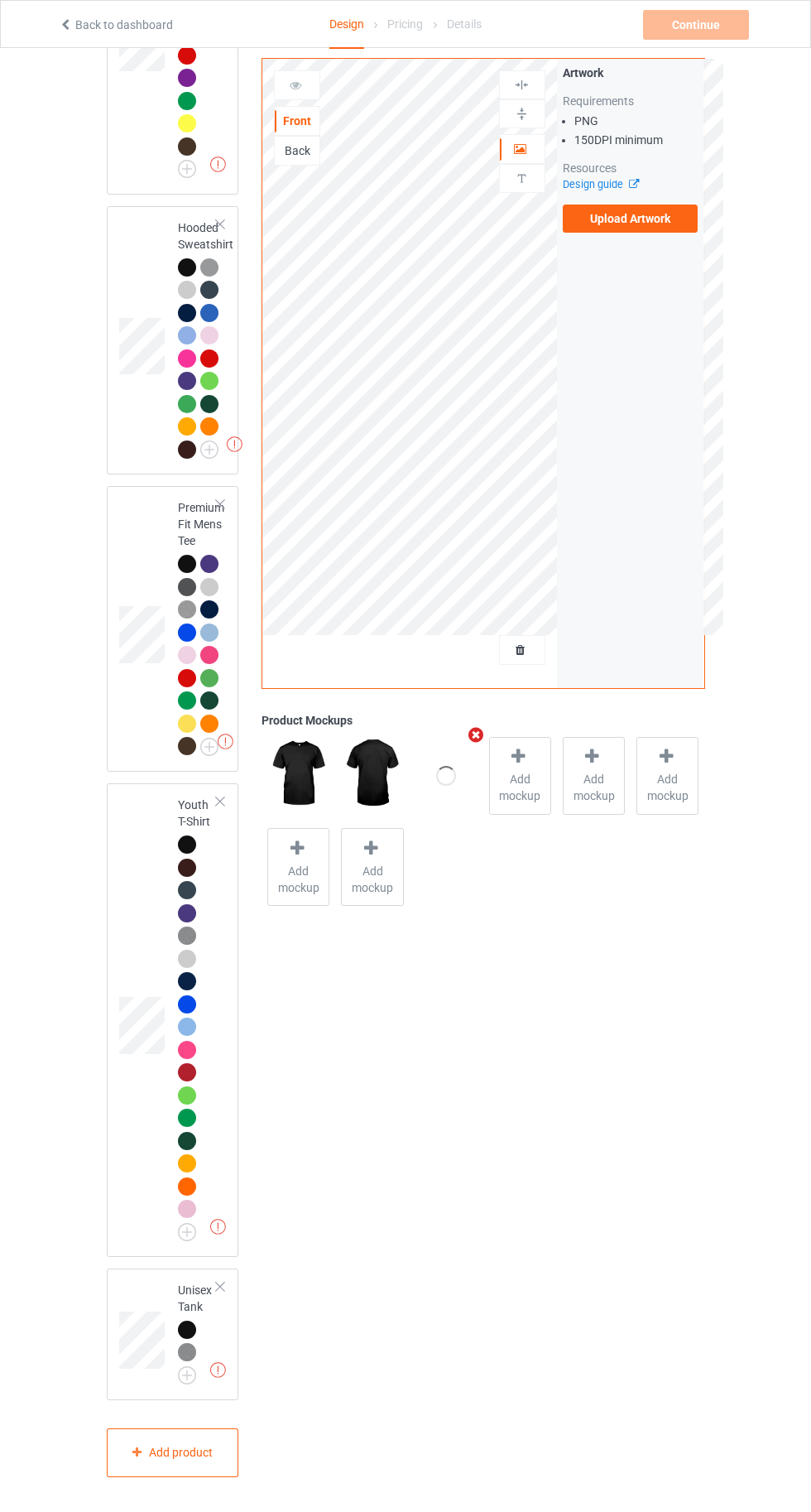
click at [628, 216] on label "Upload Artwork" at bounding box center [631, 219] width 136 height 28
click at [0, 0] on input "Upload Artwork" at bounding box center [0, 0] width 0 height 0
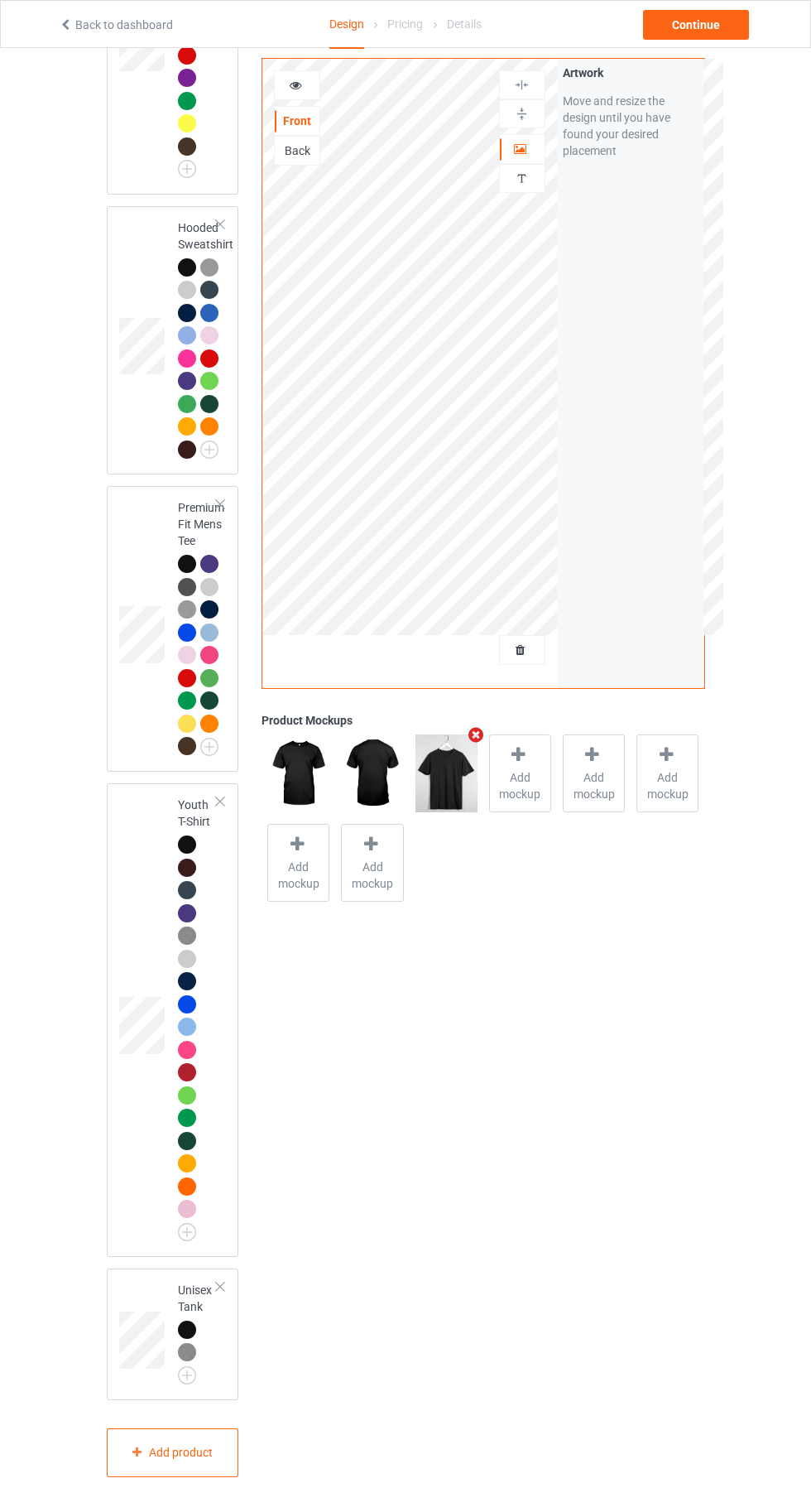
scroll to position [1848, 0]
click at [186, 573] on div at bounding box center [187, 564] width 18 height 18
click at [685, 38] on div "Continue" at bounding box center [695, 25] width 106 height 29
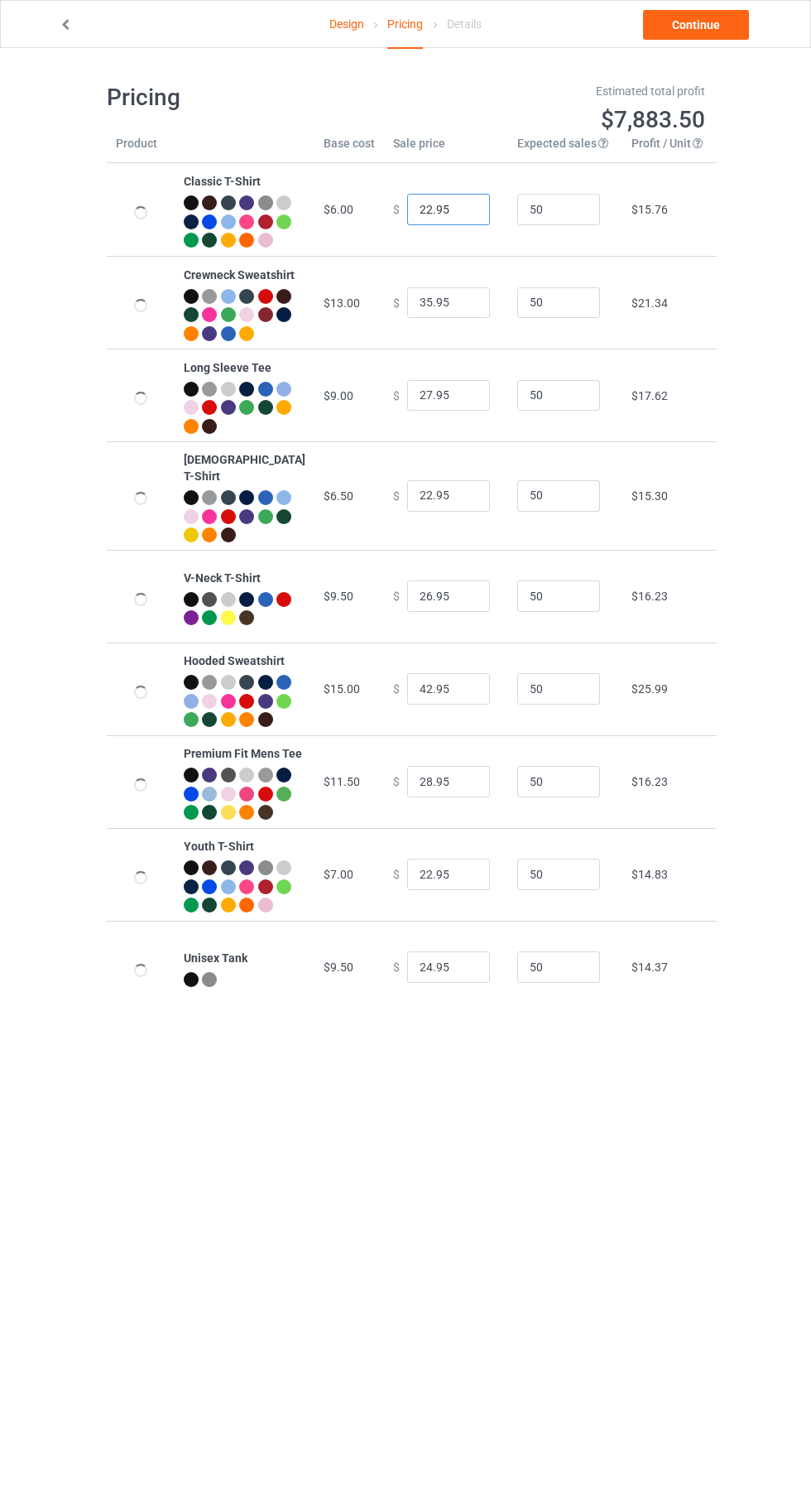
click at [408, 223] on input "22.95" at bounding box center [449, 209] width 83 height 31
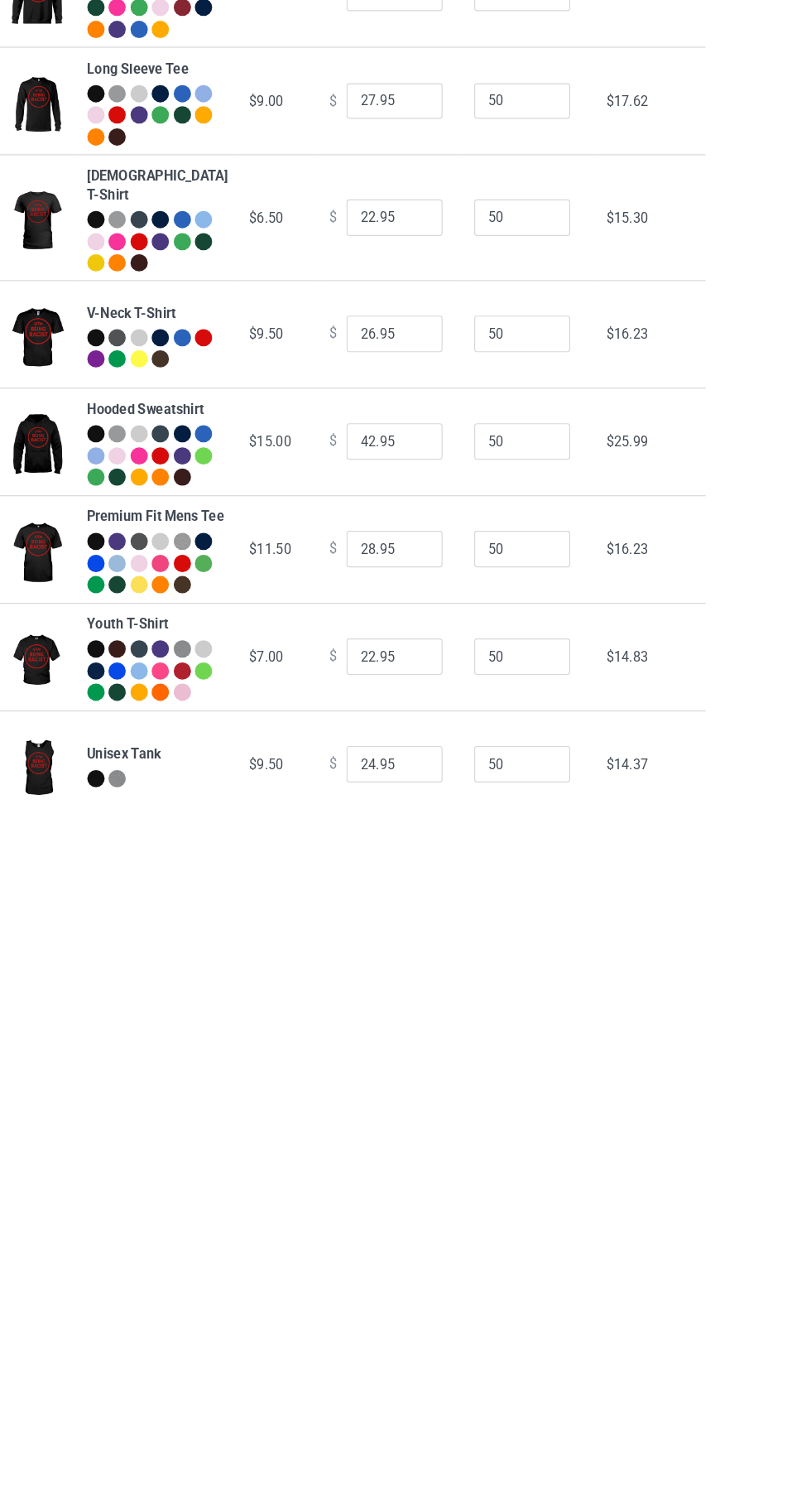
type input "20.95"
click at [415, 797] on input "28.95" at bounding box center [449, 782] width 83 height 31
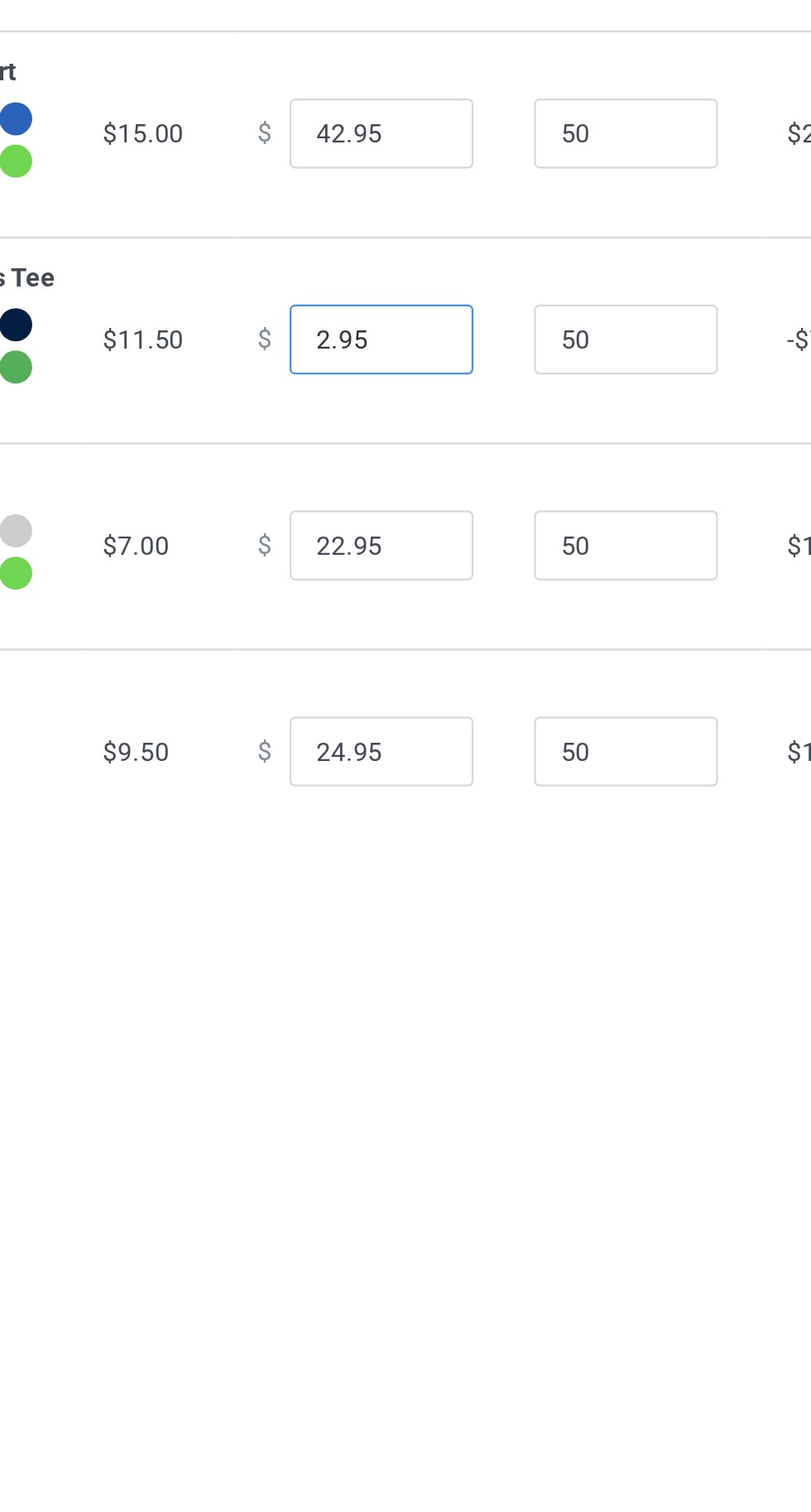
type input "20.95"
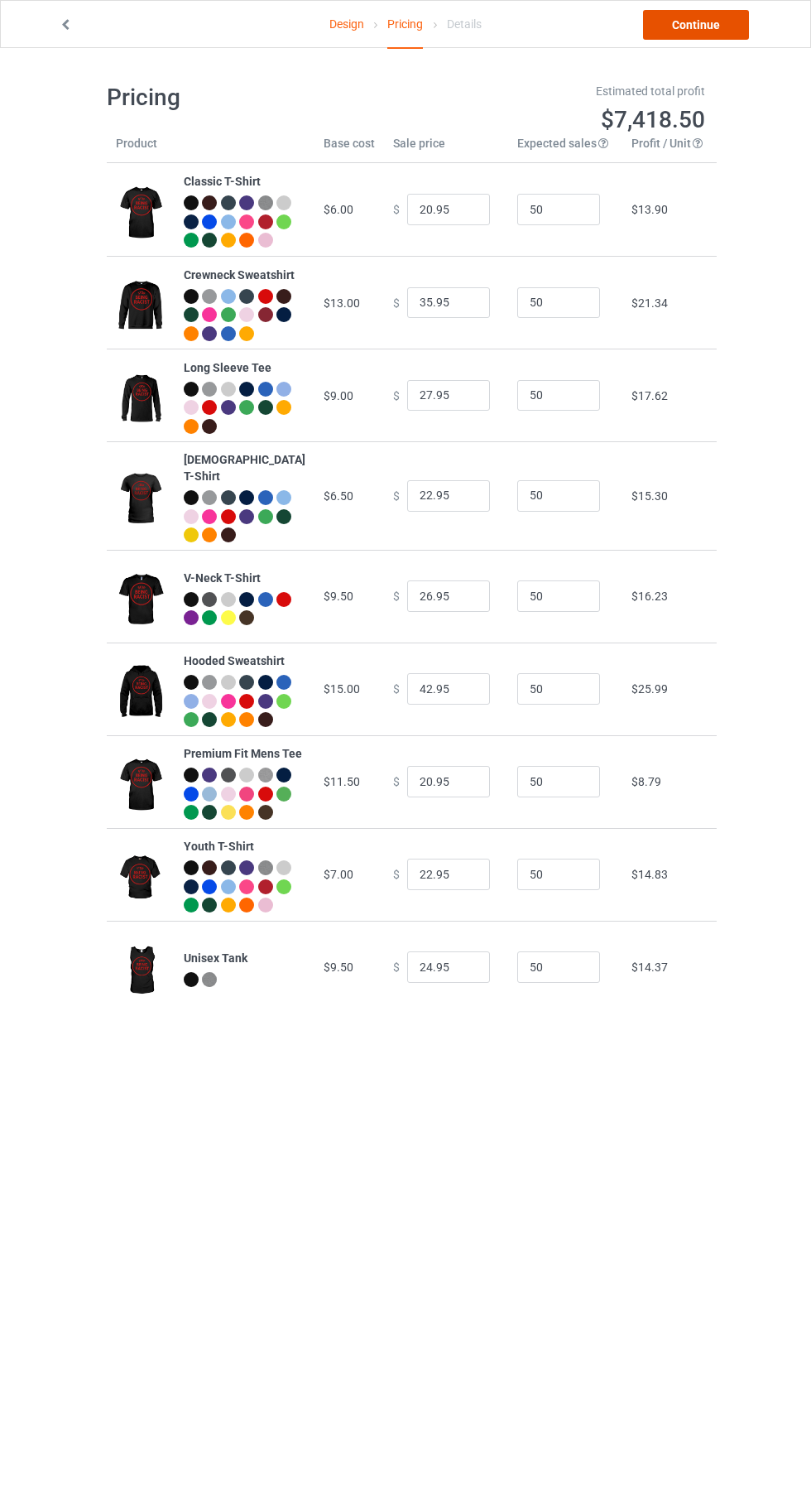
click at [690, 29] on link "Continue" at bounding box center [695, 25] width 106 height 29
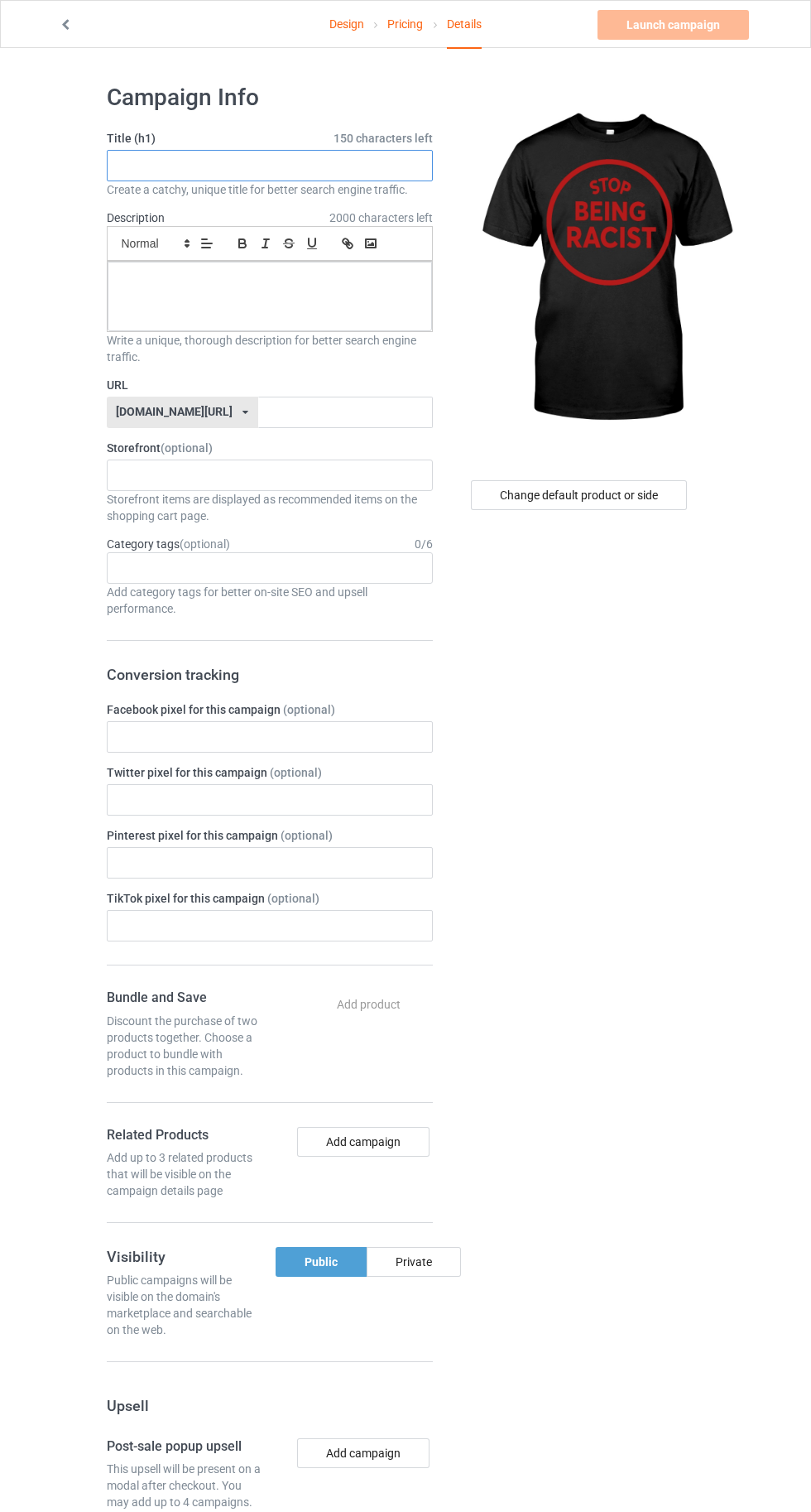
click at [188, 161] on input "text" at bounding box center [269, 165] width 326 height 31
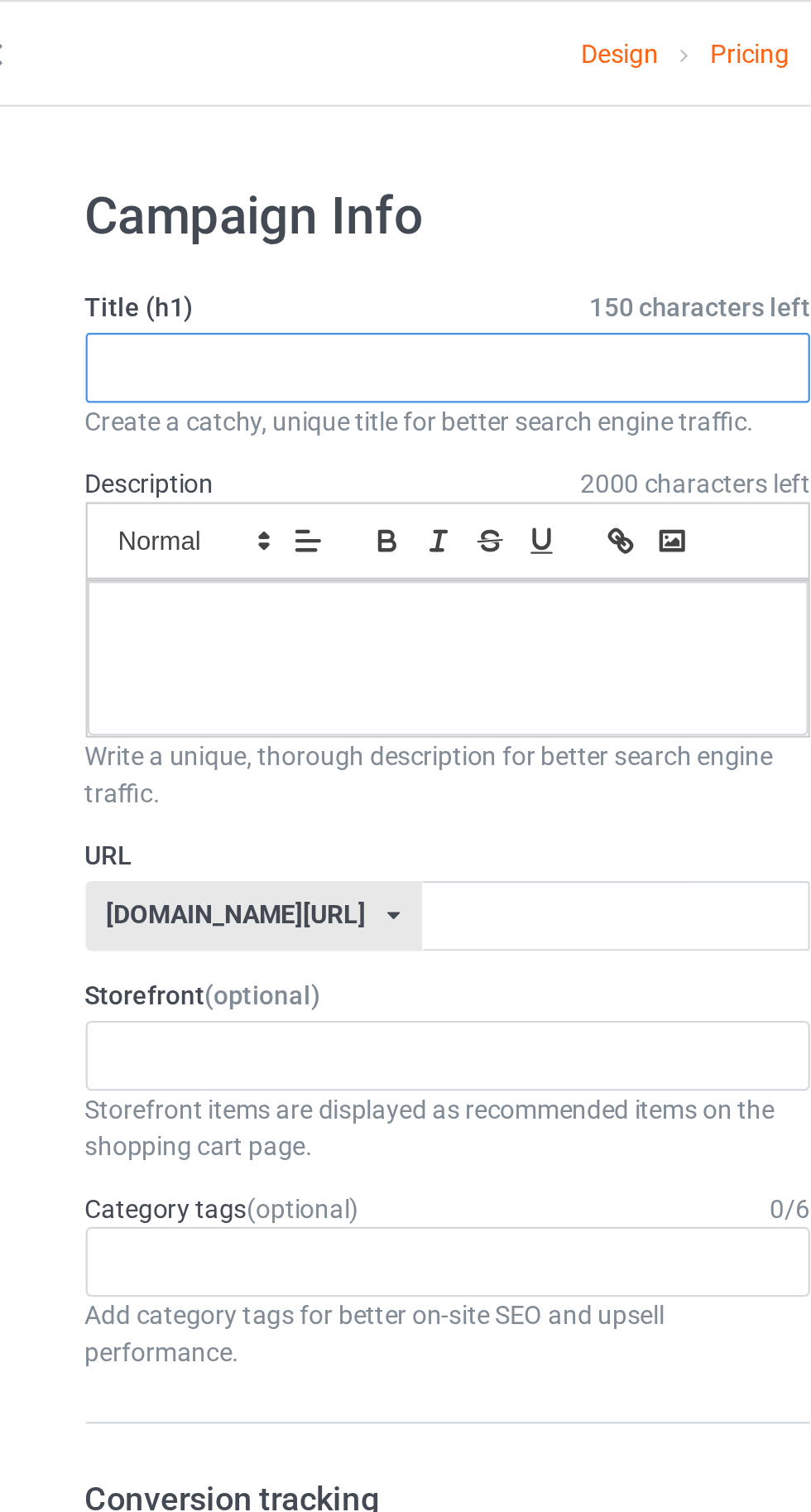
paste input "STOP BEING RACIST"
type input "STOP BEING RACIST"
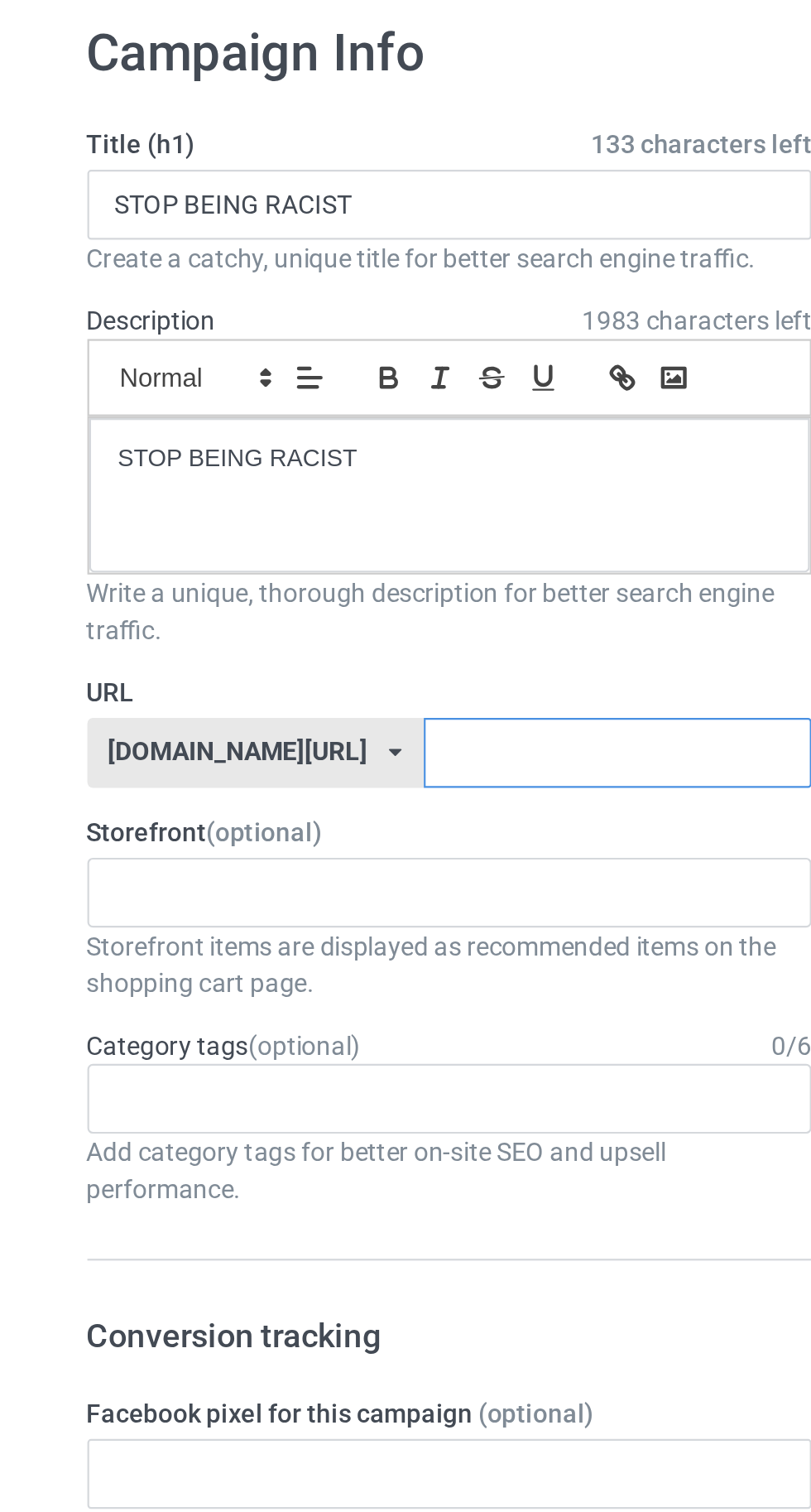
click at [339, 411] on input "text" at bounding box center [345, 412] width 175 height 31
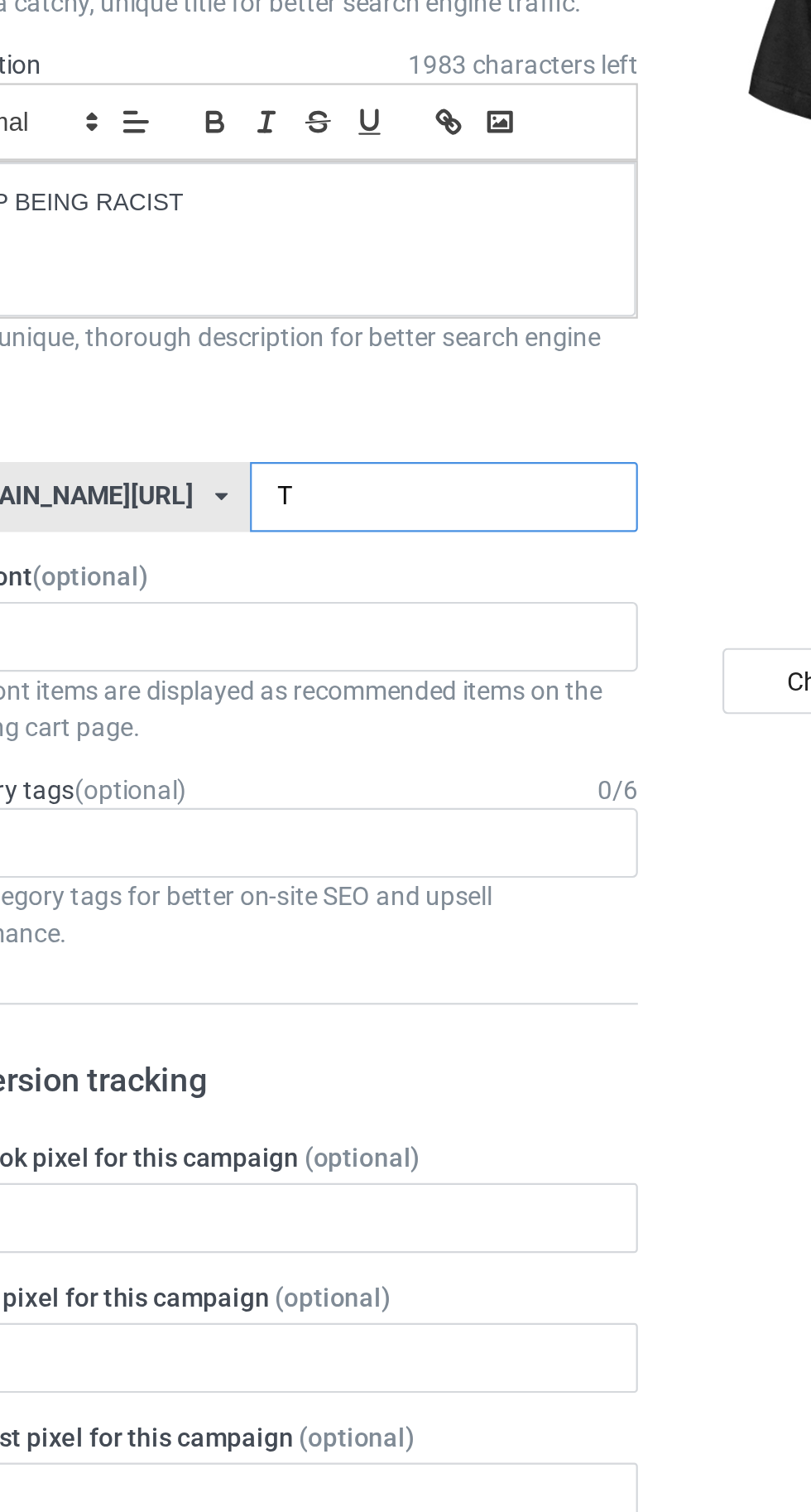
type input "Tq"
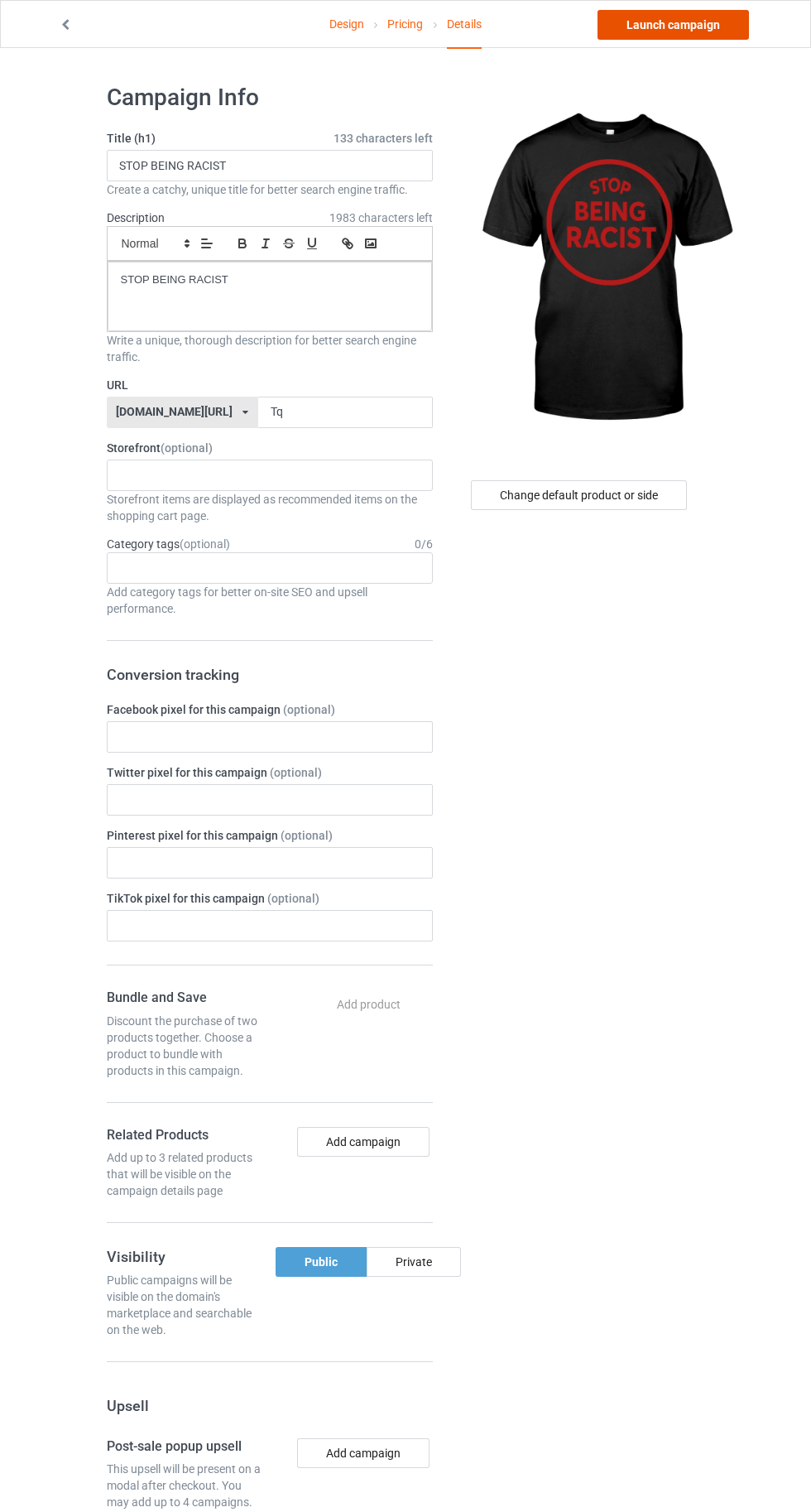
click at [654, 25] on link "Launch campaign" at bounding box center [673, 25] width 152 height 29
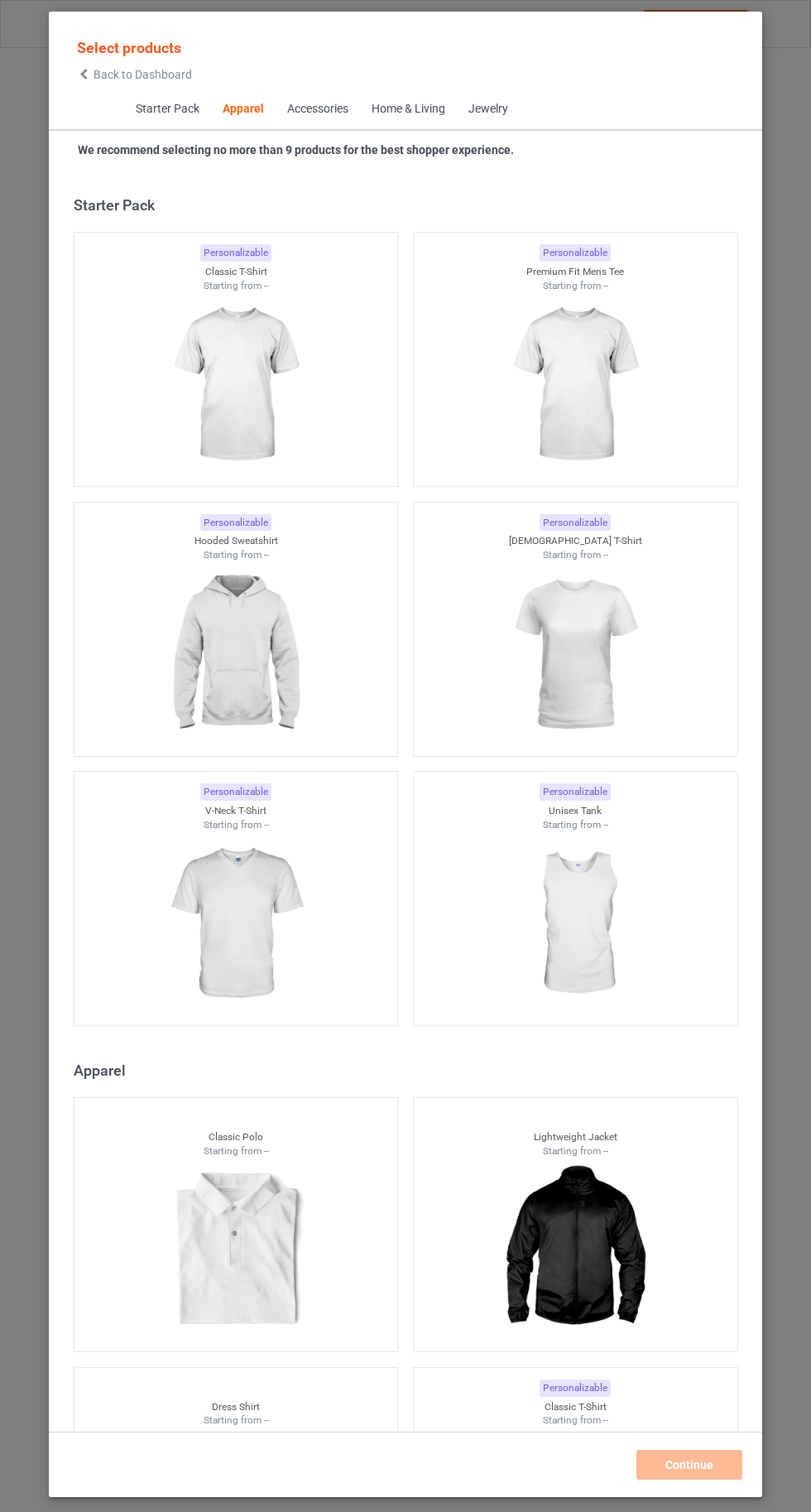
scroll to position [886, 0]
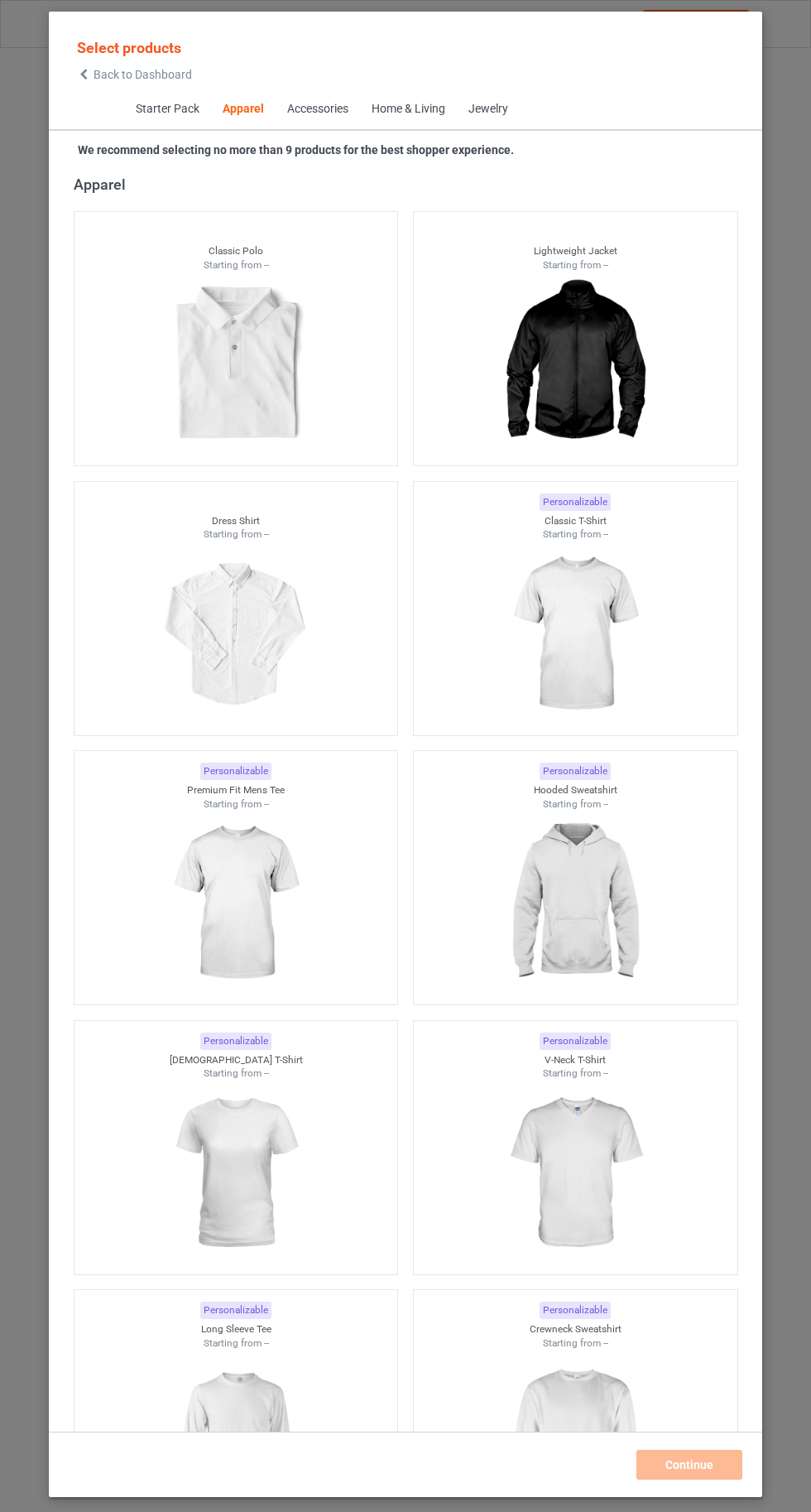
click at [84, 73] on icon at bounding box center [84, 74] width 14 height 12
